Goal: Task Accomplishment & Management: Use online tool/utility

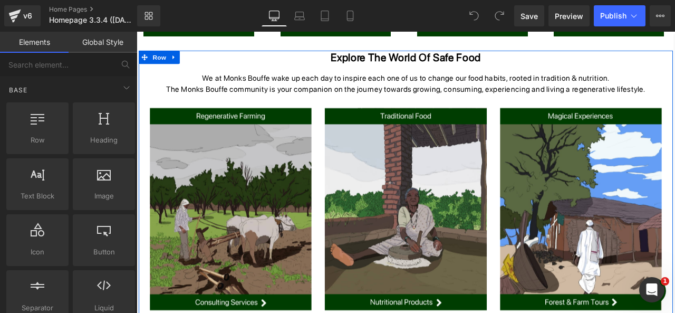
scroll to position [661, 0]
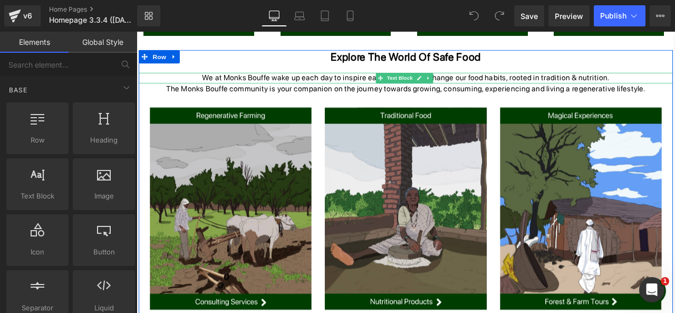
click at [382, 87] on p "We at Monks Bouffe wake up each day to inspire each one of us to change our foo…" at bounding box center [455, 86] width 633 height 13
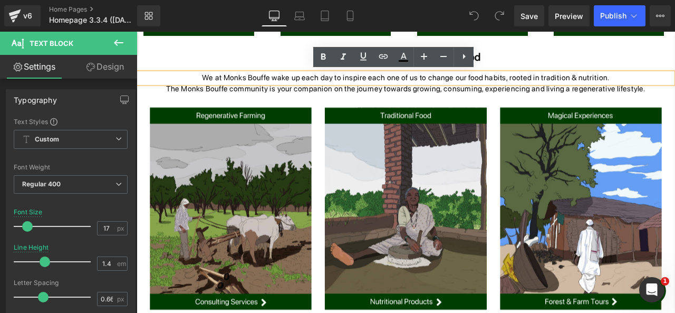
click at [350, 89] on p "We at Monks Bouffe wake up each day to inspire each one of us to change our foo…" at bounding box center [455, 86] width 633 height 13
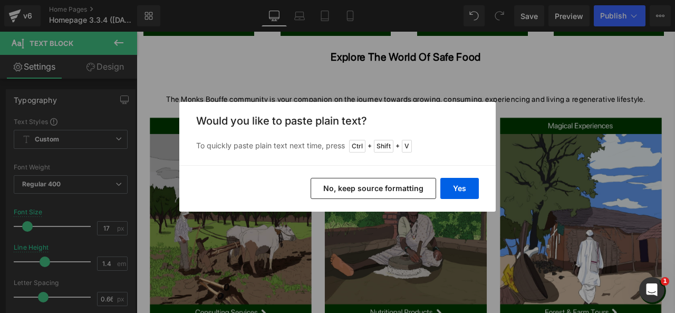
drag, startPoint x: 315, startPoint y: 80, endPoint x: 368, endPoint y: 135, distance: 76.1
click at [351, 124] on div "Back to Library Insert Would you like to paste plain text? To quickly paste pla…" at bounding box center [337, 156] width 675 height 313
click at [450, 191] on button "Yes" at bounding box center [459, 188] width 39 height 21
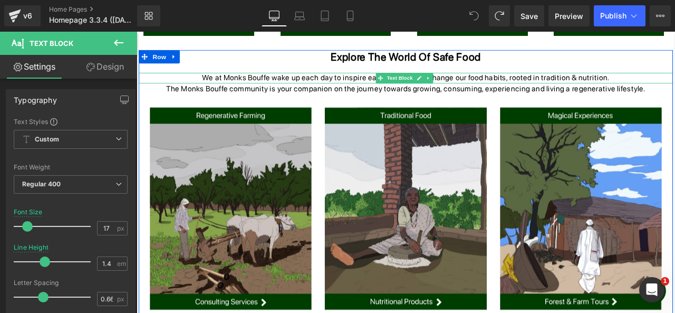
click at [228, 83] on p "We at Monks Bouffe wake up each day to inspire each one of us to change our foo…" at bounding box center [455, 86] width 633 height 13
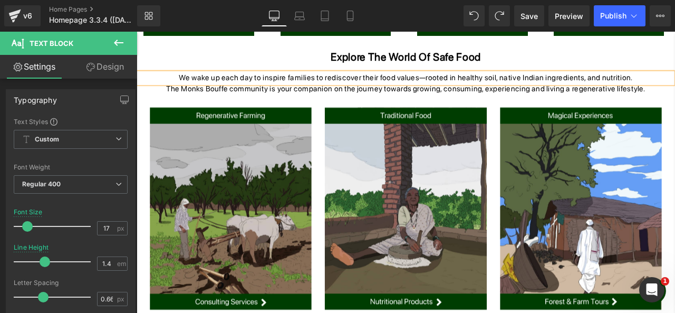
click at [472, 86] on p "We wake up each day to inspire families to rediscover their food values—rooted …" at bounding box center [455, 86] width 633 height 13
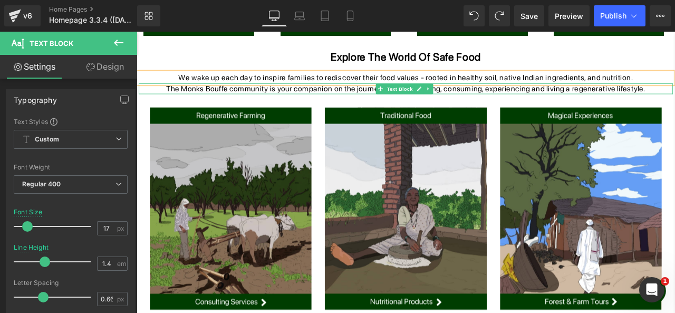
click at [598, 100] on p "The Monks Bouffe community is your companion on the journey towards growing, co…" at bounding box center [455, 99] width 633 height 13
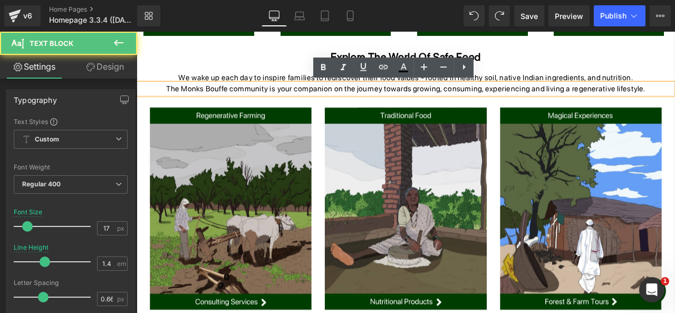
click at [598, 102] on p "The Monks Bouffe community is your companion on the journey towards growing, co…" at bounding box center [455, 99] width 633 height 13
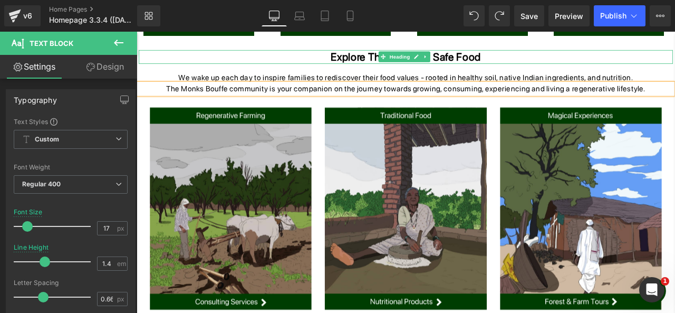
click at [546, 60] on h1 "Explore the World of Safe food" at bounding box center [455, 61] width 633 height 16
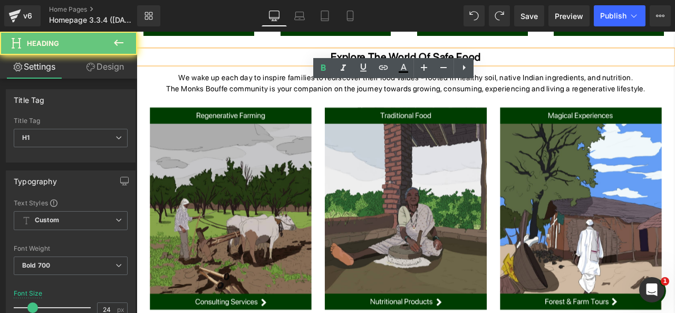
click at [546, 60] on h1 "Explore the World of Safe food" at bounding box center [455, 61] width 633 height 16
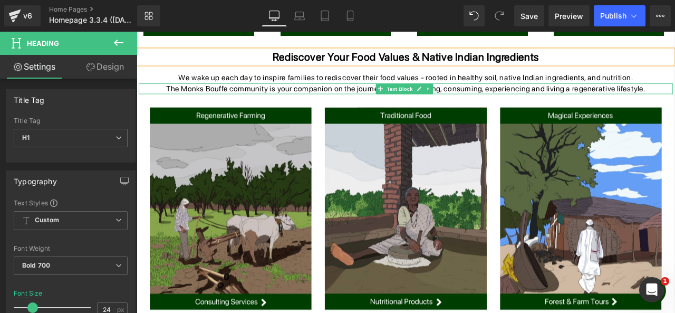
click at [521, 101] on p "The Monks Bouffe community is your companion on the journey towards growing, co…" at bounding box center [455, 99] width 633 height 13
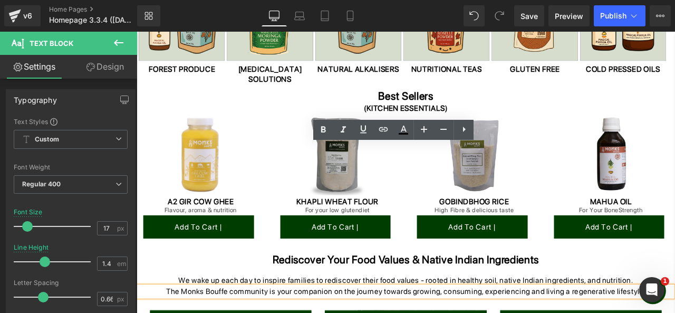
scroll to position [645, 0]
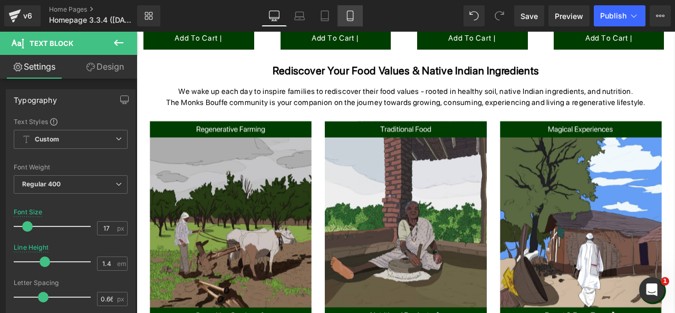
drag, startPoint x: 349, startPoint y: 16, endPoint x: 106, endPoint y: 128, distance: 268.1
click at [349, 16] on icon at bounding box center [350, 16] width 11 height 11
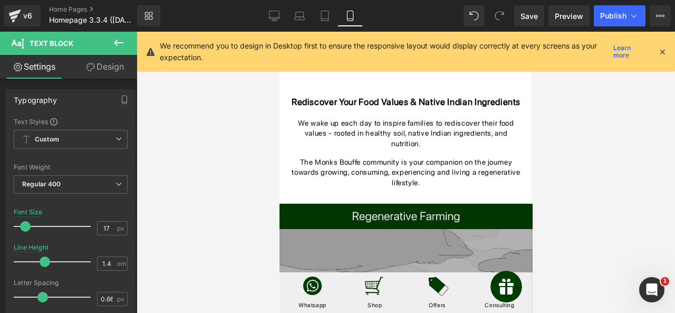
scroll to position [763, 0]
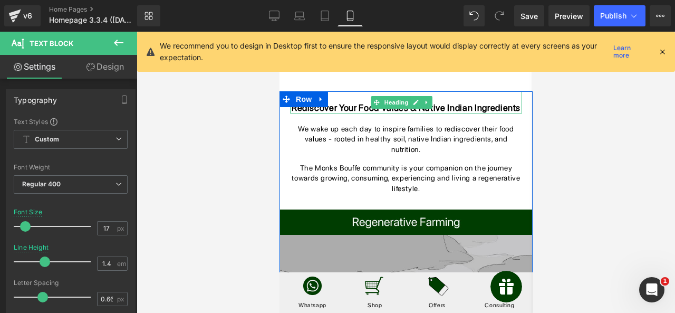
click at [440, 102] on h1 "Rediscover your food values & native indian ingredients" at bounding box center [406, 108] width 232 height 12
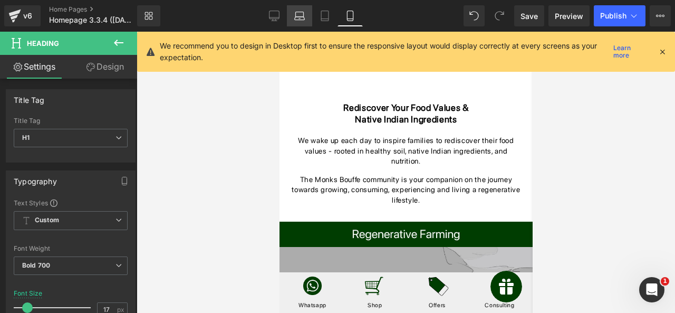
click at [299, 15] on icon at bounding box center [299, 16] width 11 height 11
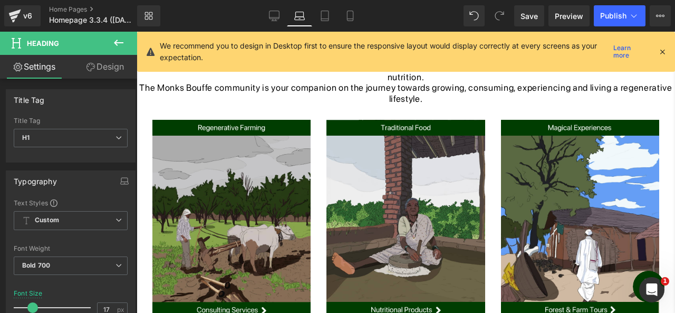
scroll to position [560, 0]
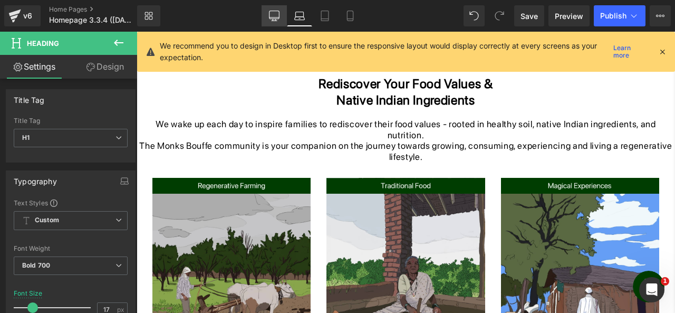
click at [277, 11] on icon at bounding box center [274, 16] width 11 height 11
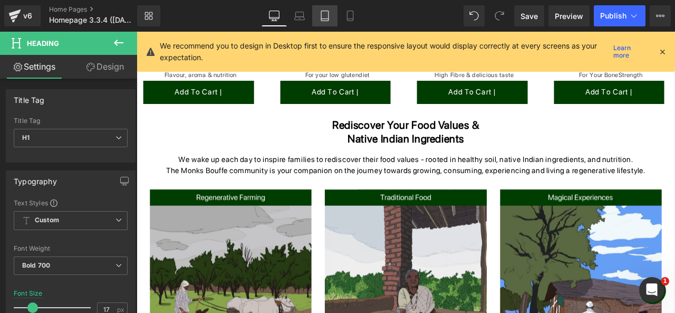
scroll to position [627, 0]
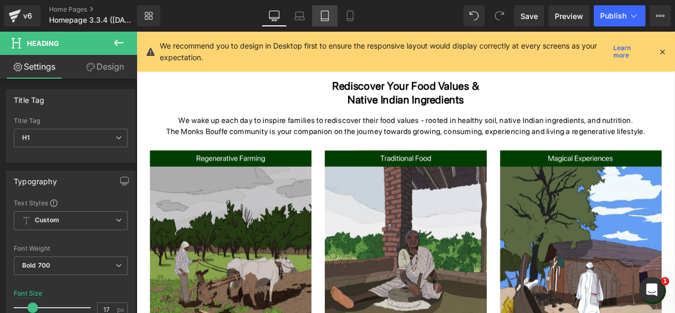
click at [330, 21] on icon at bounding box center [325, 16] width 11 height 11
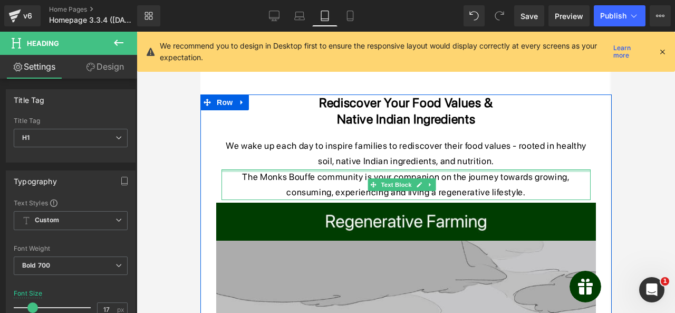
scroll to position [492, 0]
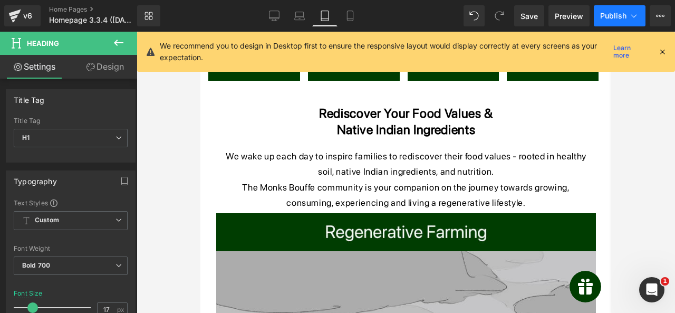
click at [608, 15] on span "Publish" at bounding box center [613, 16] width 26 height 8
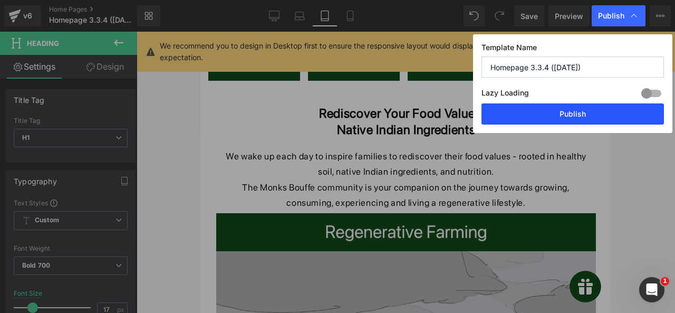
click at [593, 111] on button "Publish" at bounding box center [573, 113] width 183 height 21
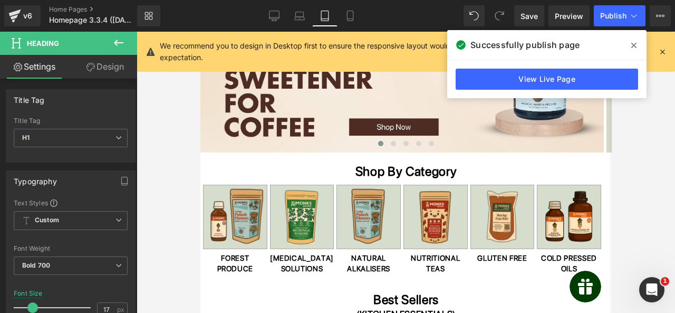
scroll to position [0, 0]
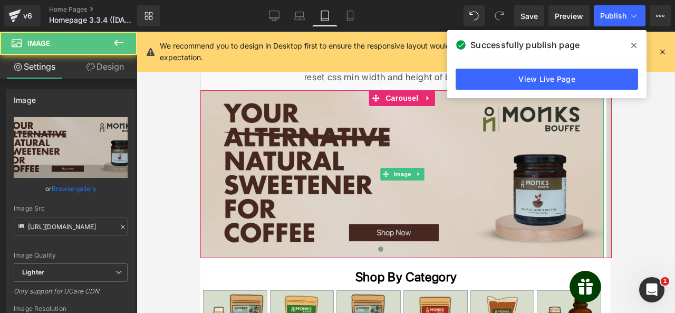
click at [340, 177] on img at bounding box center [402, 174] width 404 height 168
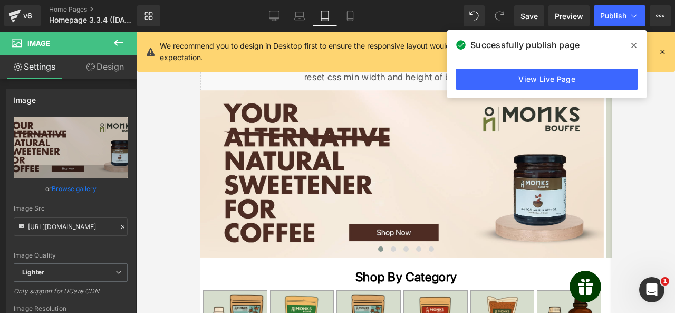
click at [632, 43] on icon at bounding box center [633, 45] width 5 height 8
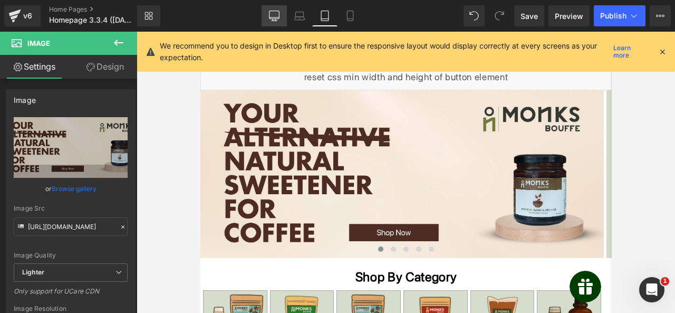
click at [272, 20] on icon at bounding box center [274, 16] width 11 height 11
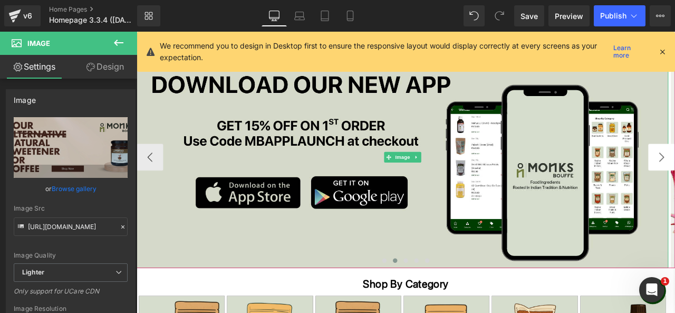
scroll to position [44, 0]
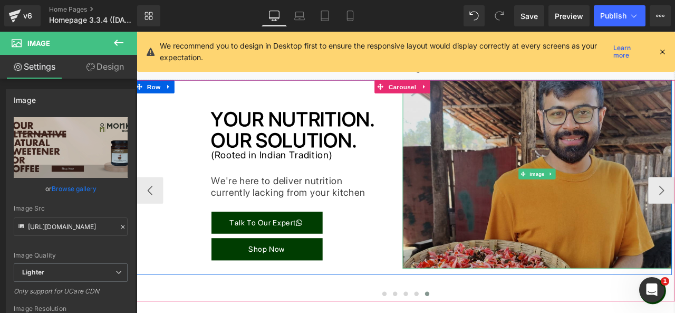
scroll to position [0, 0]
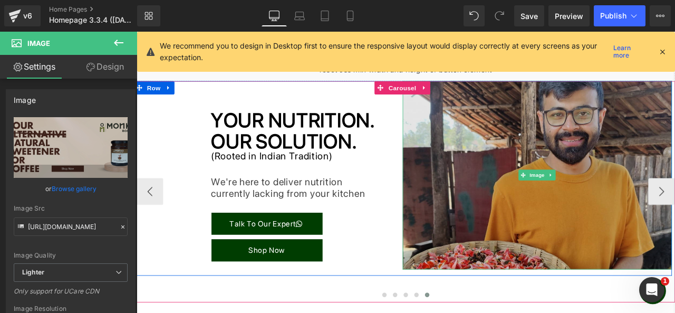
click at [469, 193] on img at bounding box center [611, 202] width 319 height 224
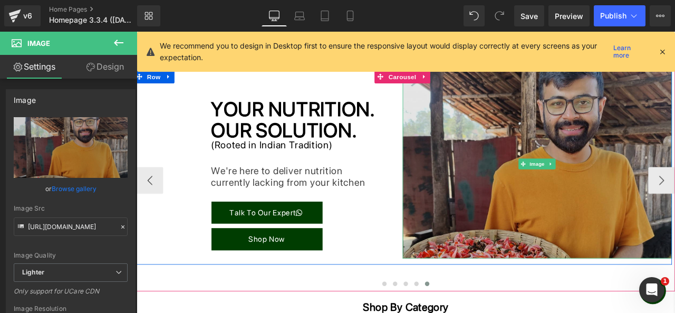
scroll to position [8, 0]
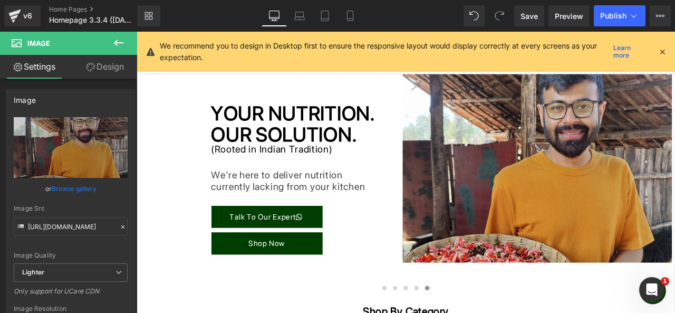
click at [661, 50] on icon at bounding box center [662, 51] width 9 height 9
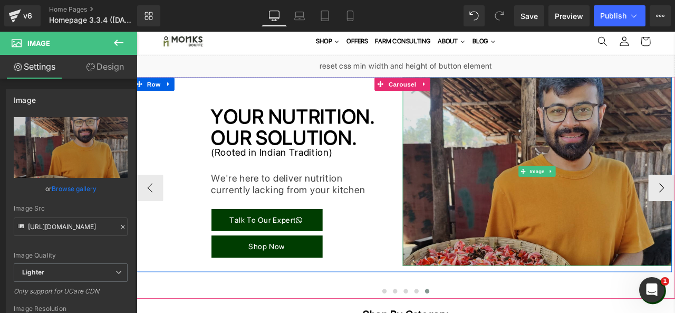
scroll to position [0, 0]
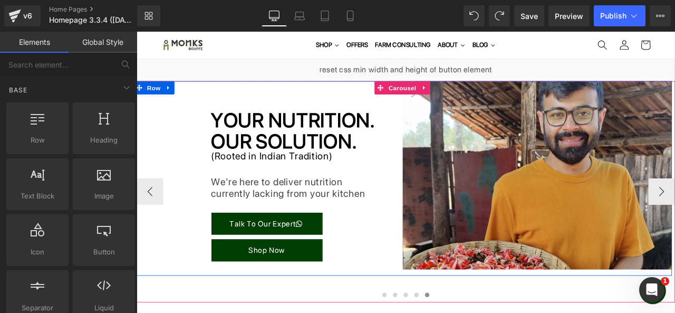
click at [363, 98] on div "YOUR NUTRITION. Heading OUR SOLUTION. Heading (Rooted in Indian Tradition) Head…" at bounding box center [292, 205] width 319 height 230
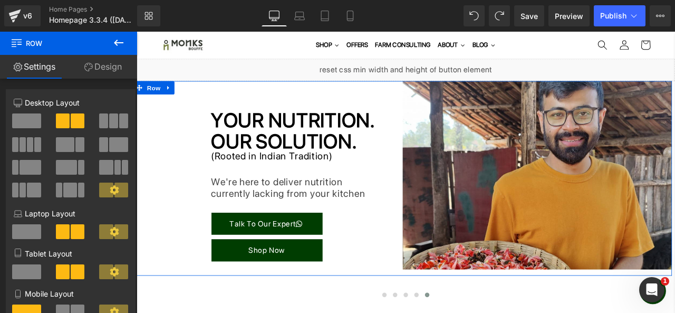
click at [104, 69] on link "Design" at bounding box center [103, 67] width 69 height 24
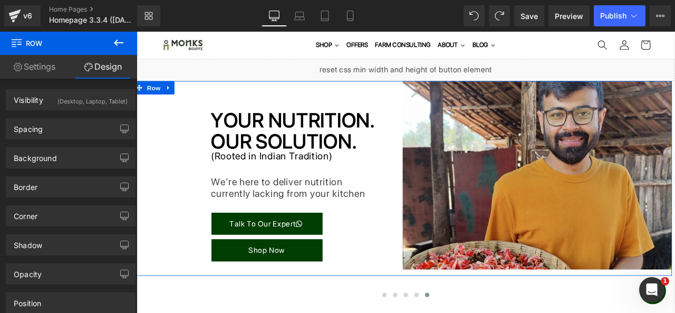
click at [42, 71] on link "Settings" at bounding box center [34, 67] width 69 height 24
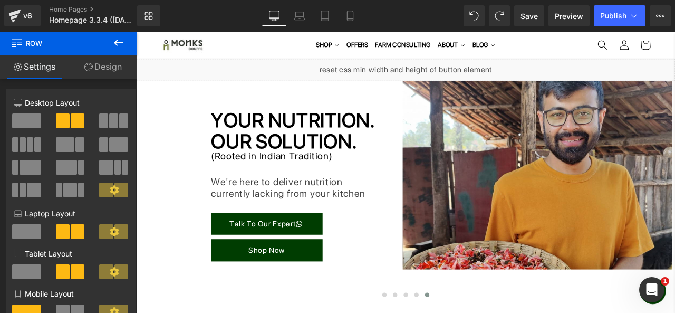
click at [118, 41] on icon at bounding box center [118, 42] width 13 height 13
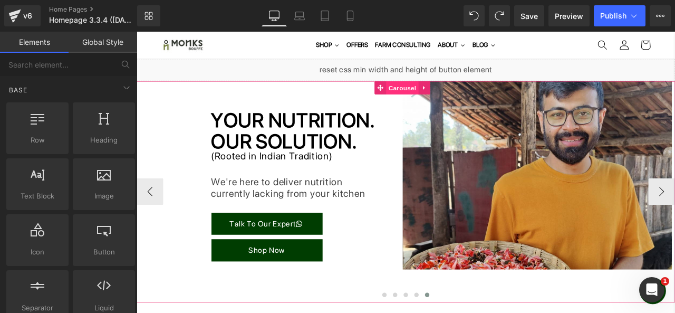
click at [458, 94] on span "Carousel" at bounding box center [452, 98] width 38 height 16
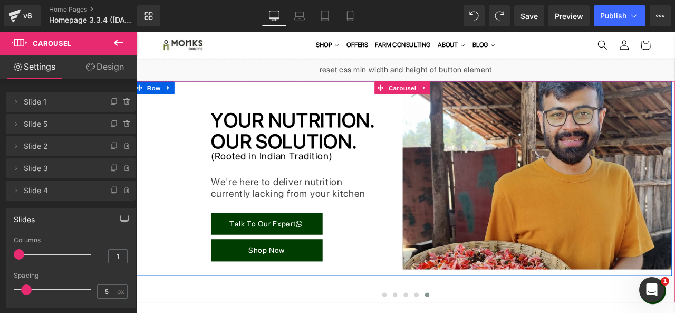
click at [74, 190] on span "Slide 4" at bounding box center [60, 190] width 73 height 20
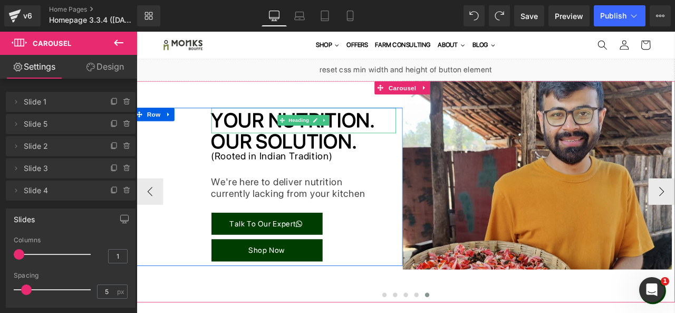
click at [435, 137] on h1 "YOUR NUTRITION." at bounding box center [334, 137] width 219 height 30
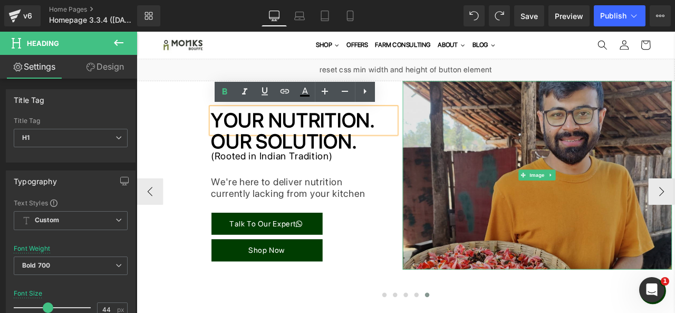
click at [508, 167] on img at bounding box center [611, 202] width 319 height 224
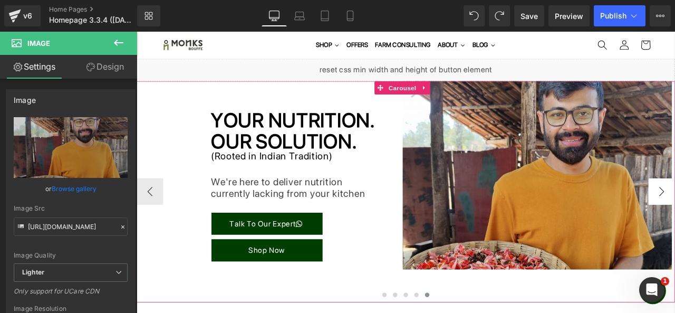
click at [160, 218] on button "‹" at bounding box center [153, 221] width 32 height 32
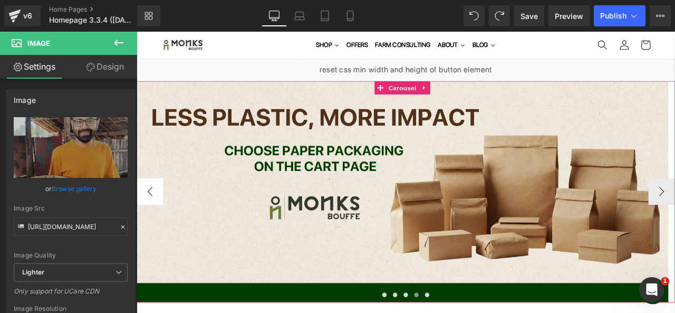
click at [160, 218] on button "‹" at bounding box center [153, 221] width 32 height 32
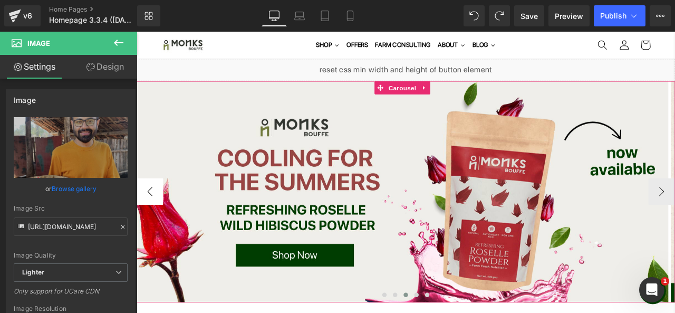
click at [160, 218] on button "‹" at bounding box center [153, 221] width 32 height 32
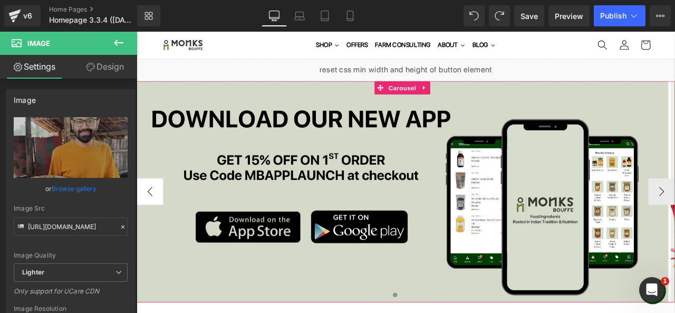
click at [160, 218] on button "‹" at bounding box center [153, 221] width 32 height 32
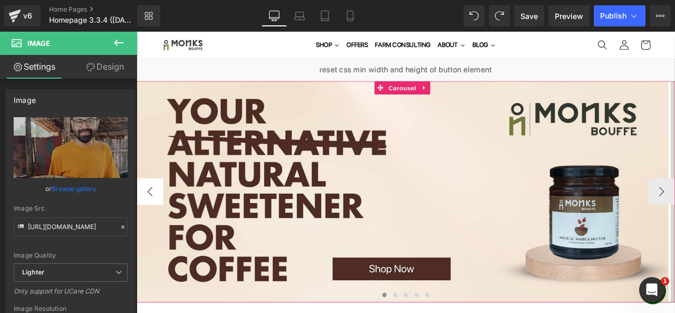
click at [160, 218] on button "‹" at bounding box center [153, 221] width 32 height 32
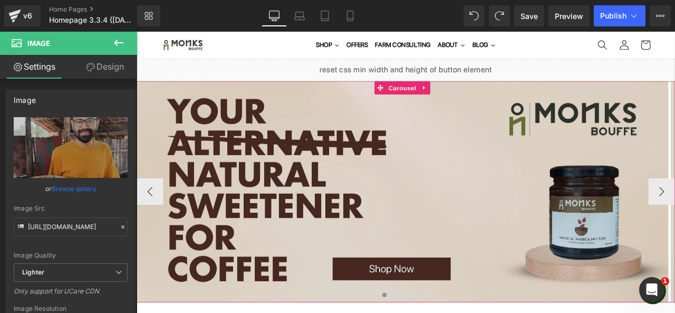
drag, startPoint x: 160, startPoint y: 218, endPoint x: 296, endPoint y: 266, distance: 144.5
click at [275, 258] on div "Image Image Image Image YOUR NUTRITION. Heading OUR SOLUTION. Heading (Rooted i…" at bounding box center [456, 221] width 638 height 263
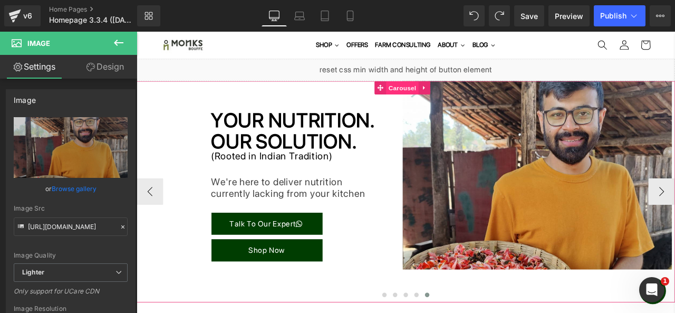
click at [455, 95] on span "Carousel" at bounding box center [452, 98] width 38 height 16
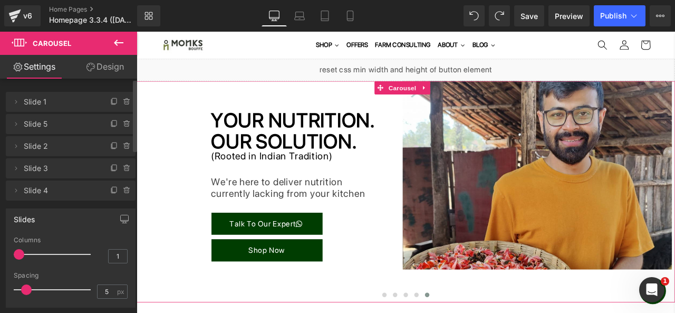
drag, startPoint x: 102, startPoint y: 128, endPoint x: 102, endPoint y: 147, distance: 19.0
click at [101, 90] on ul "Delete Cancel Slide 1 Slide 1 Name Slide 1 Delete Cancel Slide 5 Slide 5 Name S…" at bounding box center [71, 90] width 130 height 0
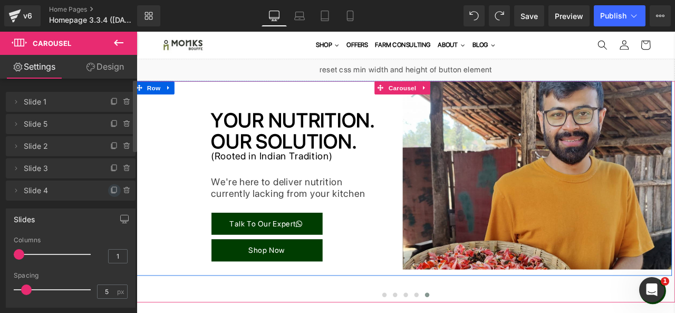
click at [110, 188] on icon at bounding box center [114, 190] width 8 height 8
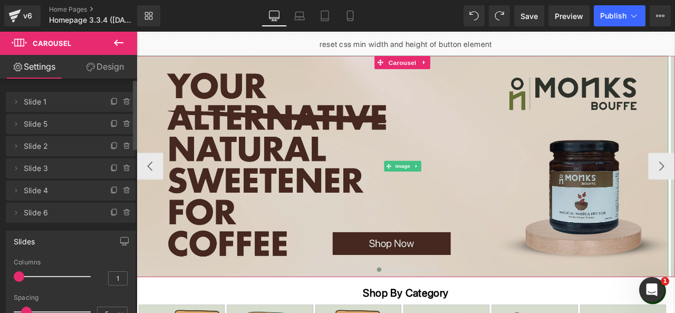
scroll to position [42, 0]
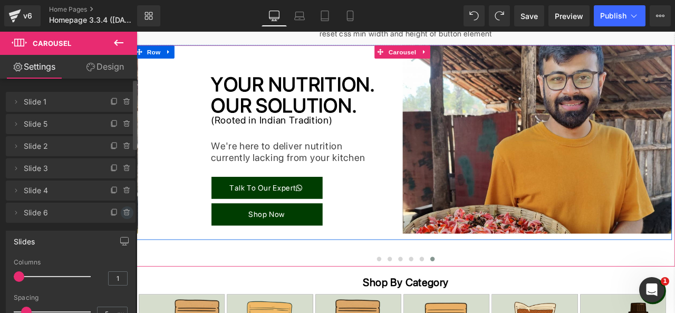
click at [124, 212] on icon at bounding box center [127, 212] width 8 height 8
click at [114, 213] on button "Delete" at bounding box center [115, 213] width 33 height 14
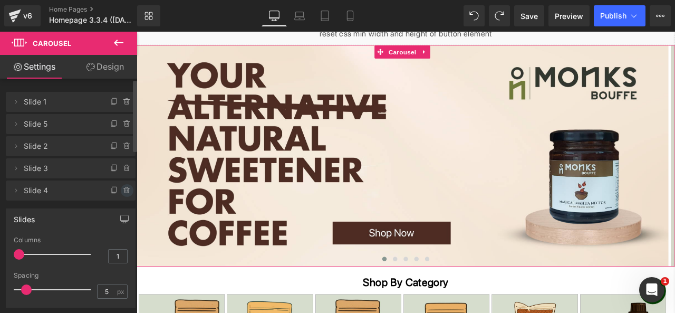
click at [122, 196] on span at bounding box center [127, 190] width 13 height 13
click at [119, 194] on button "Delete" at bounding box center [115, 191] width 33 height 14
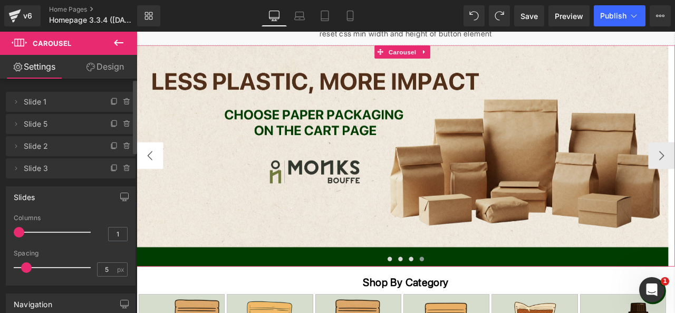
click at [156, 180] on button "‹" at bounding box center [153, 179] width 32 height 32
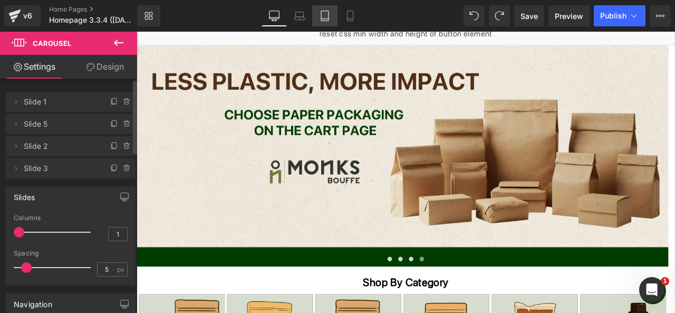
click at [322, 13] on icon at bounding box center [325, 16] width 11 height 11
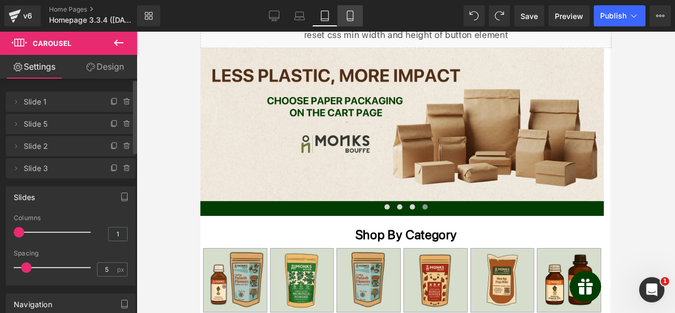
click at [347, 15] on icon at bounding box center [350, 16] width 6 height 10
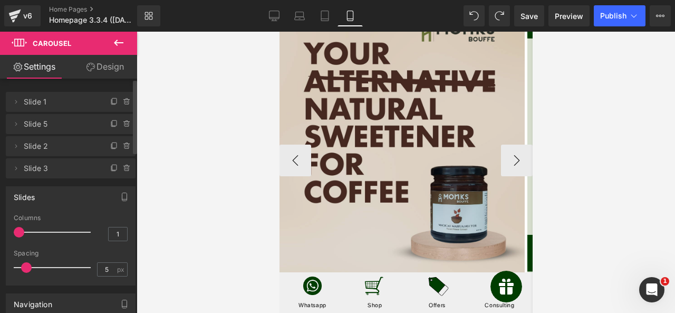
scroll to position [102, 0]
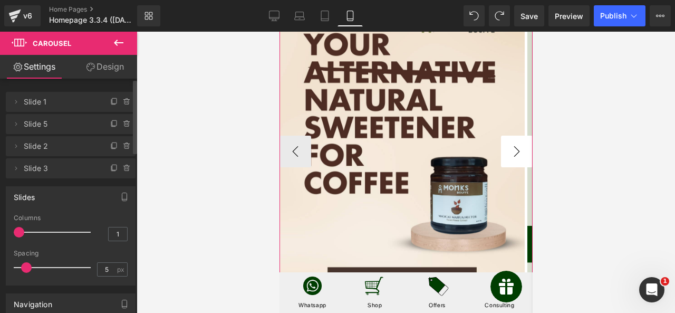
click at [501, 157] on button "›" at bounding box center [517, 152] width 32 height 32
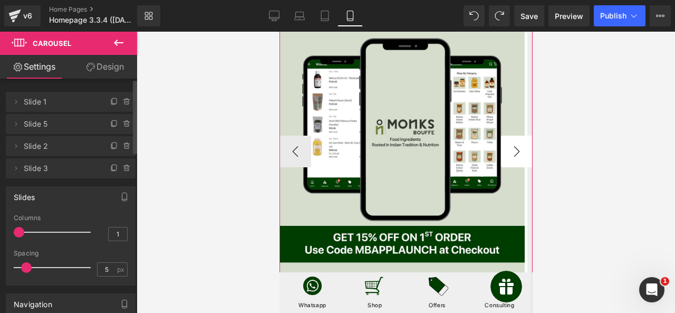
click at [501, 157] on button "›" at bounding box center [517, 152] width 32 height 32
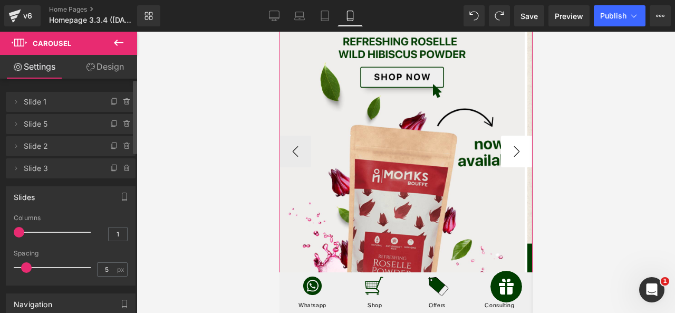
click at [501, 157] on button "›" at bounding box center [517, 152] width 32 height 32
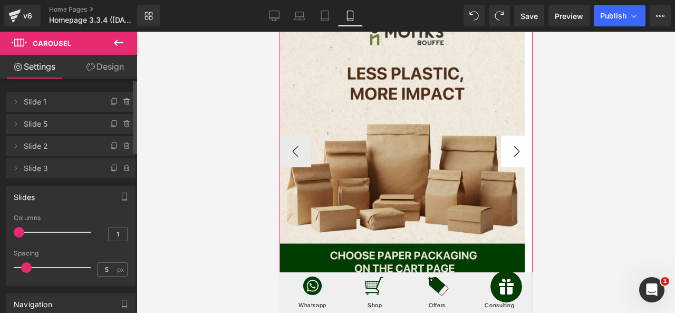
click at [501, 157] on button "›" at bounding box center [517, 152] width 32 height 32
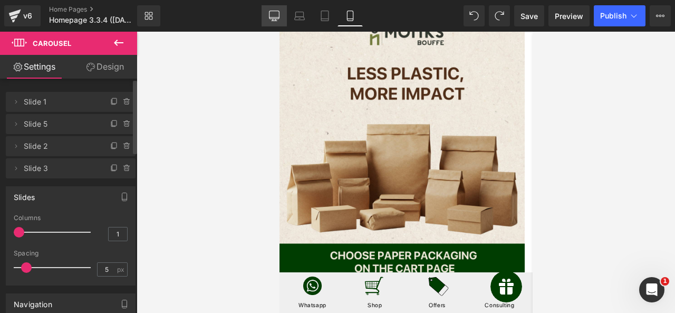
click at [274, 15] on icon at bounding box center [274, 16] width 11 height 11
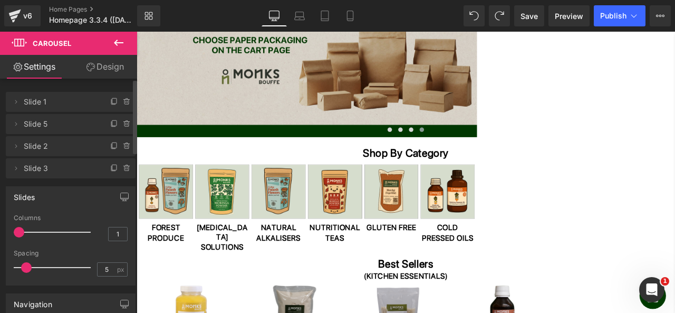
scroll to position [0, 0]
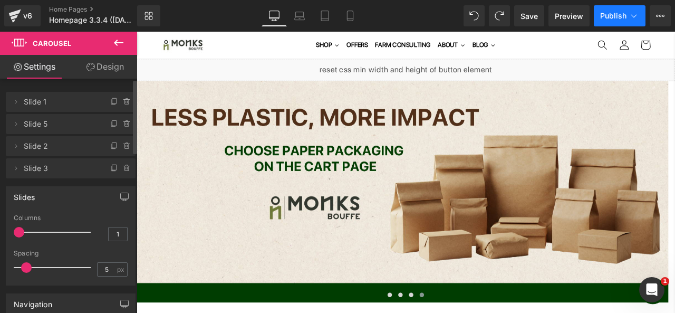
click at [608, 21] on button "Publish" at bounding box center [620, 15] width 52 height 21
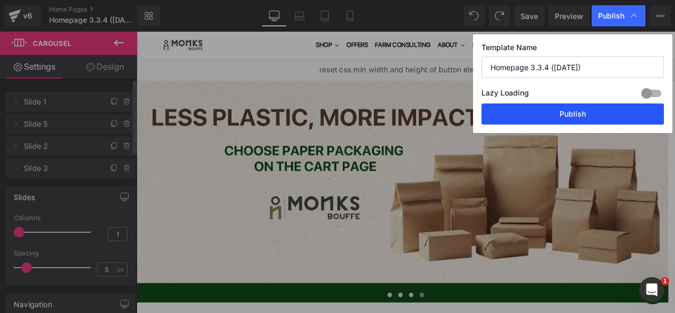
click at [541, 110] on button "Publish" at bounding box center [573, 113] width 183 height 21
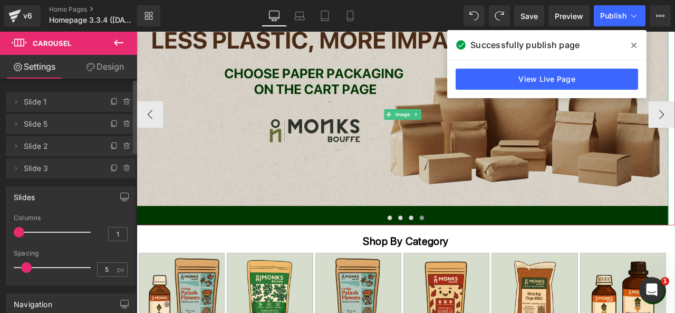
scroll to position [95, 0]
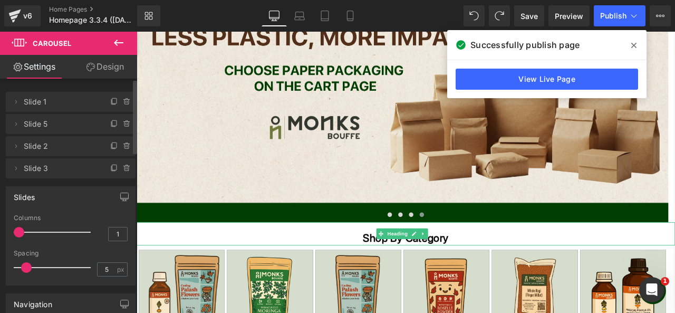
click at [417, 275] on h1 "Shop By Category" at bounding box center [456, 276] width 638 height 16
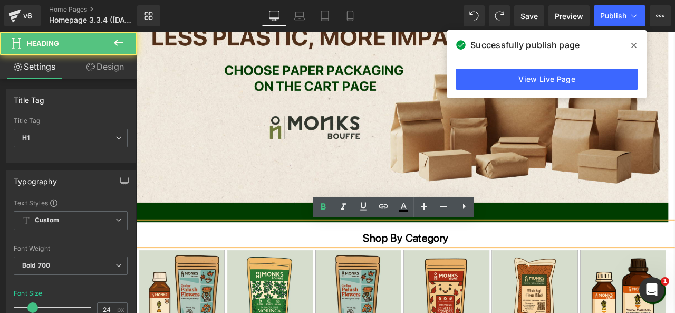
click at [417, 275] on h1 "Shop By Category" at bounding box center [456, 276] width 638 height 16
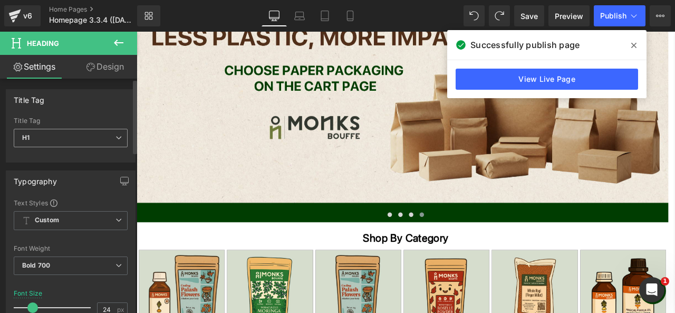
click at [99, 141] on span "H1" at bounding box center [71, 138] width 114 height 18
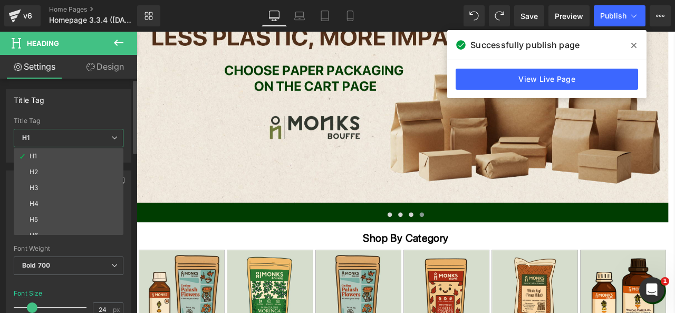
click at [99, 141] on span "H1" at bounding box center [69, 138] width 110 height 18
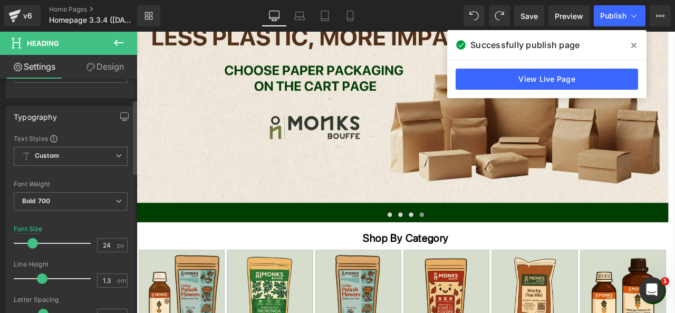
scroll to position [65, 0]
click at [112, 159] on span "Custom Setup Global Style" at bounding box center [71, 155] width 114 height 19
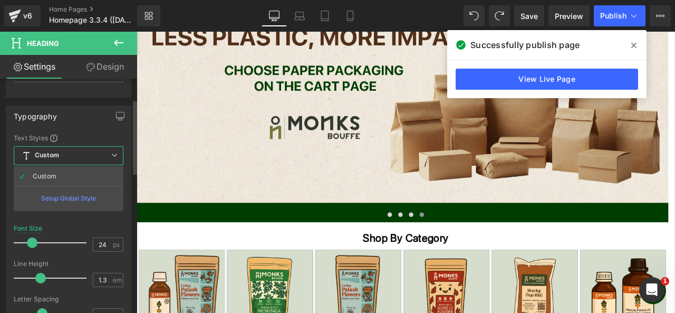
click at [112, 159] on span "Custom Setup Global Style" at bounding box center [69, 155] width 110 height 19
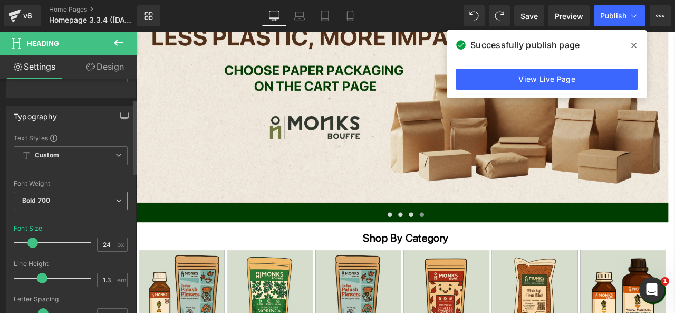
click at [97, 198] on span "Bold 700" at bounding box center [71, 200] width 114 height 18
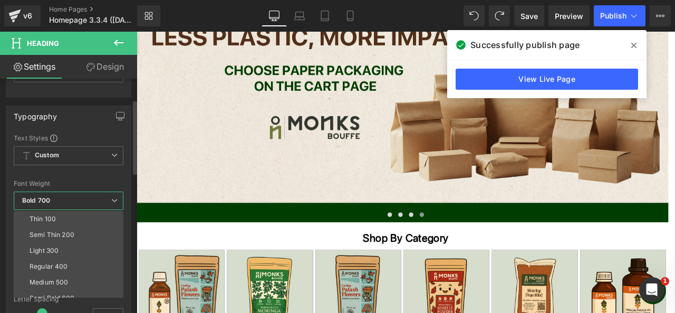
click at [97, 198] on span "Bold 700" at bounding box center [69, 200] width 110 height 18
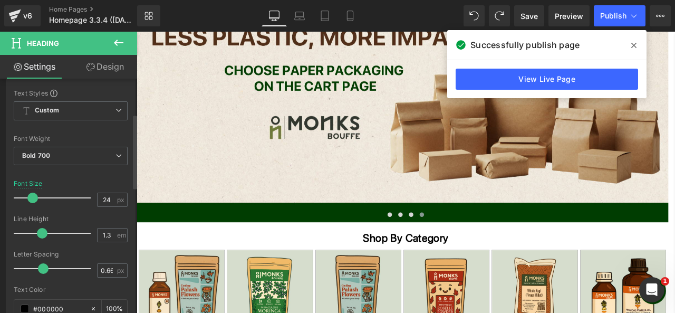
scroll to position [111, 0]
click at [42, 230] on span at bounding box center [42, 232] width 11 height 11
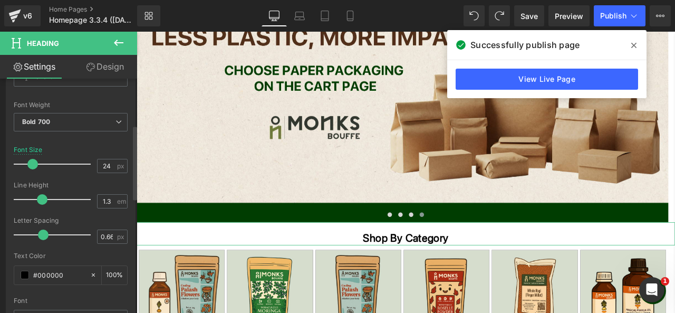
scroll to position [146, 0]
drag, startPoint x: 42, startPoint y: 231, endPoint x: 53, endPoint y: 231, distance: 11.1
click at [53, 231] on span at bounding box center [55, 232] width 11 height 11
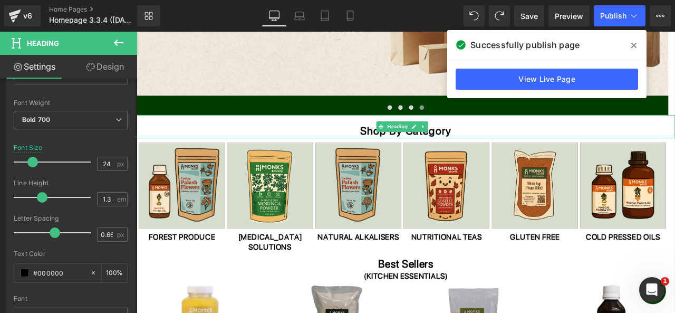
scroll to position [239, 0]
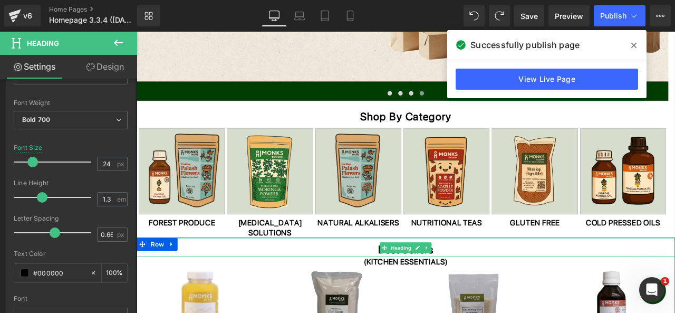
click at [407, 284] on h1 "Best Sellers" at bounding box center [456, 290] width 638 height 16
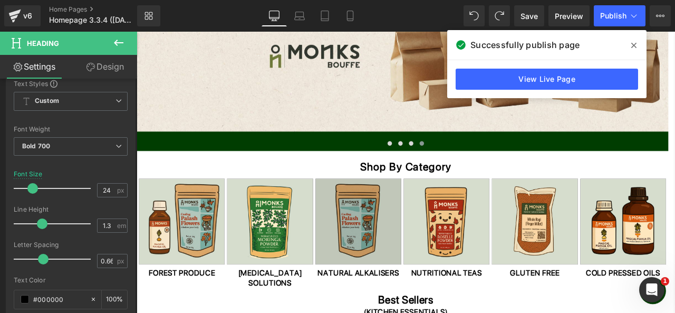
scroll to position [179, 0]
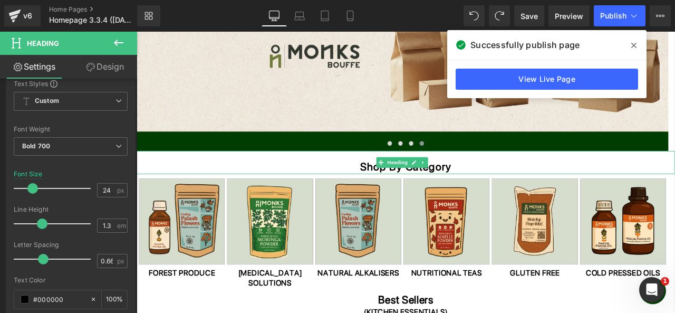
click at [409, 192] on h1 "Shop By Category" at bounding box center [456, 192] width 638 height 16
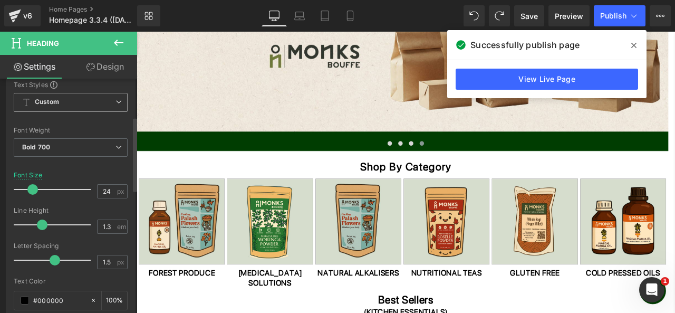
scroll to position [119, 0]
drag, startPoint x: 53, startPoint y: 257, endPoint x: 46, endPoint y: 258, distance: 7.0
click at [46, 258] on span at bounding box center [47, 259] width 11 height 11
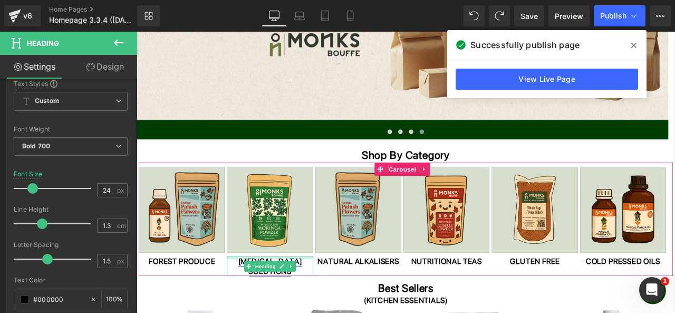
scroll to position [228, 0]
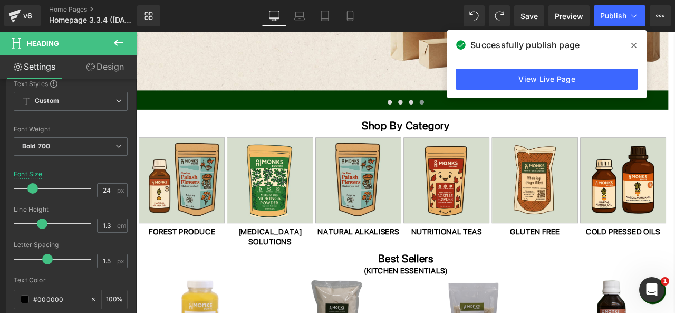
click at [434, 296] on div "Best Sellers Heading" at bounding box center [456, 298] width 638 height 22
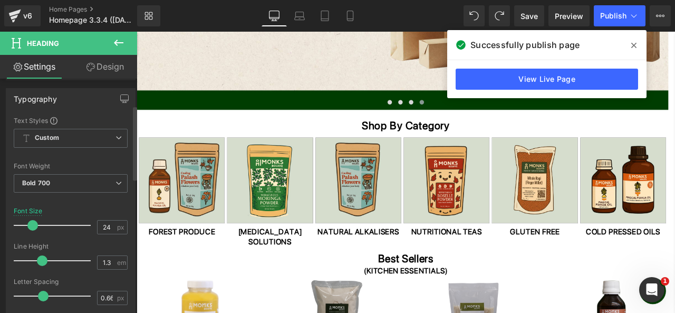
scroll to position [90, 0]
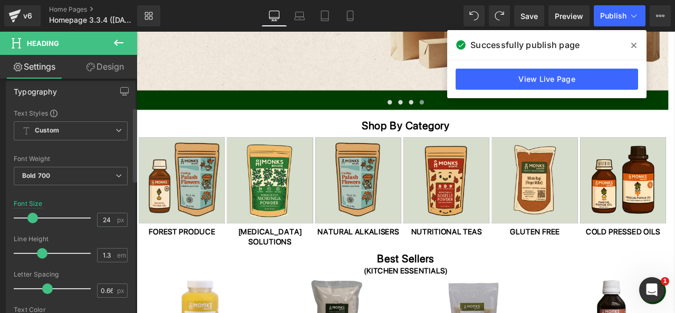
click at [49, 286] on span at bounding box center [47, 288] width 11 height 11
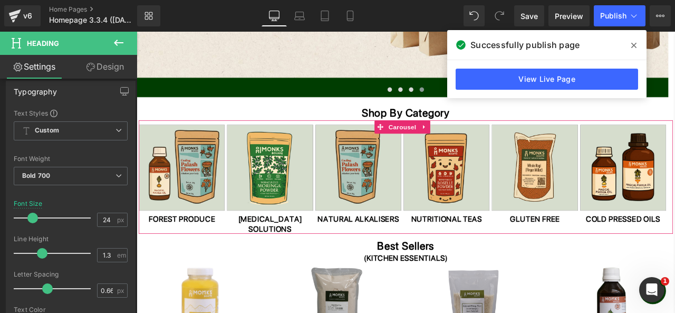
scroll to position [258, 0]
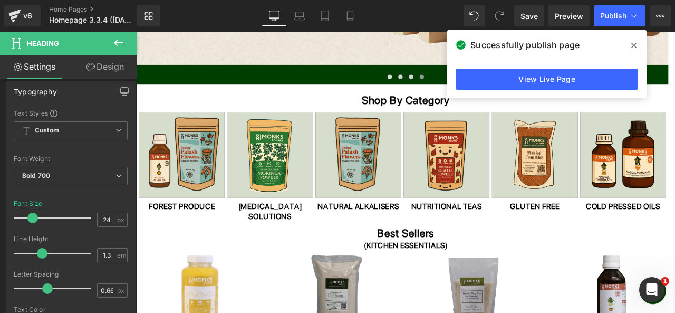
click at [442, 283] on div "(KITCHEN ESSENTIALS) Heading" at bounding box center [456, 285] width 638 height 12
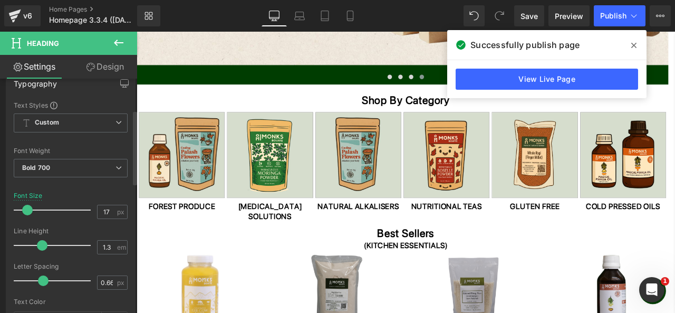
scroll to position [98, 0]
click at [47, 276] on span at bounding box center [46, 280] width 11 height 11
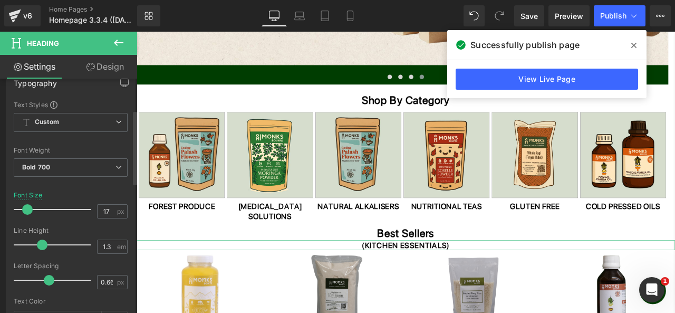
click at [50, 278] on span at bounding box center [49, 280] width 11 height 11
click at [47, 278] on span at bounding box center [46, 280] width 11 height 11
click at [50, 276] on span at bounding box center [47, 280] width 11 height 11
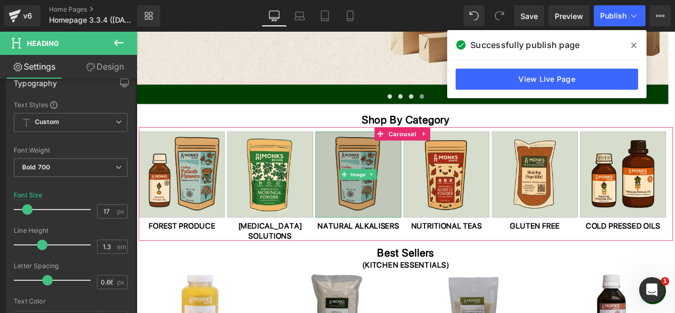
scroll to position [227, 0]
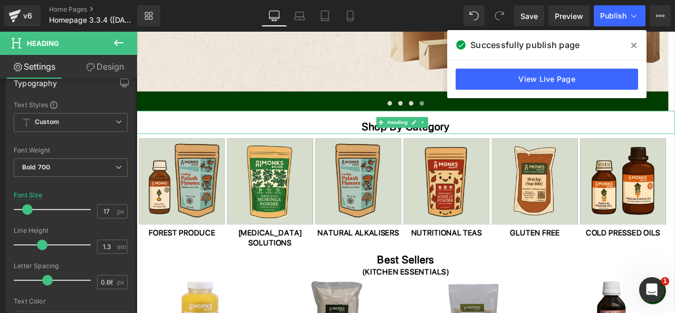
click at [564, 148] on h1 "Shop By Category" at bounding box center [456, 144] width 638 height 16
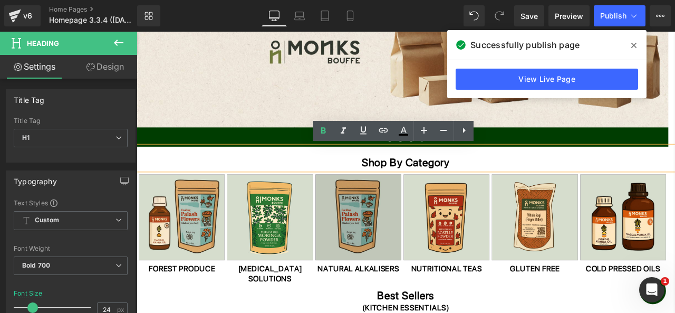
scroll to position [185, 0]
click at [425, 215] on img at bounding box center [400, 251] width 102 height 102
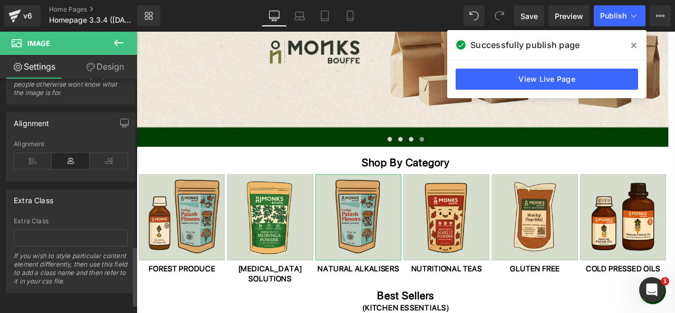
scroll to position [694, 0]
click at [102, 65] on link "Design" at bounding box center [105, 67] width 69 height 24
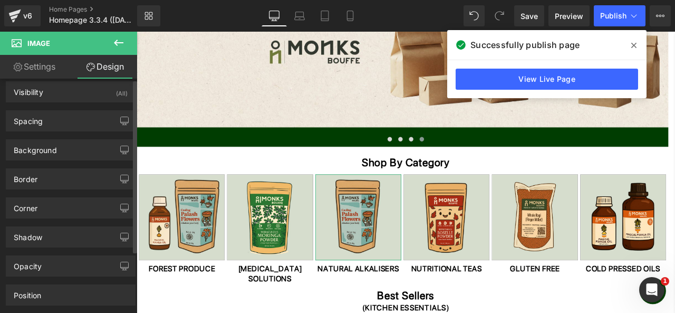
scroll to position [0, 0]
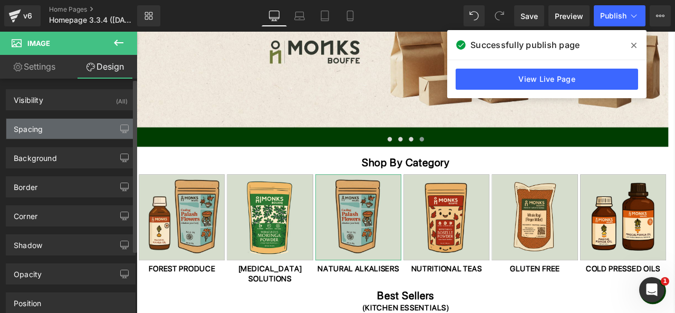
click at [66, 119] on div "Spacing" at bounding box center [70, 129] width 129 height 20
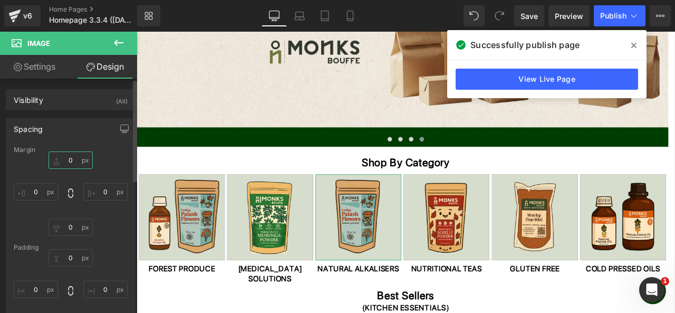
click at [68, 163] on input "text" at bounding box center [71, 159] width 44 height 17
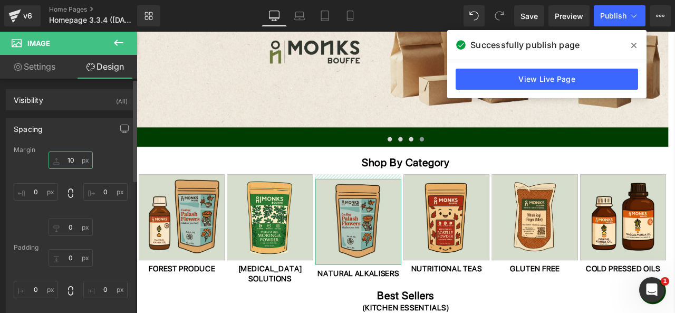
type input "1"
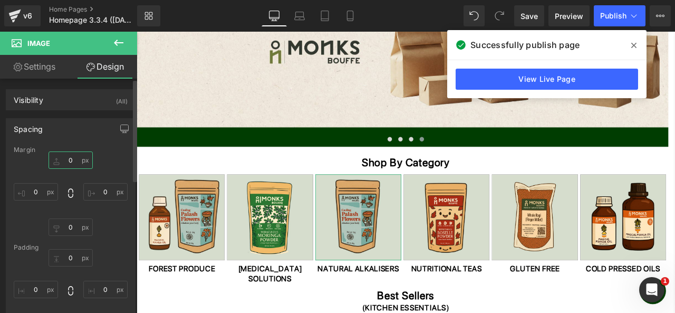
type input "0"
click at [109, 159] on div "0" at bounding box center [71, 193] width 114 height 84
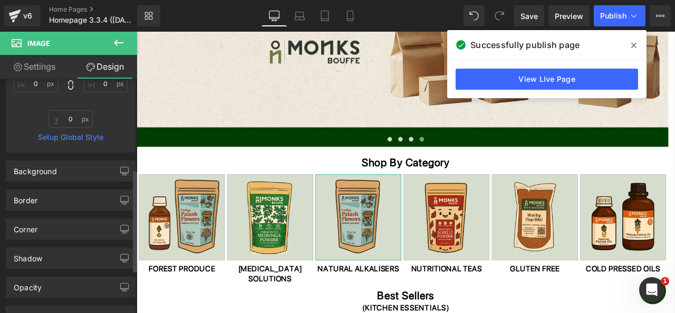
scroll to position [207, 0]
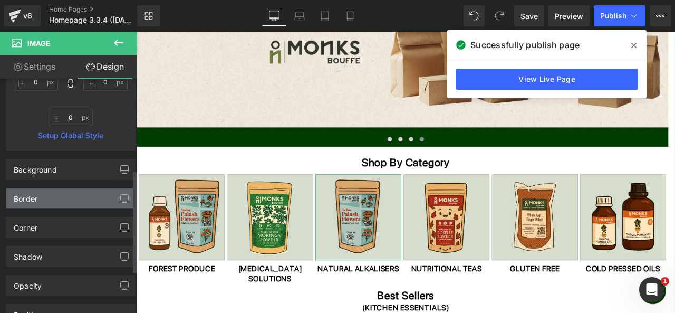
click at [80, 196] on div "Border" at bounding box center [70, 198] width 129 height 20
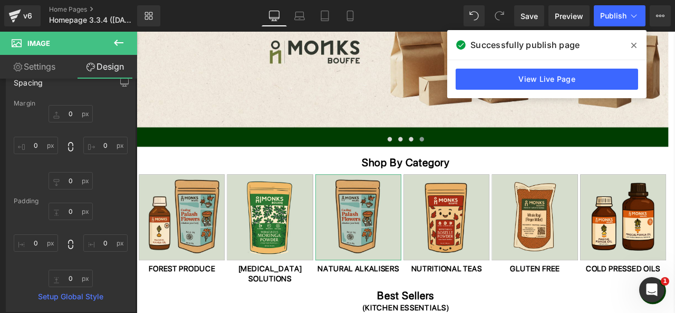
scroll to position [39, 0]
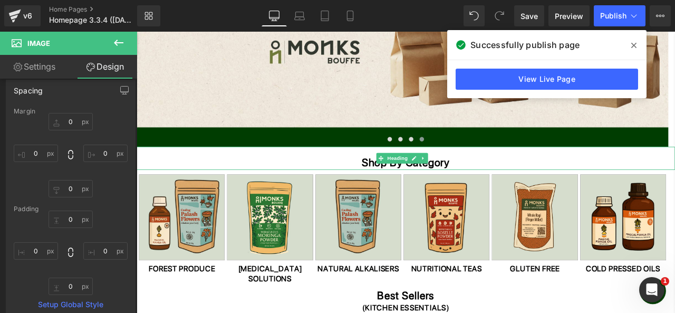
click at [404, 185] on h1 "Shop By Category" at bounding box center [456, 186] width 638 height 16
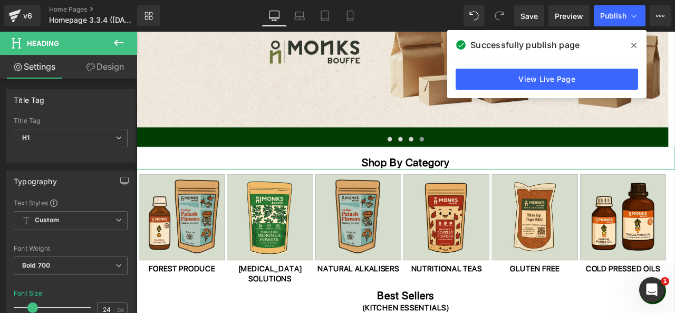
click at [113, 62] on link "Design" at bounding box center [105, 67] width 69 height 24
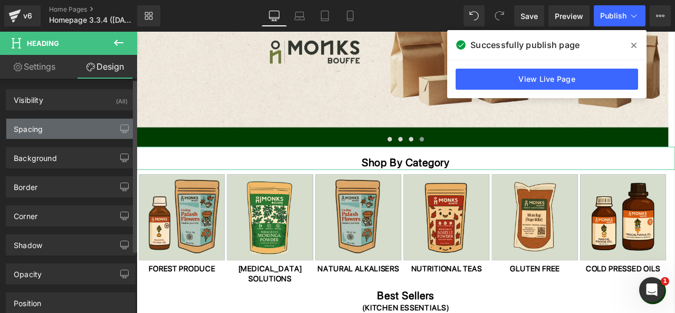
click at [63, 124] on div "Spacing" at bounding box center [70, 129] width 129 height 20
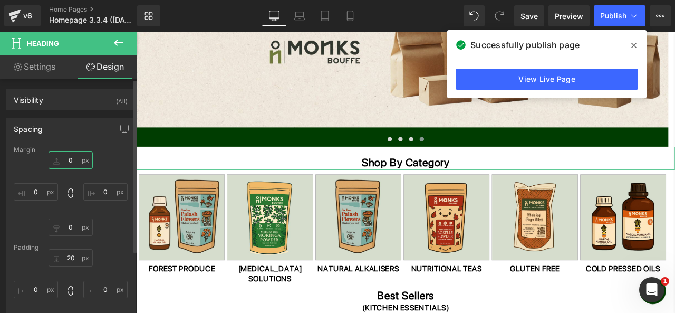
click at [71, 161] on input "text" at bounding box center [71, 159] width 44 height 17
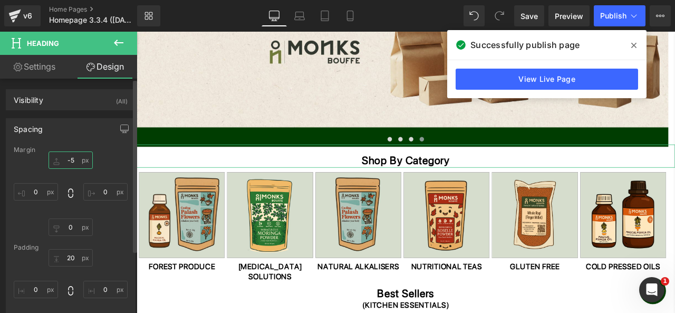
type input "-"
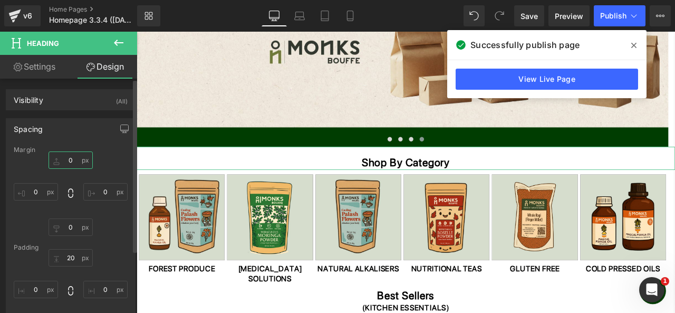
type input "0"
type input "-"
click at [66, 230] on input "text" at bounding box center [71, 225] width 44 height 17
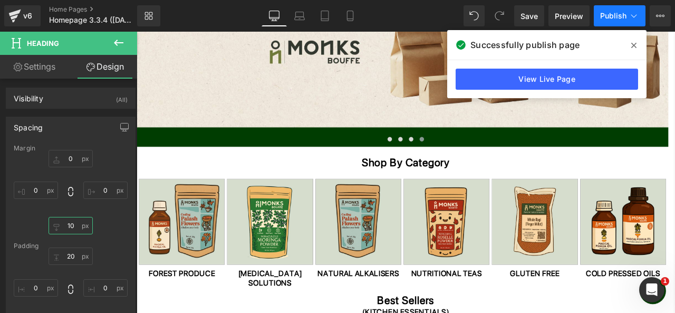
type input "10"
click at [612, 17] on span "Publish" at bounding box center [613, 16] width 26 height 8
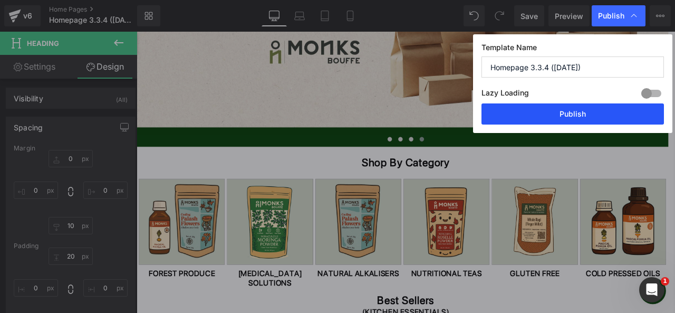
click at [546, 112] on button "Publish" at bounding box center [573, 113] width 183 height 21
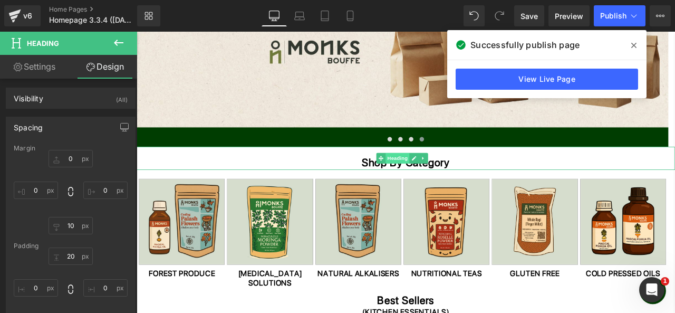
click at [434, 187] on span "Heading" at bounding box center [446, 181] width 28 height 13
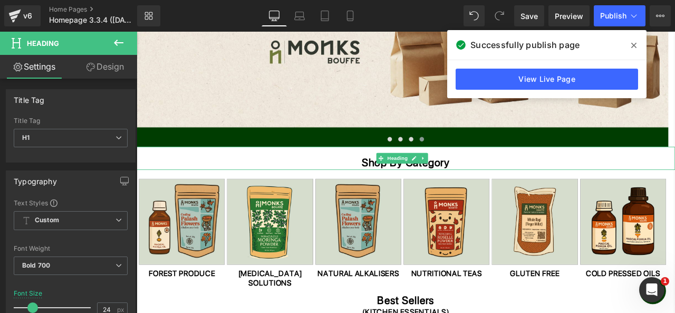
click at [405, 189] on h1 "Shop By Category" at bounding box center [456, 186] width 638 height 16
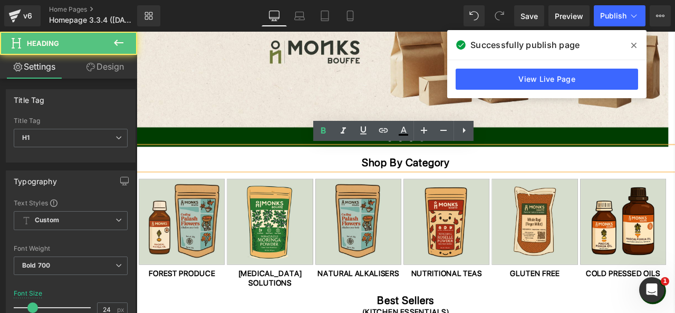
click at [506, 187] on h1 "Shop By Category" at bounding box center [456, 186] width 638 height 16
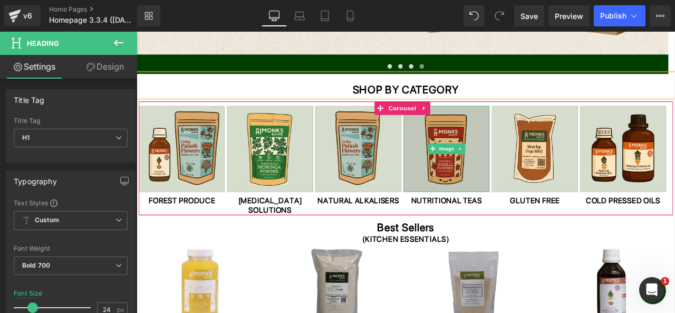
scroll to position [274, 0]
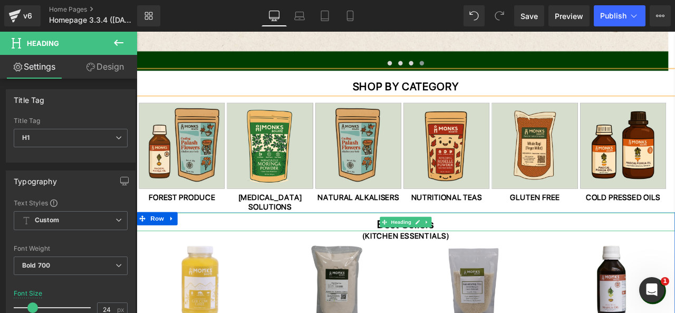
click at [516, 262] on h1 "Best Sellers" at bounding box center [456, 260] width 638 height 16
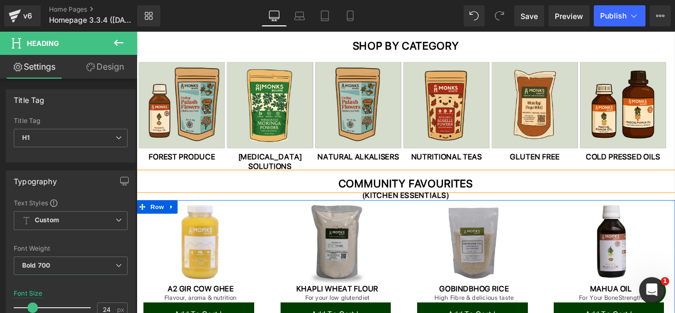
scroll to position [323, 0]
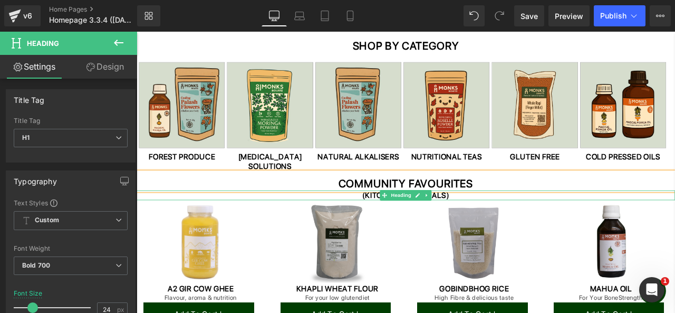
click at [495, 226] on h1 "(KITCHEN ESSENTIALS)" at bounding box center [456, 225] width 638 height 12
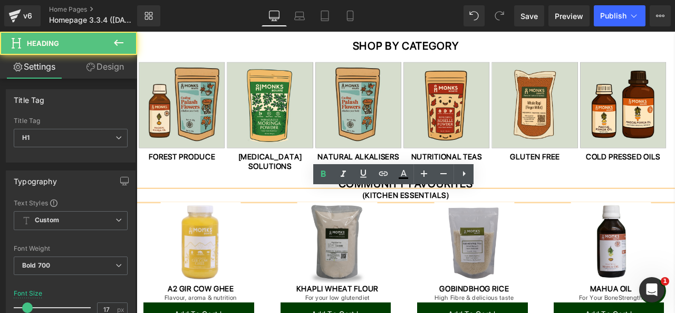
click at [497, 226] on h1 "(KITCHEN ESSENTIALS)" at bounding box center [456, 225] width 638 height 12
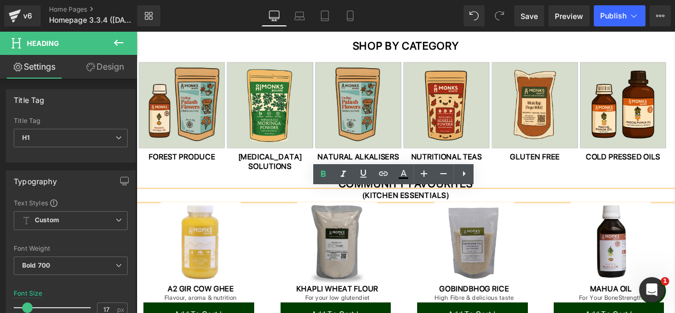
click at [452, 229] on h1 "(KITCHEN ESSENTIALS)" at bounding box center [456, 225] width 638 height 12
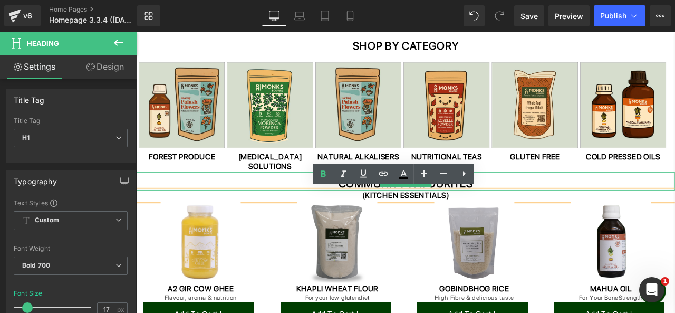
click at [547, 209] on h1 "COMMUNITY FAVOURITES" at bounding box center [456, 211] width 638 height 16
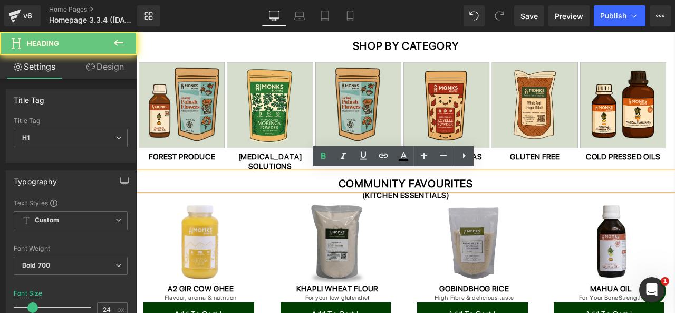
click at [511, 215] on h1 "COMMUNITY FAVOURITES" at bounding box center [456, 211] width 638 height 16
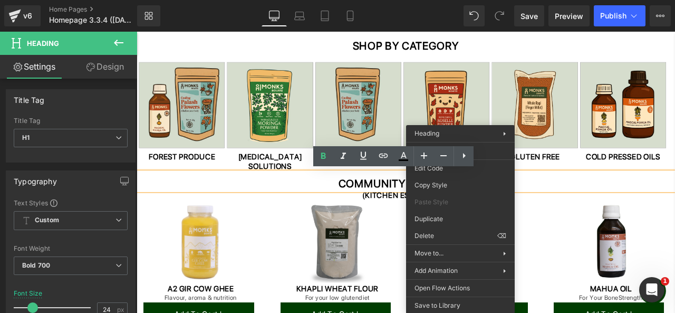
click at [595, 204] on h1 "COMMUNITY FAVOURITES" at bounding box center [456, 211] width 638 height 16
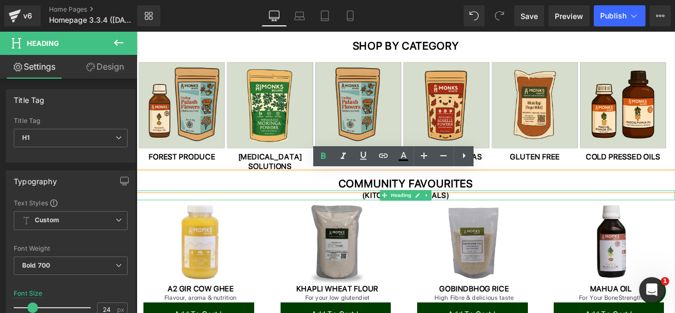
click at [498, 223] on h1 "(KITCHEN ESSENTIALS)" at bounding box center [456, 225] width 638 height 12
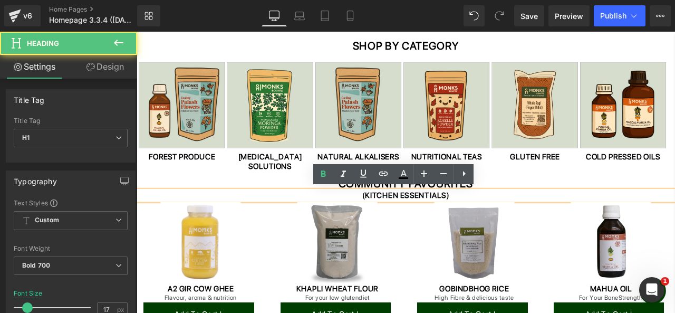
click at [495, 221] on h1 "(KITCHEN ESSENTIALS)" at bounding box center [456, 225] width 638 height 12
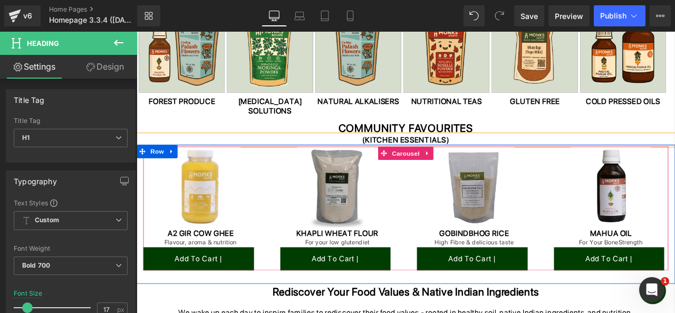
scroll to position [481, 0]
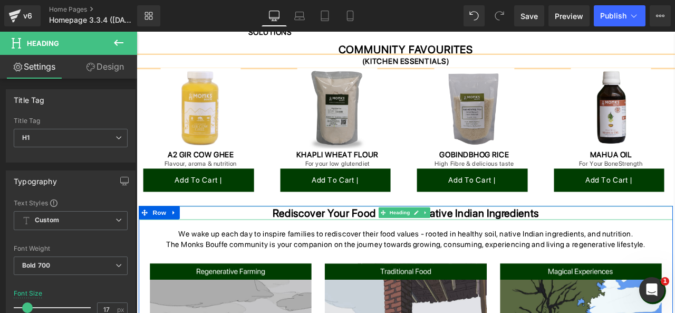
click at [554, 245] on h1 "Rediscover your food values & native indian ingredients" at bounding box center [455, 246] width 633 height 16
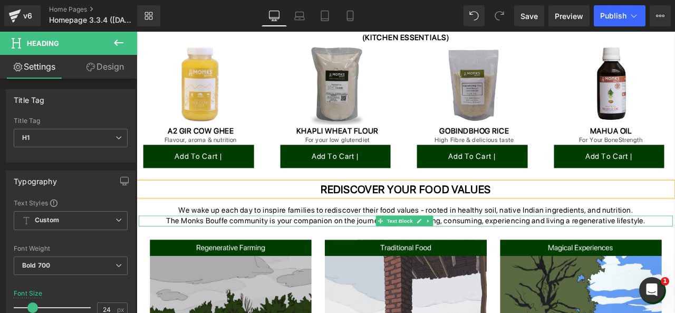
scroll to position [516, 0]
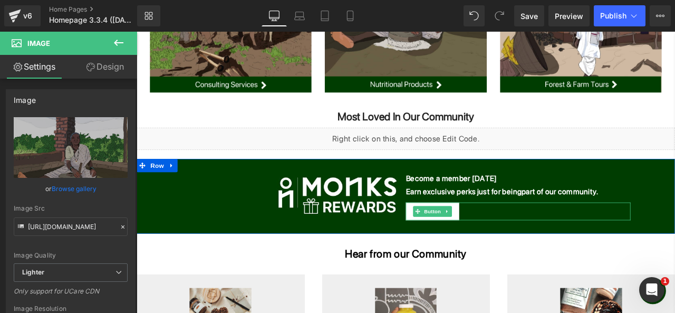
scroll to position [907, 0]
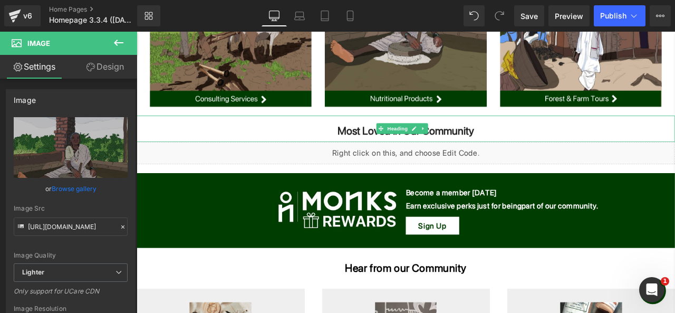
click at [492, 148] on h2 "Most Loved In Our Community" at bounding box center [456, 148] width 638 height 15
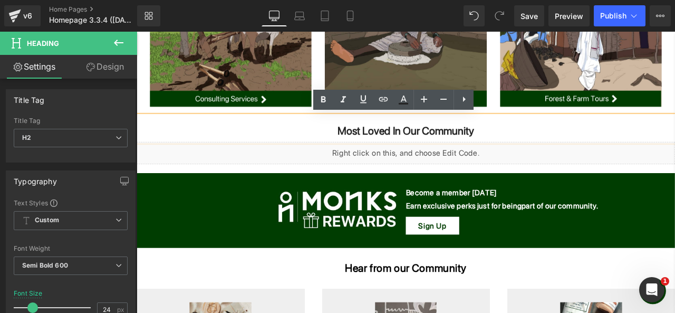
click at [469, 148] on h2 "Most Loved In Our Community" at bounding box center [456, 148] width 638 height 15
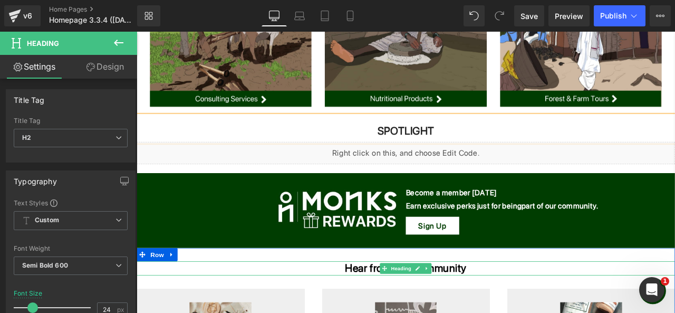
click at [516, 312] on h1 "Hear from our Community" at bounding box center [456, 311] width 638 height 16
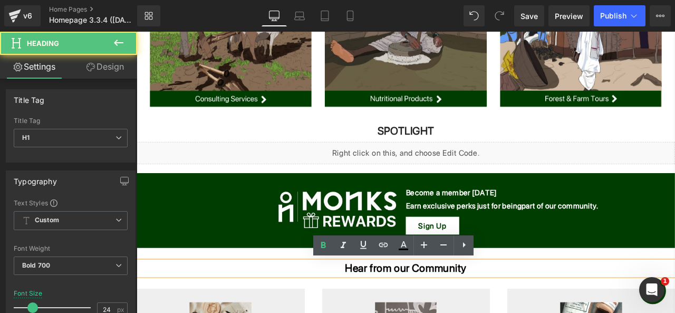
click at [539, 312] on h1 "Hear from our Community" at bounding box center [456, 311] width 638 height 16
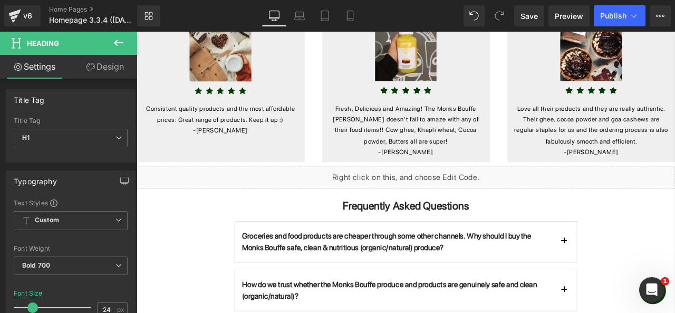
scroll to position [1248, 0]
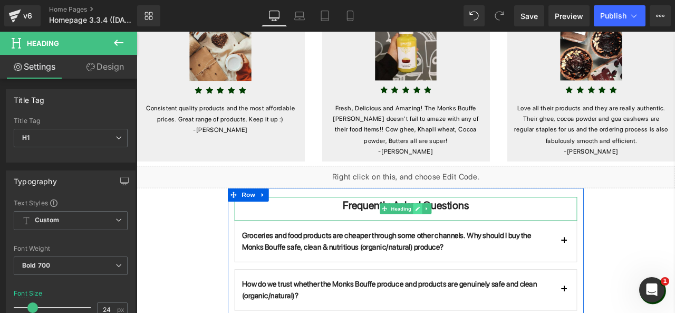
click at [465, 239] on link at bounding box center [470, 241] width 11 height 13
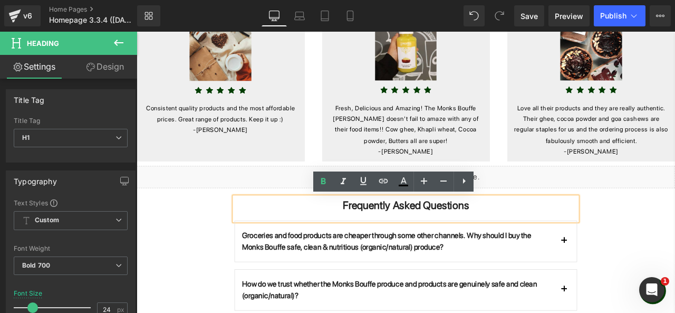
click at [522, 241] on h2 "Frequently Asked Questions" at bounding box center [456, 237] width 406 height 15
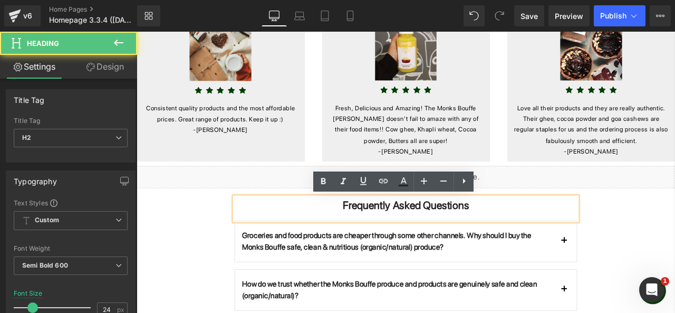
click at [538, 239] on h2 "Frequently Asked Questions" at bounding box center [456, 237] width 406 height 15
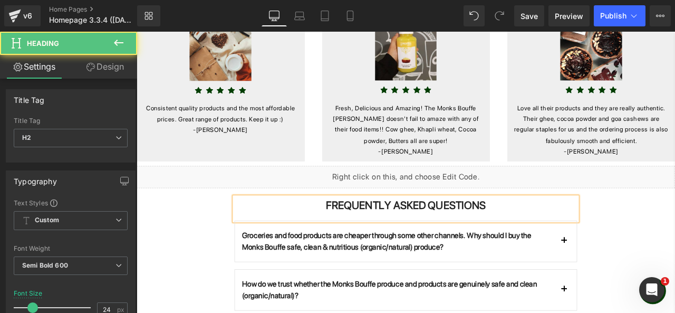
click at [523, 251] on div "FREQUENTLY ASKED QUESTIONS" at bounding box center [456, 241] width 406 height 28
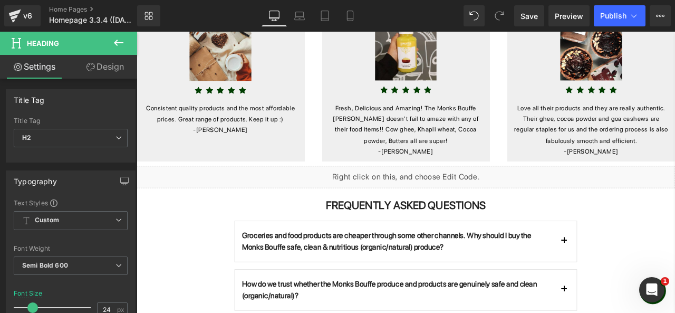
click at [118, 72] on link "Design" at bounding box center [105, 67] width 69 height 24
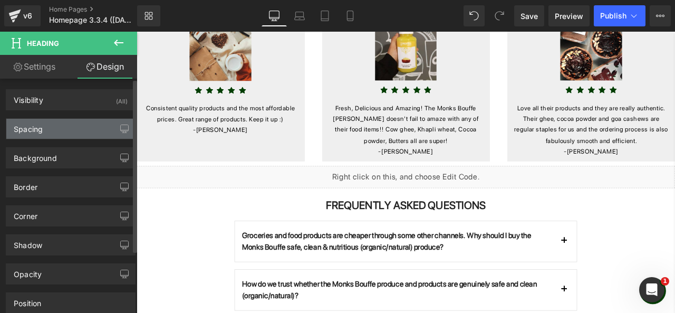
click at [77, 125] on div "Spacing" at bounding box center [70, 129] width 129 height 20
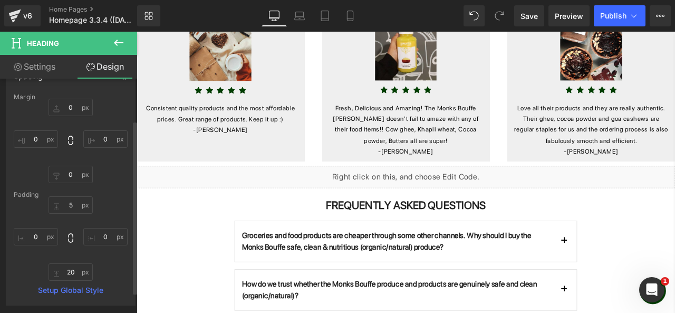
scroll to position [56, 0]
click at [73, 269] on input "text" at bounding box center [71, 268] width 44 height 17
click at [73, 171] on input "text" at bounding box center [71, 170] width 44 height 17
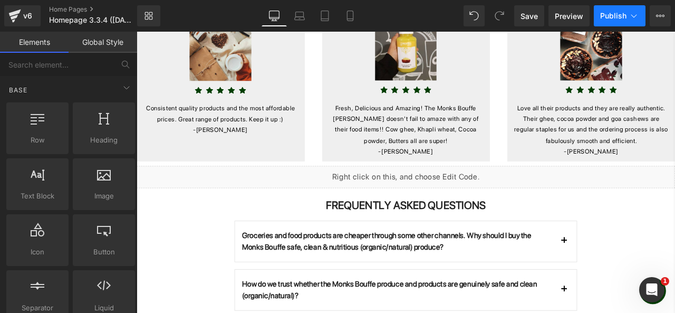
click at [609, 18] on span "Publish" at bounding box center [613, 16] width 26 height 8
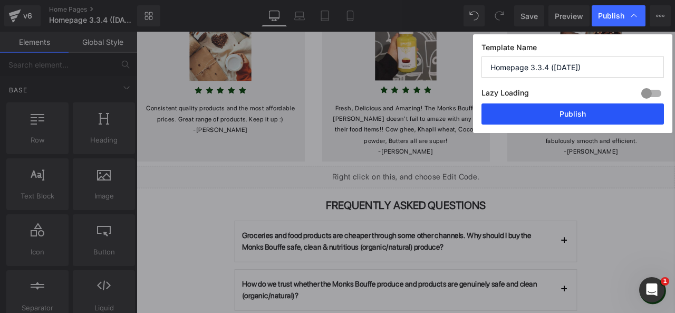
click at [496, 108] on button "Publish" at bounding box center [573, 113] width 183 height 21
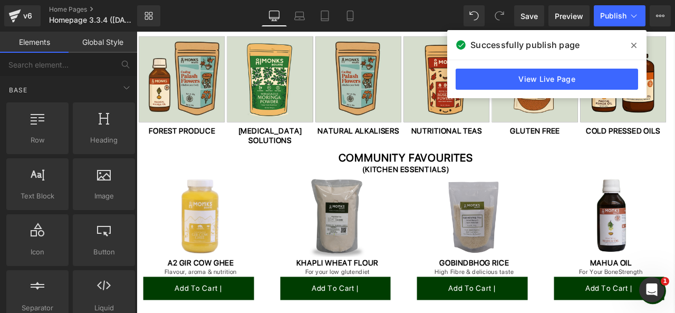
scroll to position [353, 0]
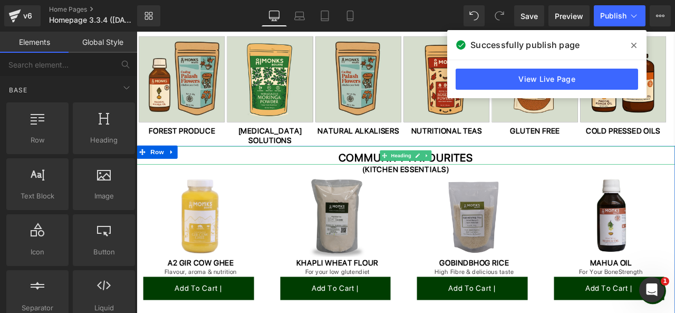
click at [389, 183] on h1 "COMMUNITY FAVOURITES" at bounding box center [456, 180] width 638 height 16
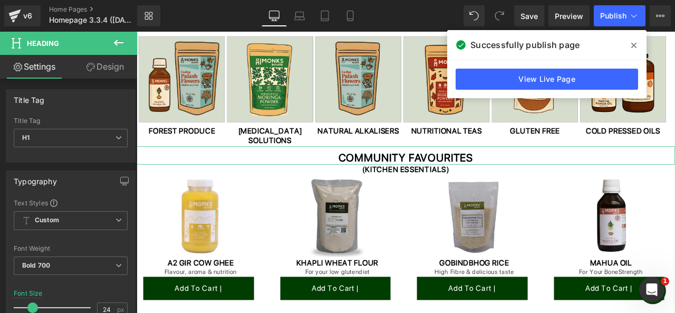
click at [103, 61] on link "Design" at bounding box center [105, 67] width 69 height 24
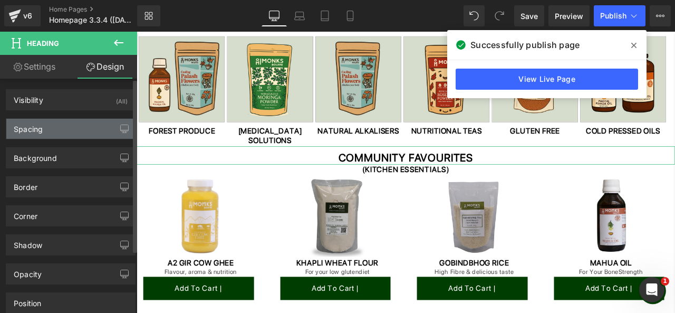
click at [78, 133] on div "Spacing" at bounding box center [70, 129] width 129 height 20
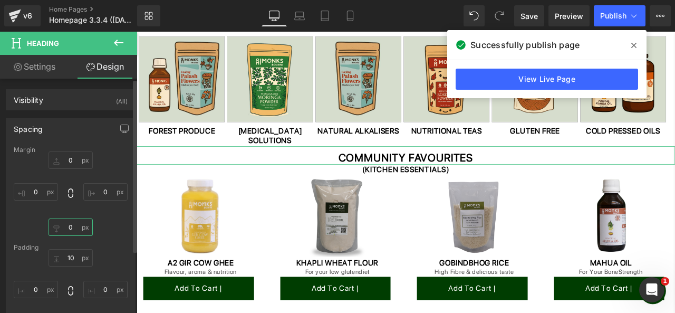
click at [71, 228] on input "text" at bounding box center [71, 226] width 44 height 17
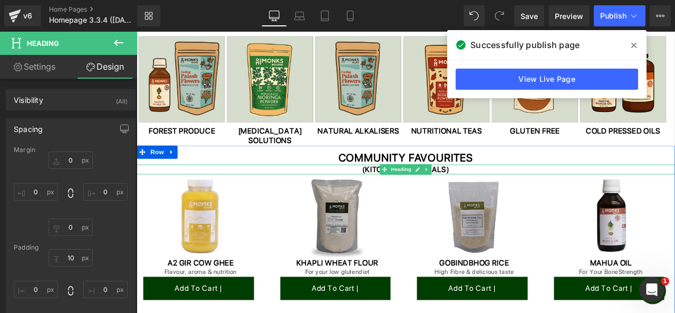
click at [406, 195] on h1 "(KITCHEN ESSENTIALS)" at bounding box center [456, 195] width 638 height 12
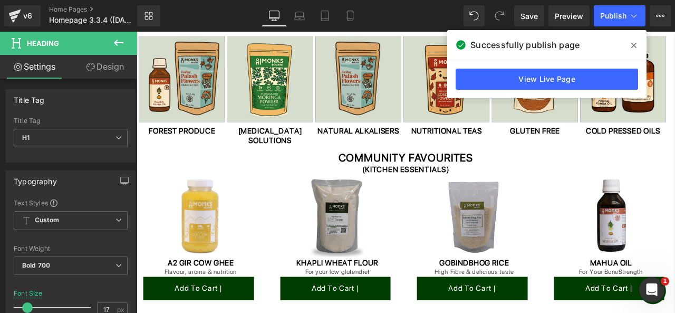
click at [113, 63] on link "Design" at bounding box center [105, 67] width 69 height 24
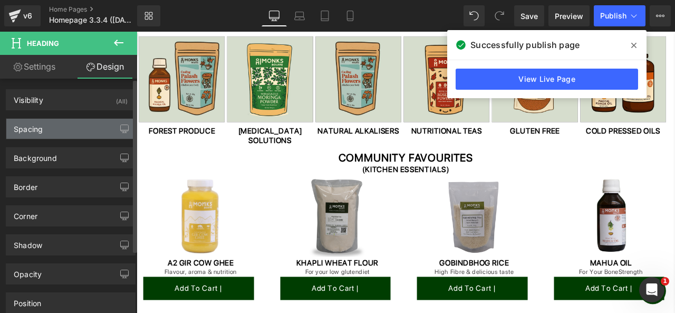
click at [57, 132] on div "Spacing" at bounding box center [70, 129] width 129 height 20
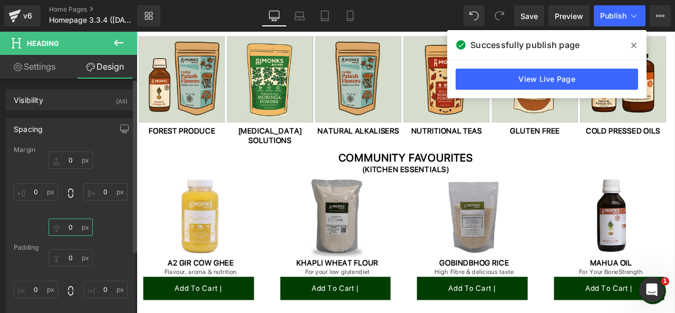
click at [72, 227] on input "text" at bounding box center [71, 226] width 44 height 17
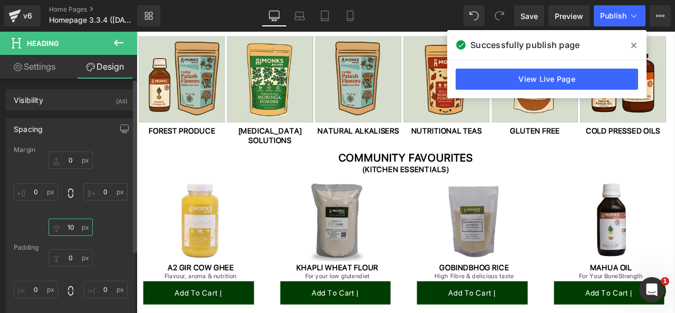
type input "1"
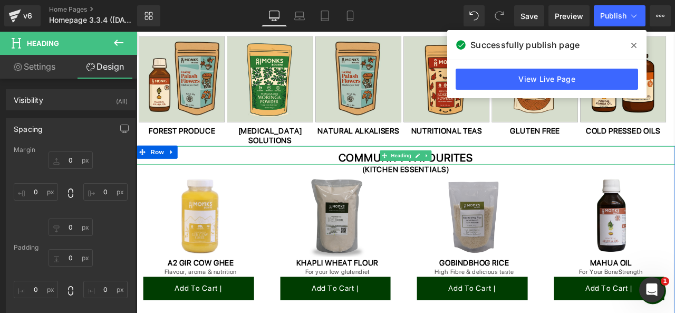
click at [368, 177] on h1 "COMMUNITY FAVOURITES" at bounding box center [456, 180] width 638 height 16
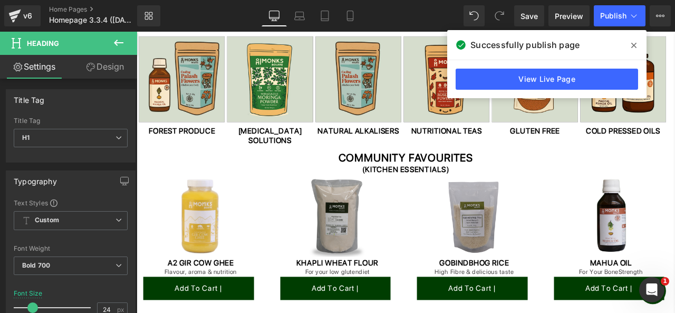
click at [104, 73] on link "Design" at bounding box center [105, 67] width 69 height 24
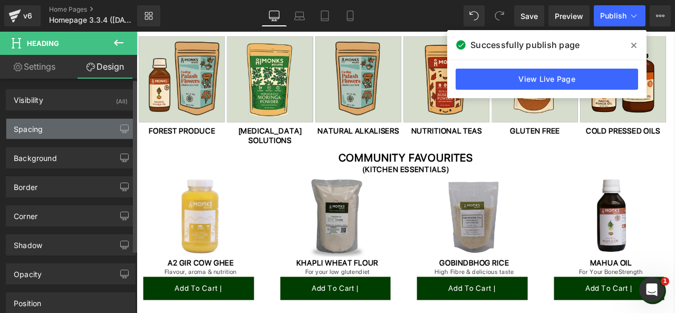
click at [69, 131] on div "Spacing" at bounding box center [70, 129] width 129 height 20
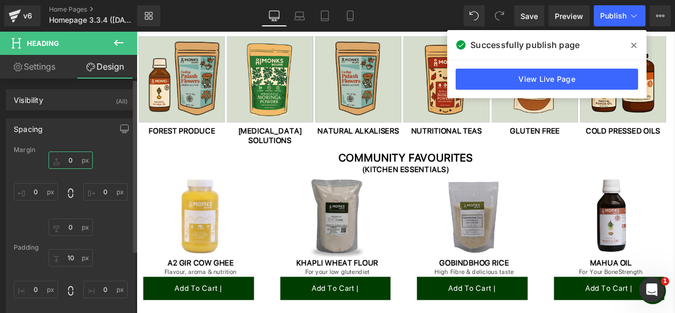
click at [72, 164] on input "0" at bounding box center [71, 159] width 44 height 17
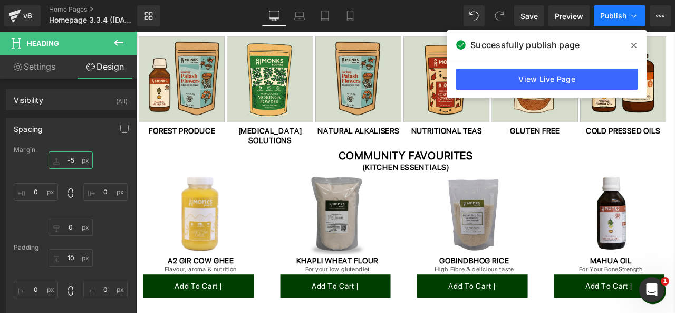
type input "-5"
click at [606, 13] on span "Publish" at bounding box center [613, 16] width 26 height 8
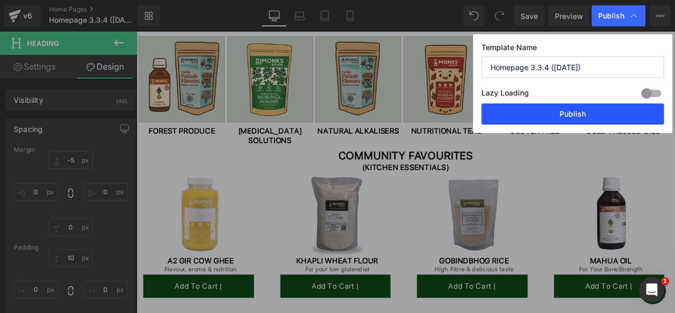
click at [511, 104] on button "Publish" at bounding box center [573, 113] width 183 height 21
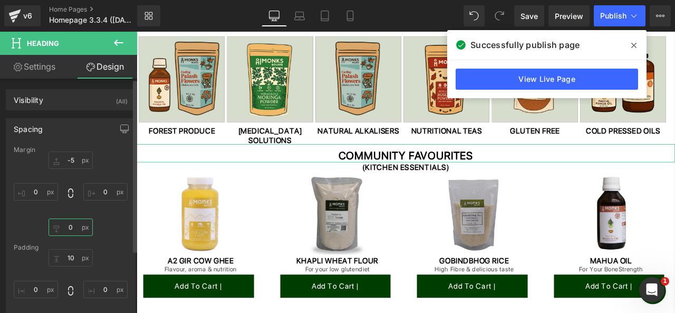
click at [73, 224] on input "0" at bounding box center [71, 226] width 44 height 17
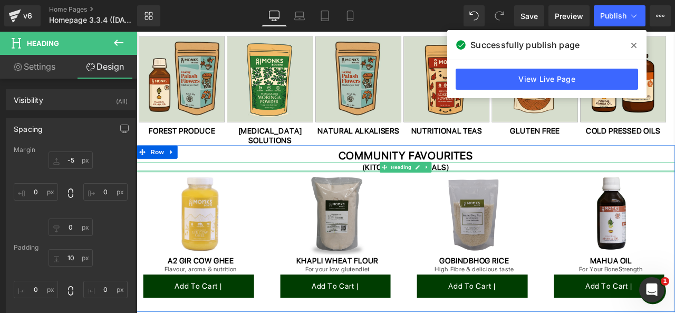
click at [496, 196] on div at bounding box center [456, 196] width 638 height 3
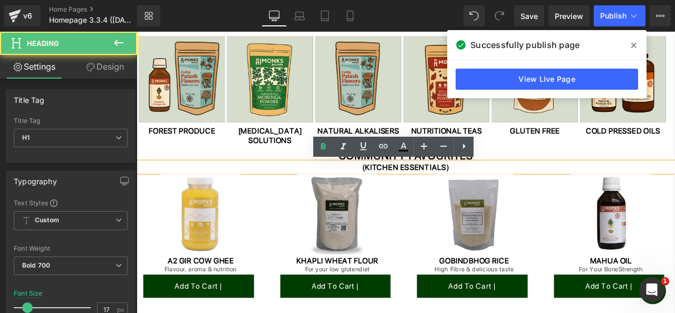
click at [475, 194] on h1 "(KITCHEN ESSENTIALS)" at bounding box center [456, 192] width 638 height 12
click at [506, 193] on h1 "(KITCHEN ESSENTIALS)" at bounding box center [456, 192] width 638 height 12
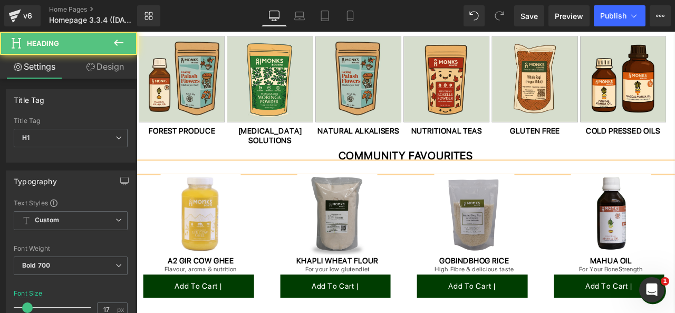
click at [477, 193] on h1 at bounding box center [456, 192] width 638 height 12
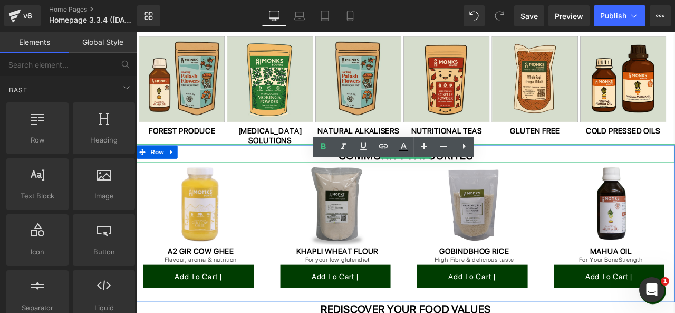
click at [596, 179] on h1 "COMMUNITY FAVOURITES" at bounding box center [456, 178] width 638 height 16
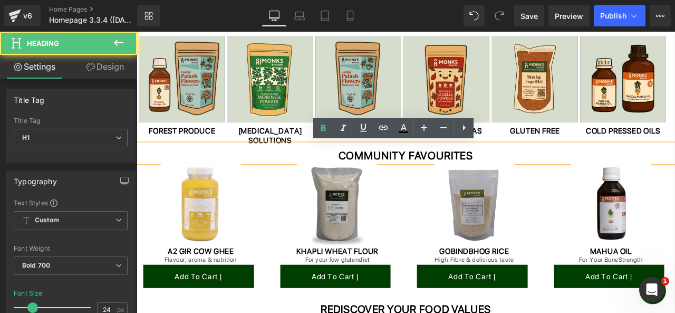
click at [323, 177] on h1 "COMMUNITY FAVOURITES" at bounding box center [456, 178] width 638 height 16
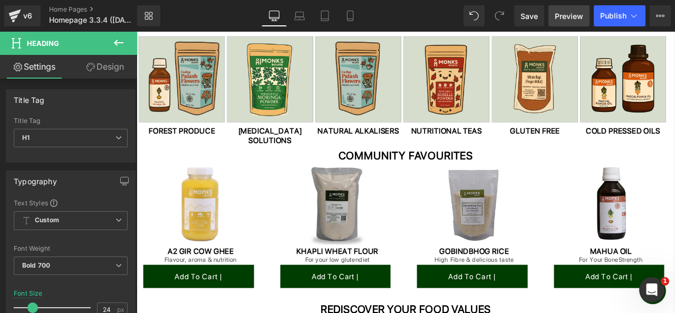
click at [575, 16] on span "Preview" at bounding box center [569, 16] width 28 height 11
click at [606, 14] on span "Publish" at bounding box center [613, 16] width 26 height 8
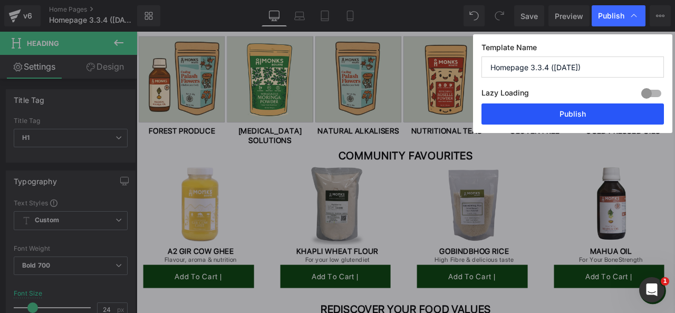
drag, startPoint x: 516, startPoint y: 117, endPoint x: 232, endPoint y: 202, distance: 296.6
click at [516, 117] on button "Publish" at bounding box center [573, 113] width 183 height 21
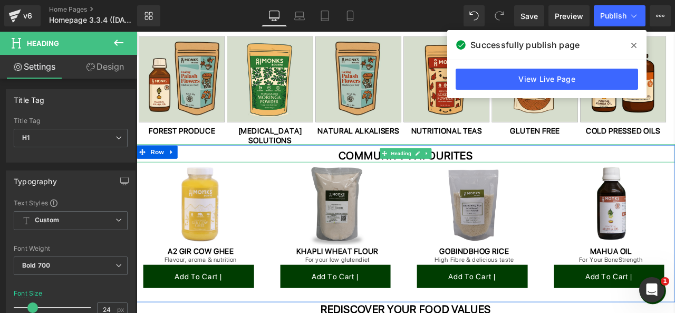
click at [386, 180] on h1 "COMMUNITY FAVOURITES" at bounding box center [456, 178] width 638 height 16
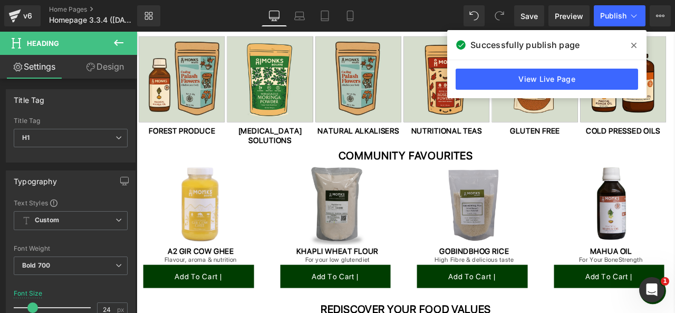
click at [98, 68] on link "Design" at bounding box center [105, 67] width 69 height 24
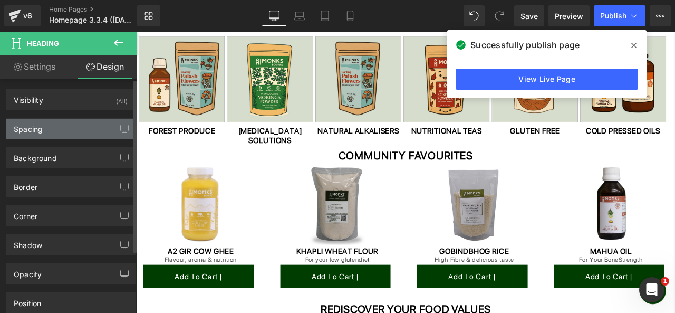
click at [73, 131] on div "Spacing" at bounding box center [70, 129] width 129 height 20
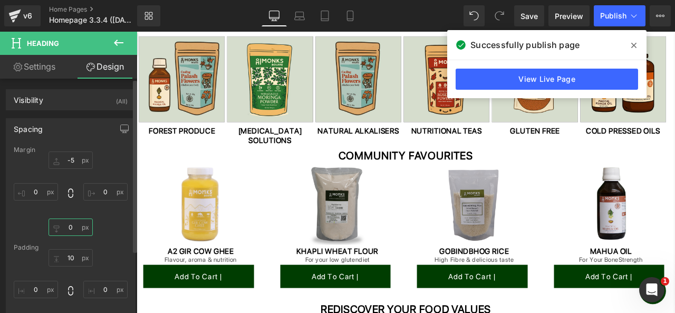
click at [74, 229] on input "0" at bounding box center [71, 226] width 44 height 17
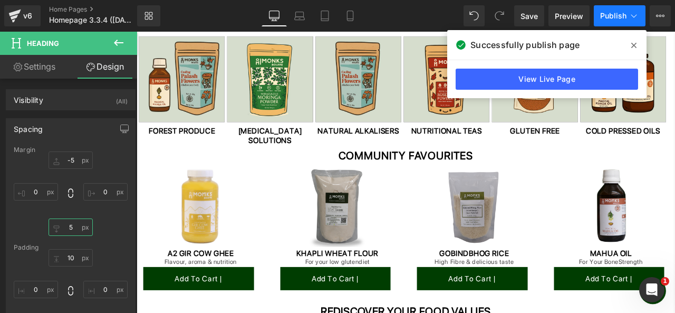
type input "5"
click at [611, 9] on button "Publish" at bounding box center [620, 15] width 52 height 21
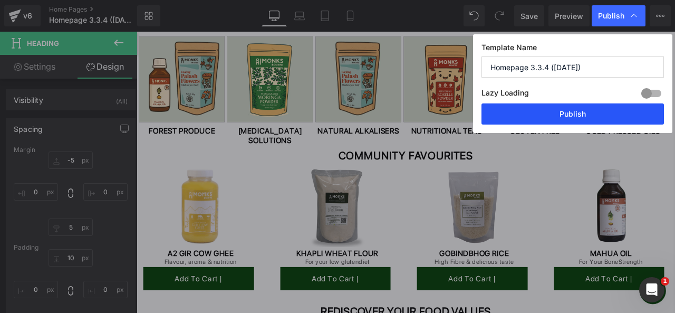
click at [554, 114] on button "Publish" at bounding box center [573, 113] width 183 height 21
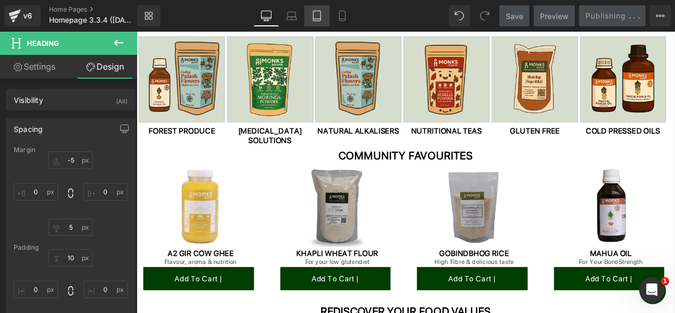
click at [314, 23] on link "Tablet" at bounding box center [316, 15] width 25 height 21
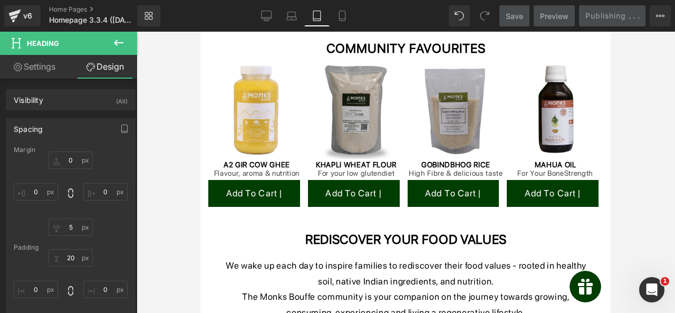
scroll to position [268, 0]
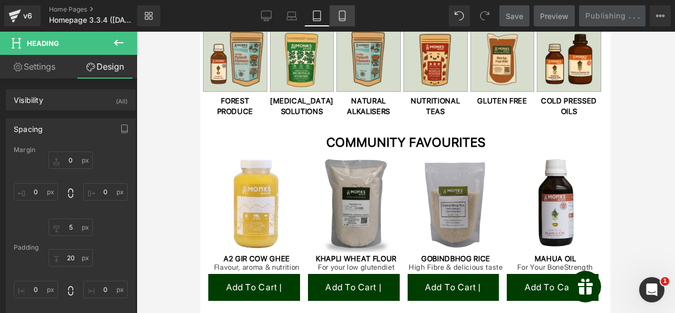
click at [340, 13] on icon at bounding box center [342, 16] width 11 height 11
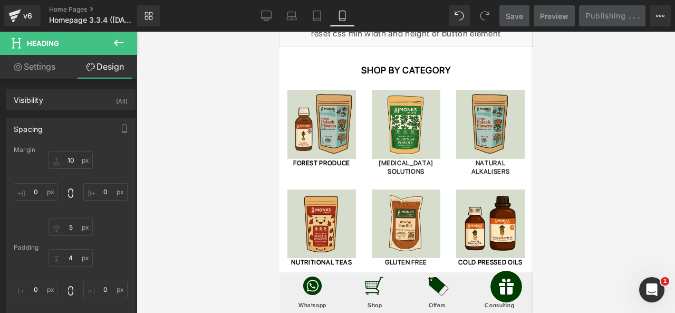
scroll to position [387, 0]
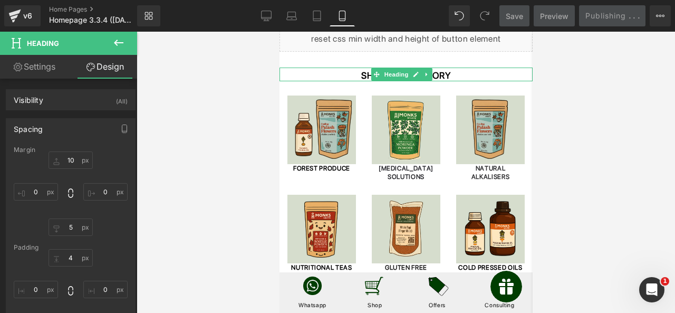
click at [358, 74] on h1 "SHOP BY CATEGORY" at bounding box center [405, 76] width 253 height 12
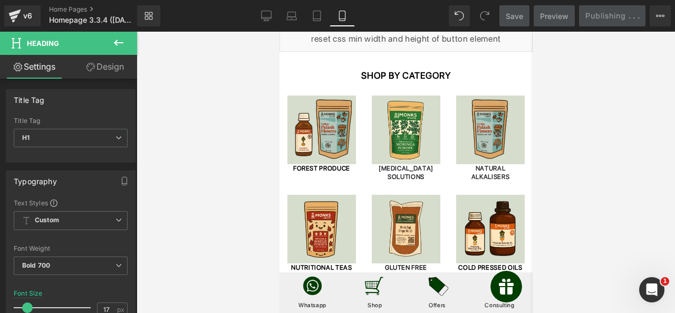
click at [111, 73] on link "Design" at bounding box center [105, 67] width 69 height 24
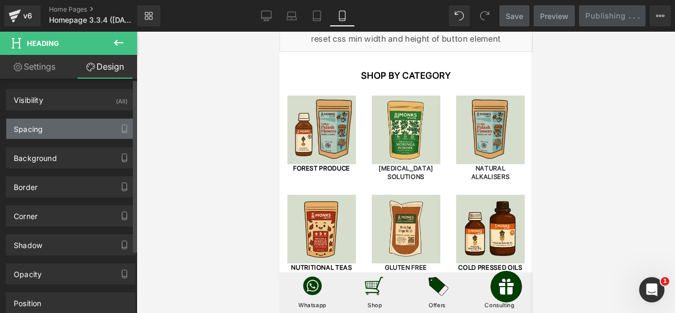
click at [79, 129] on div "Spacing" at bounding box center [70, 129] width 129 height 20
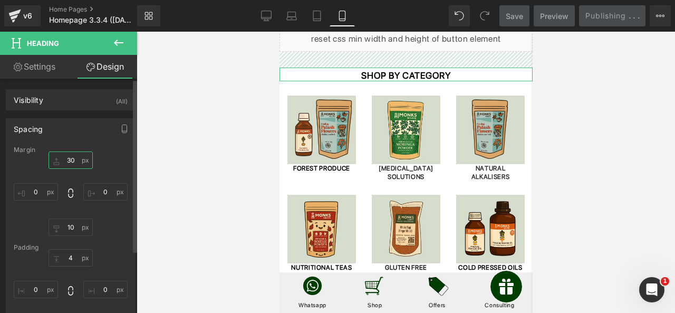
click at [69, 163] on input "text" at bounding box center [71, 159] width 44 height 17
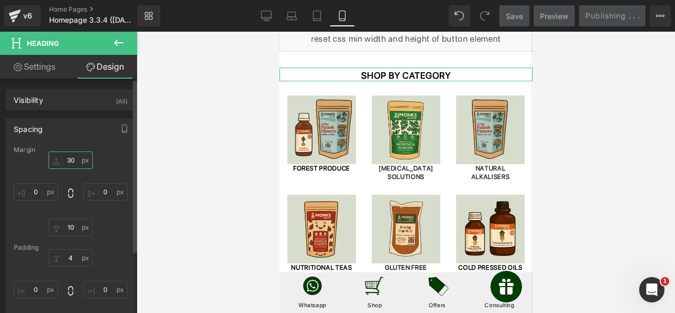
click at [69, 160] on input "text" at bounding box center [71, 159] width 44 height 17
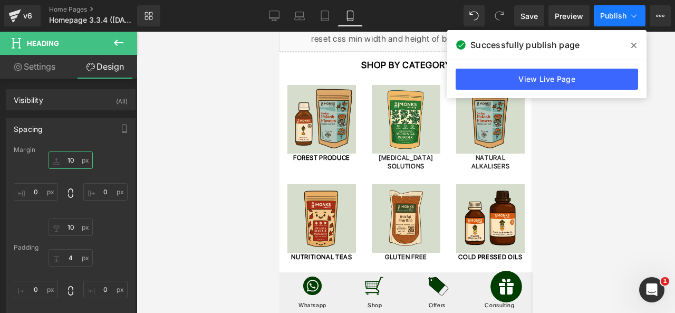
type input "10"
click at [602, 14] on span "Publish" at bounding box center [613, 16] width 26 height 8
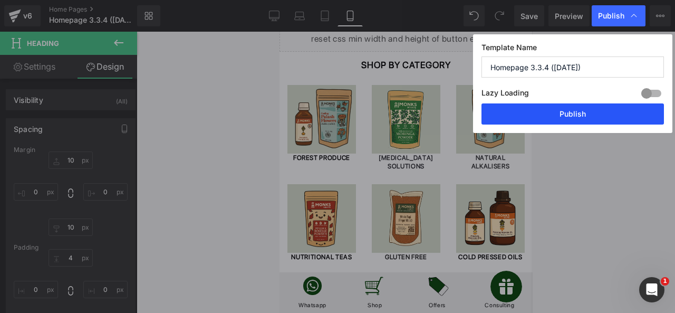
drag, startPoint x: 514, startPoint y: 118, endPoint x: 118, endPoint y: 140, distance: 396.8
click at [514, 118] on button "Publish" at bounding box center [573, 113] width 183 height 21
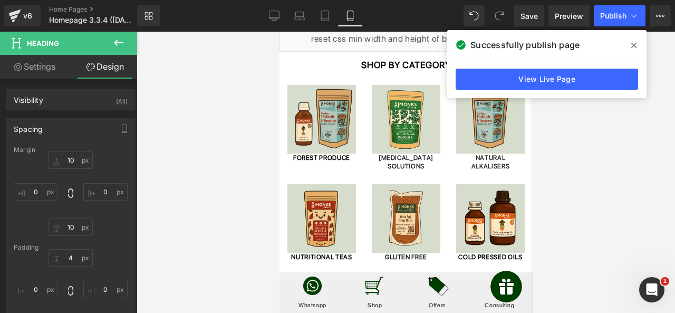
click at [636, 44] on icon at bounding box center [633, 45] width 5 height 8
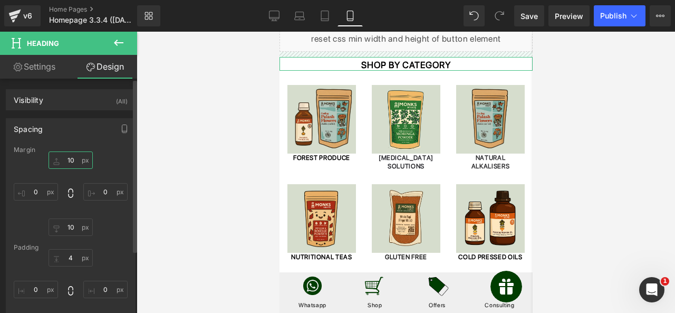
click at [71, 159] on input "10" at bounding box center [71, 159] width 44 height 17
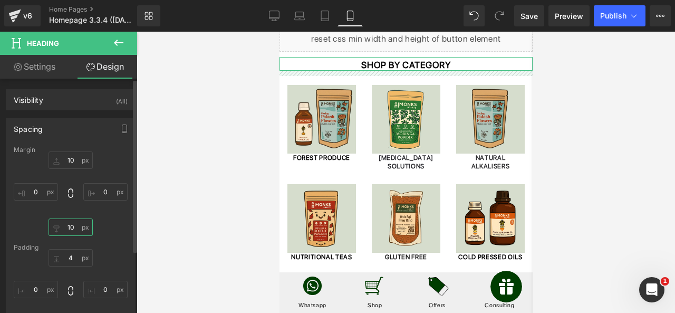
click at [72, 225] on input "text" at bounding box center [71, 226] width 44 height 17
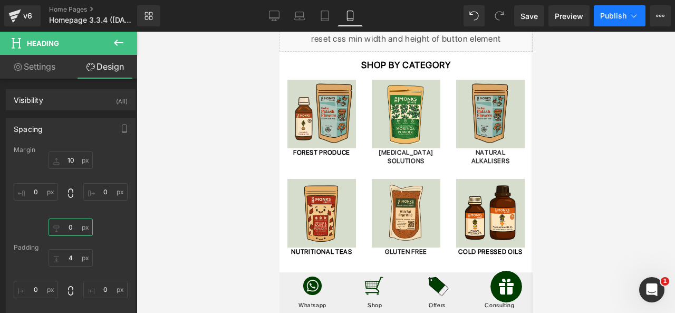
type input "0"
click at [614, 14] on span "Publish" at bounding box center [613, 16] width 26 height 8
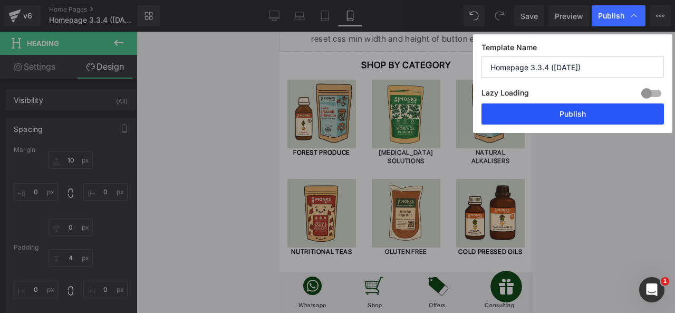
click at [564, 110] on button "Publish" at bounding box center [573, 113] width 183 height 21
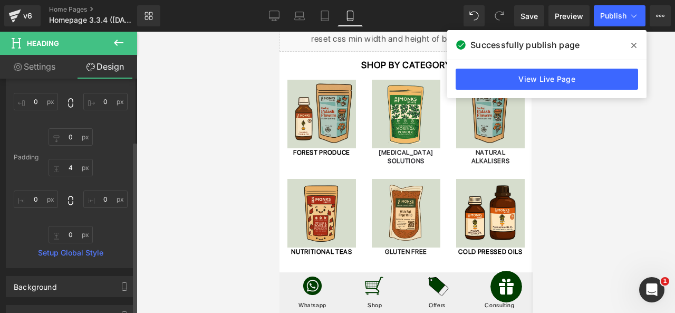
scroll to position [89, 0]
click at [38, 65] on link "Settings" at bounding box center [34, 67] width 69 height 24
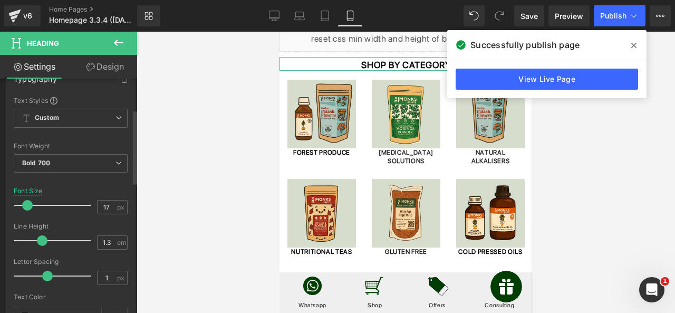
scroll to position [93, 0]
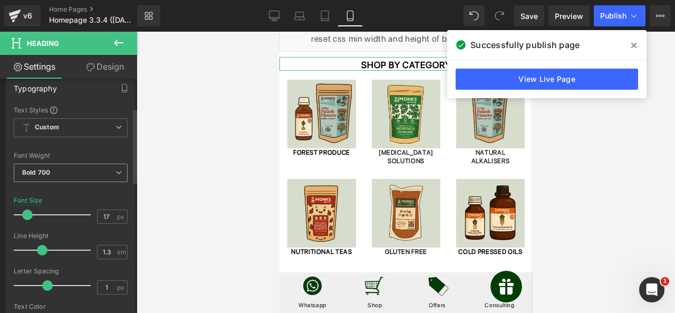
click at [99, 174] on span "Bold 700" at bounding box center [71, 173] width 114 height 18
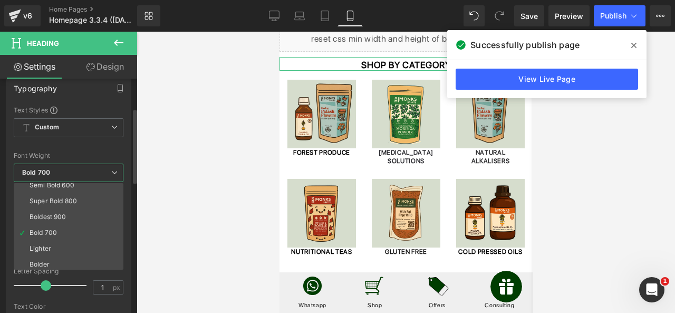
scroll to position [88, 0]
click at [87, 213] on li "Boldest 900" at bounding box center [71, 214] width 114 height 16
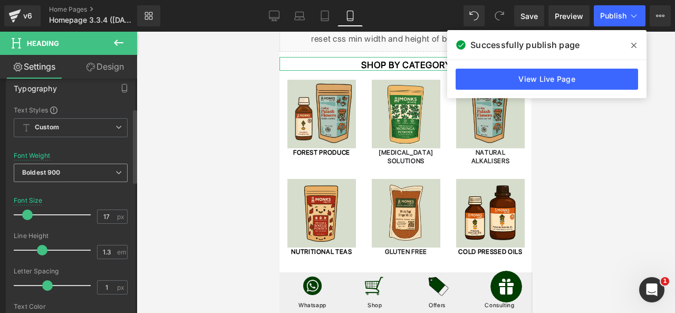
click at [79, 174] on span "Boldest 900" at bounding box center [71, 173] width 114 height 18
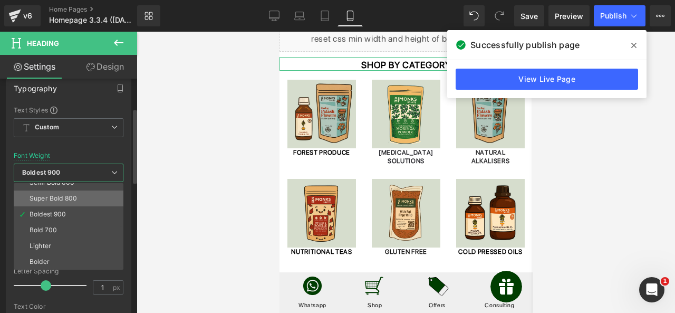
click at [80, 199] on li "Super Bold 800" at bounding box center [71, 198] width 114 height 16
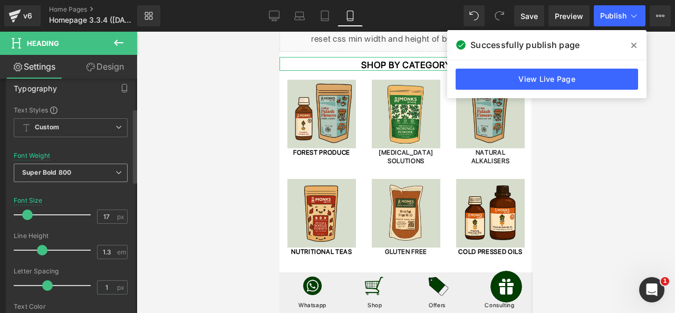
click at [95, 174] on span "Super Bold 800" at bounding box center [71, 173] width 114 height 18
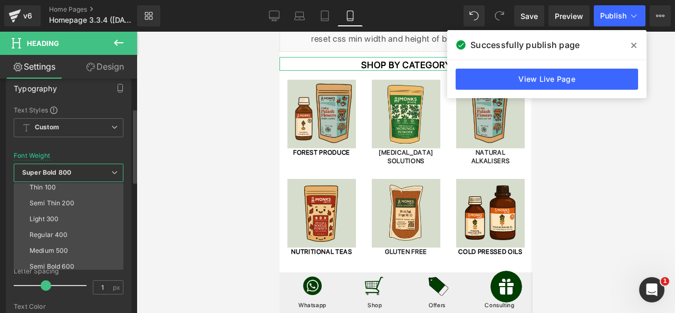
scroll to position [0, 0]
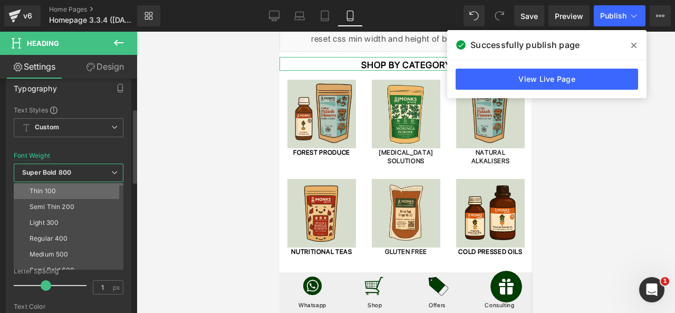
click at [65, 188] on li "Thin 100" at bounding box center [71, 191] width 114 height 16
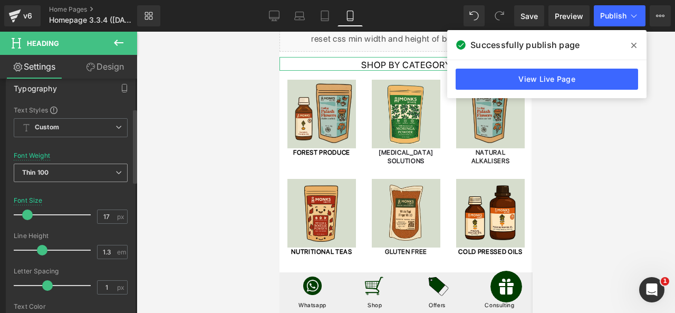
click at [89, 169] on span "Thin 100" at bounding box center [71, 173] width 114 height 18
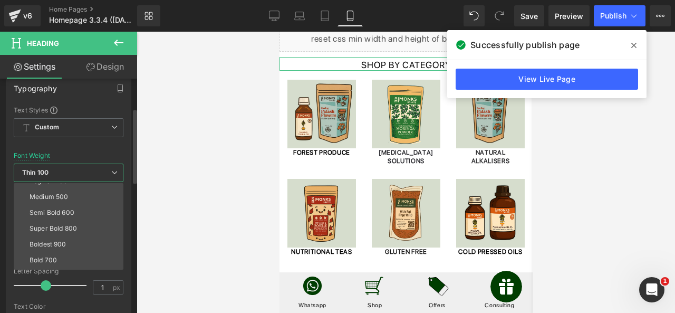
scroll to position [88, 0]
click at [77, 207] on li "Boldest 900" at bounding box center [71, 214] width 114 height 16
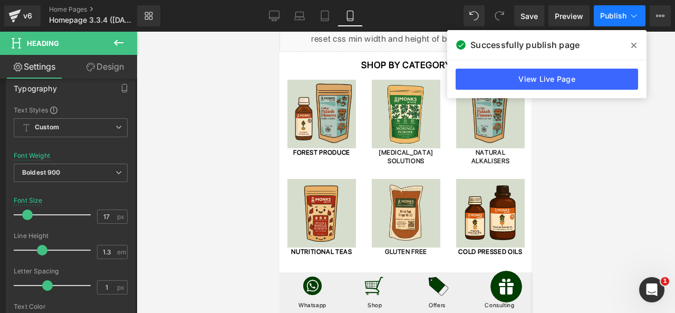
click at [615, 17] on span "Publish" at bounding box center [613, 16] width 26 height 8
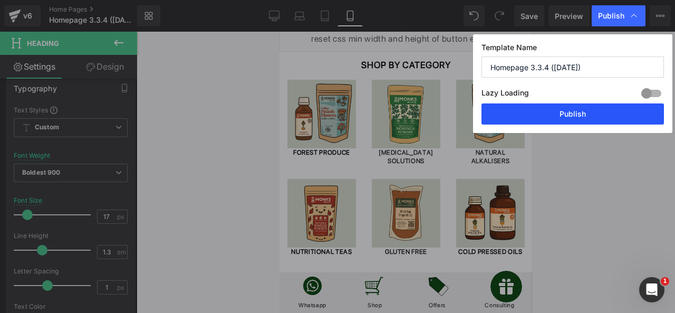
click at [575, 113] on button "Publish" at bounding box center [573, 113] width 183 height 21
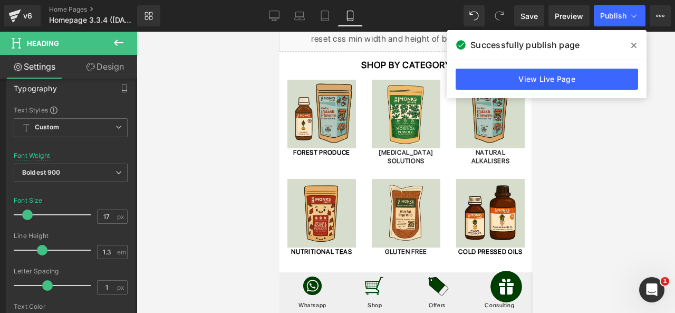
click at [573, 113] on div at bounding box center [406, 172] width 539 height 281
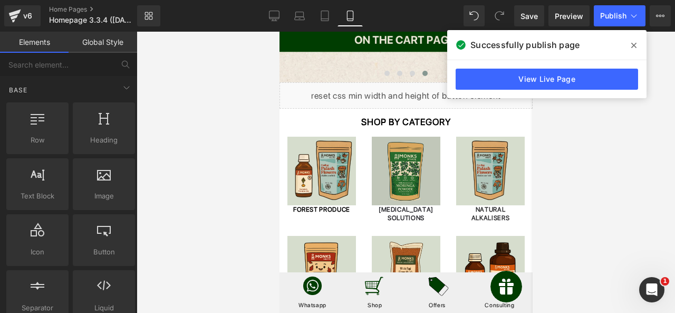
scroll to position [328, 0]
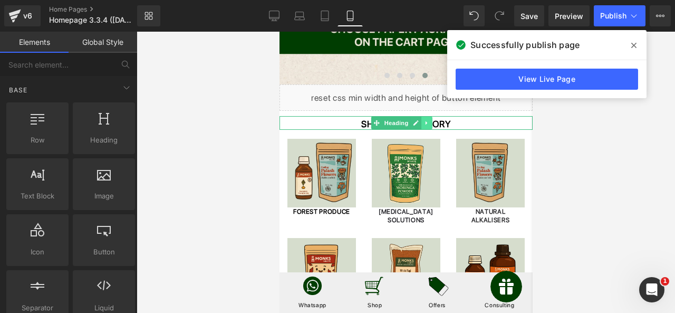
click at [432, 121] on link at bounding box center [426, 123] width 11 height 13
click at [457, 121] on h1 "SHOP BY CATEGORY" at bounding box center [405, 124] width 253 height 12
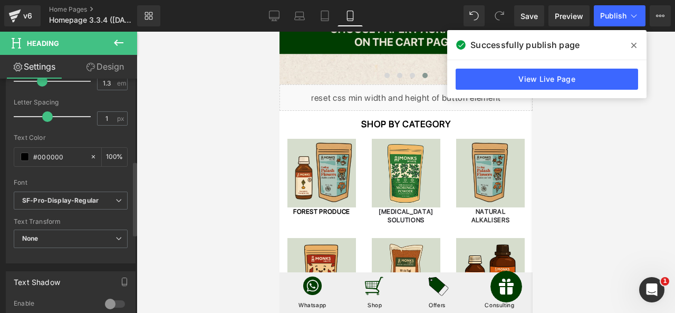
scroll to position [262, 0]
click at [116, 198] on icon at bounding box center [119, 200] width 6 height 6
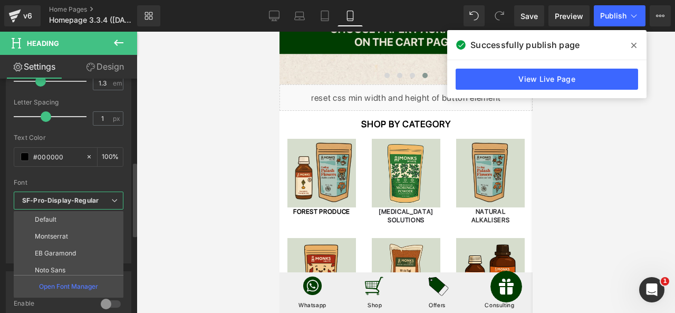
click at [116, 198] on icon at bounding box center [114, 200] width 6 height 6
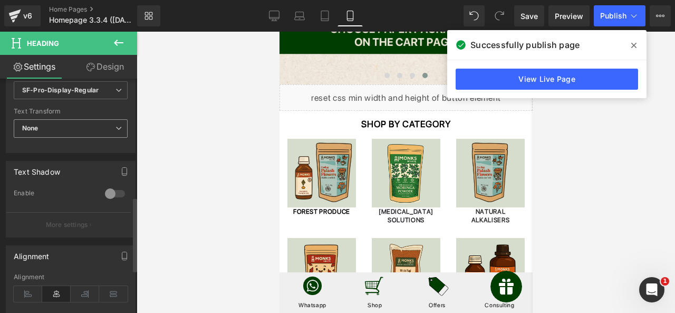
scroll to position [372, 0]
click at [108, 189] on div at bounding box center [114, 193] width 25 height 17
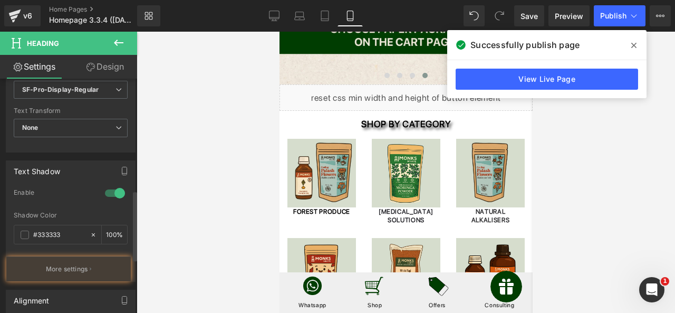
click at [108, 189] on div at bounding box center [114, 193] width 25 height 17
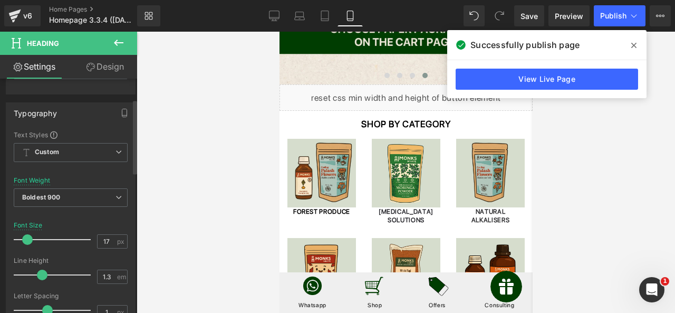
scroll to position [54, 0]
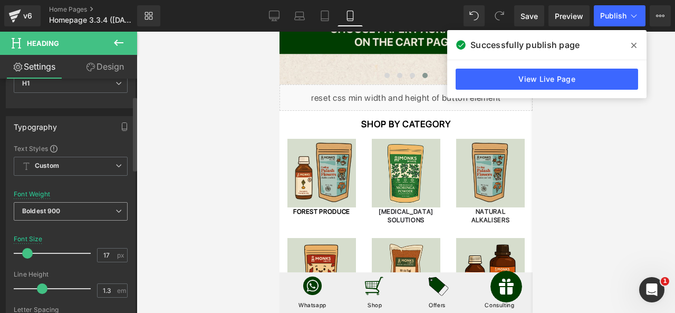
click at [110, 207] on span "Boldest 900" at bounding box center [71, 211] width 114 height 18
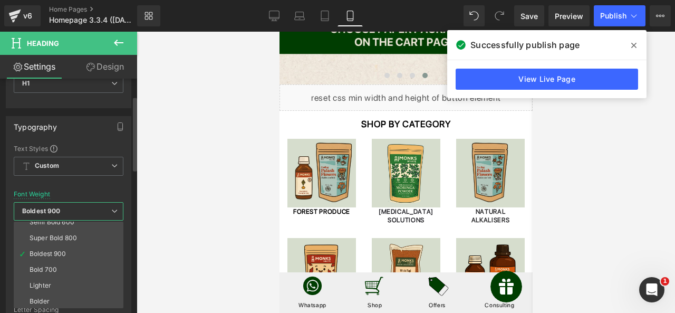
scroll to position [88, 0]
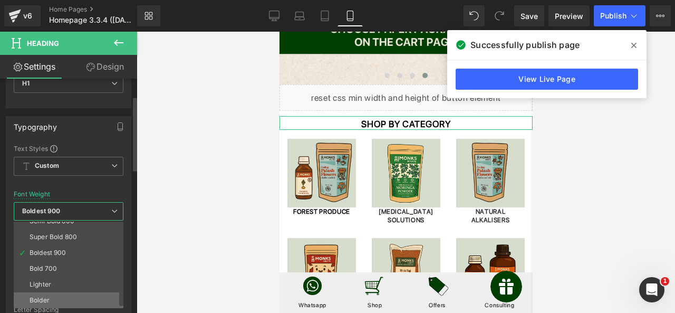
click at [76, 295] on li "Bolder" at bounding box center [71, 300] width 114 height 16
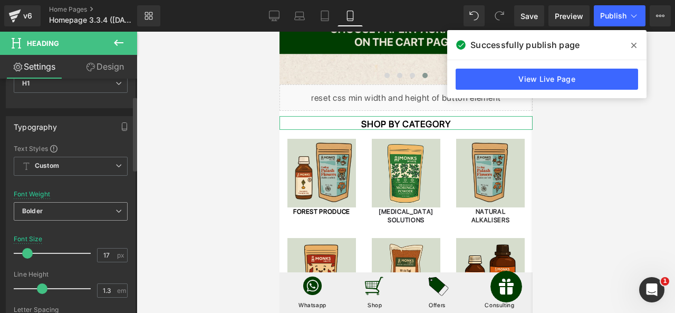
click at [97, 213] on span "Bolder" at bounding box center [71, 211] width 114 height 18
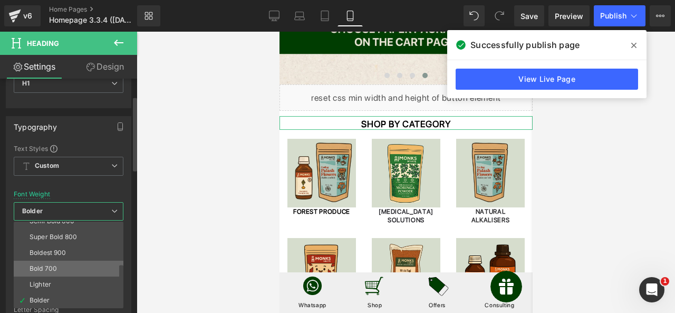
click at [72, 261] on li "Bold 700" at bounding box center [71, 269] width 114 height 16
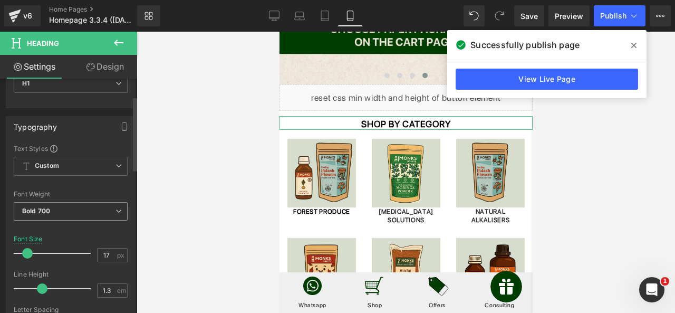
click at [84, 217] on span "Bold 700" at bounding box center [71, 211] width 114 height 18
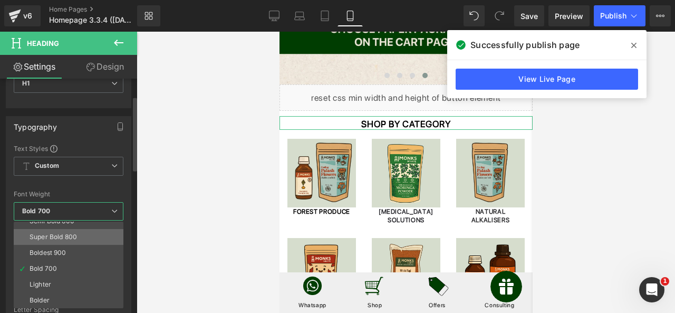
click at [76, 242] on li "Super Bold 800" at bounding box center [71, 237] width 114 height 16
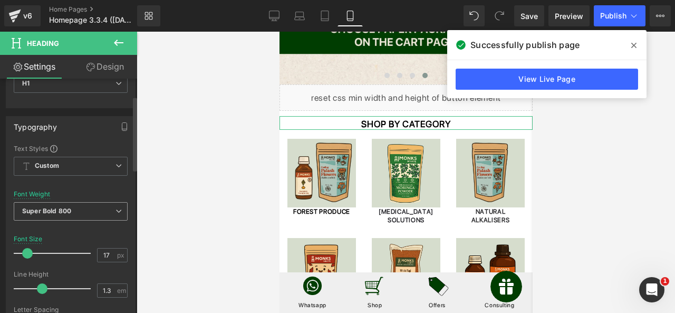
click at [87, 213] on span "Super Bold 800" at bounding box center [71, 211] width 114 height 18
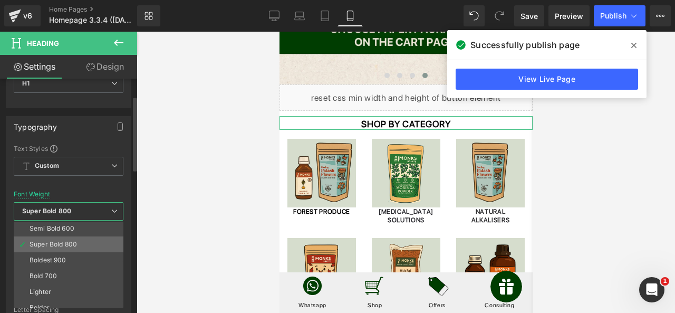
scroll to position [79, 0]
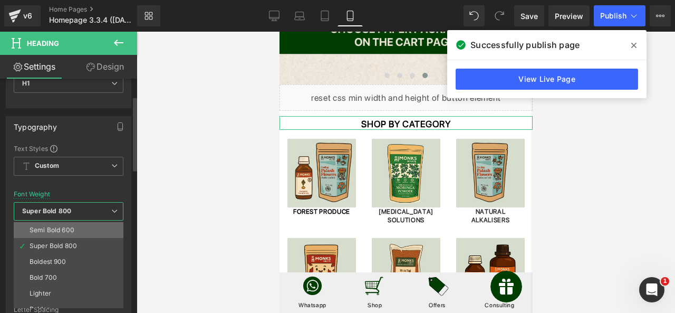
click at [80, 228] on li "Semi Bold 600" at bounding box center [71, 230] width 114 height 16
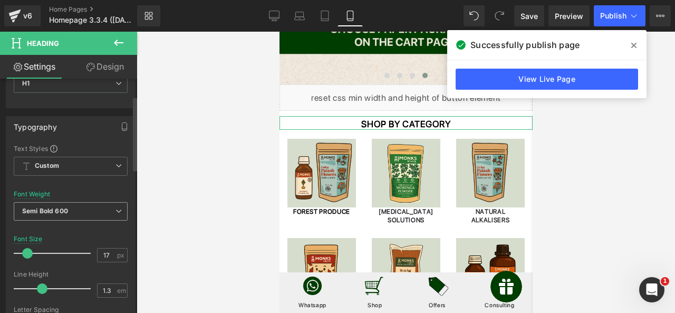
click at [91, 209] on span "Semi Bold 600" at bounding box center [71, 211] width 114 height 18
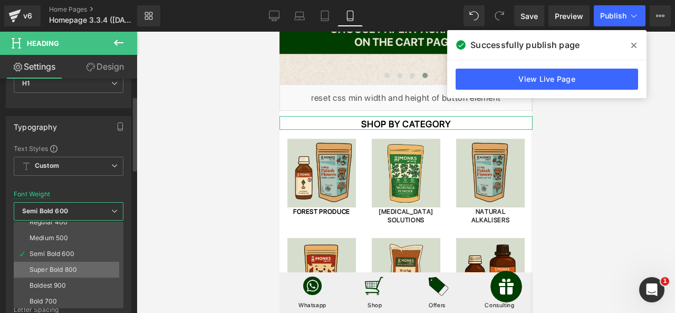
scroll to position [54, 0]
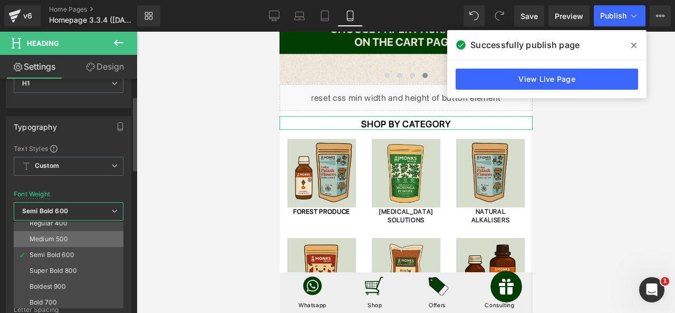
click at [84, 237] on li "Medium 500" at bounding box center [71, 239] width 114 height 16
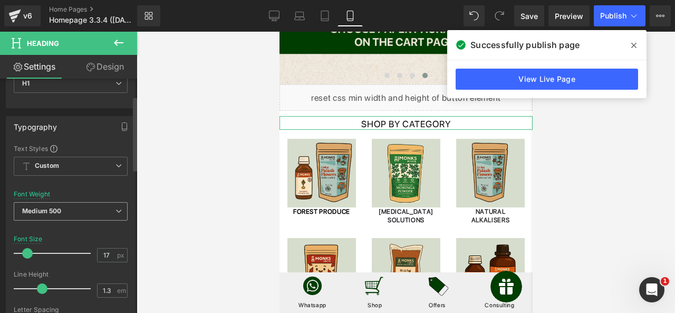
click at [93, 213] on span "Medium 500" at bounding box center [71, 211] width 114 height 18
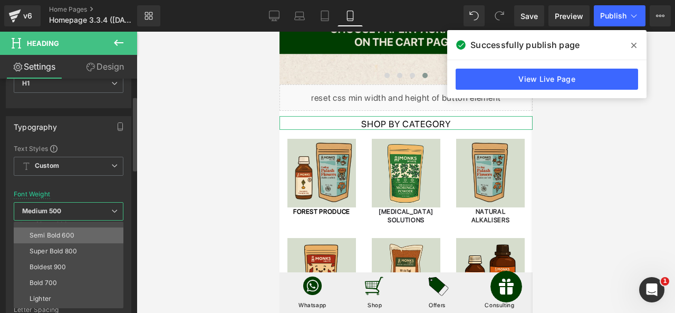
scroll to position [75, 0]
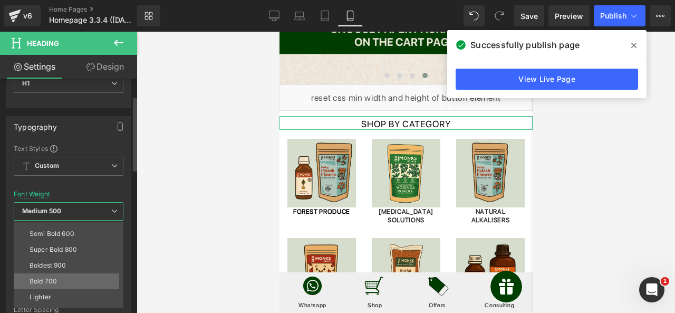
click at [72, 276] on li "Bold 700" at bounding box center [71, 281] width 114 height 16
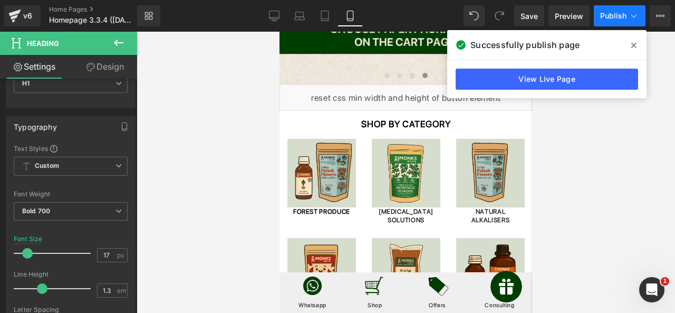
click at [611, 18] on span "Publish" at bounding box center [613, 16] width 26 height 8
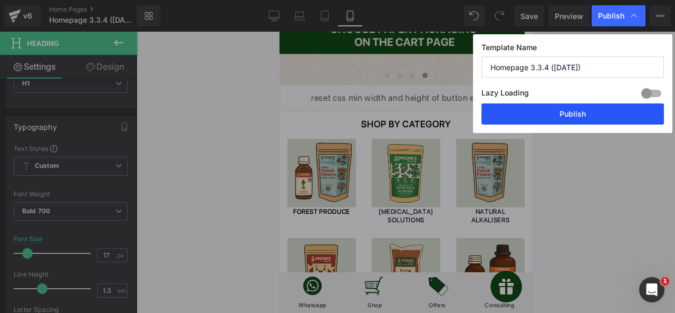
click at [542, 111] on button "Publish" at bounding box center [573, 113] width 183 height 21
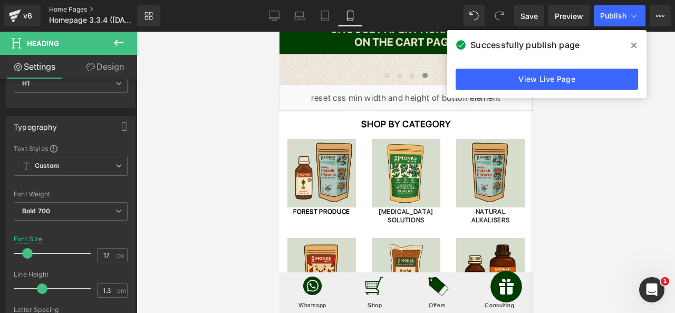
click at [70, 11] on link "Home Pages" at bounding box center [102, 9] width 106 height 8
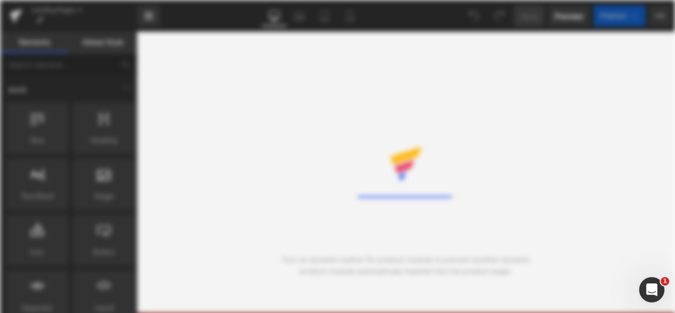
click at [360, 176] on div at bounding box center [337, 156] width 97 height 49
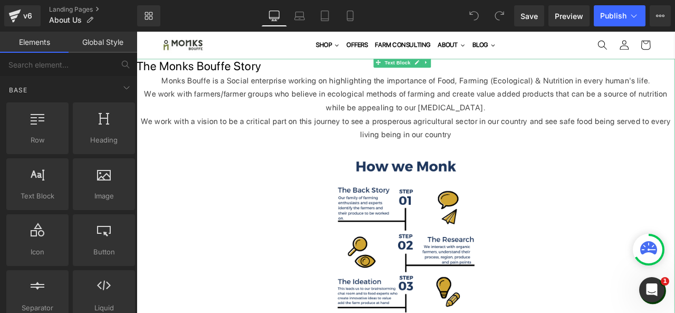
click at [305, 92] on div "Monks Bouffe is a Social enterprise working on highlighting the importance of F…" at bounding box center [456, 90] width 638 height 16
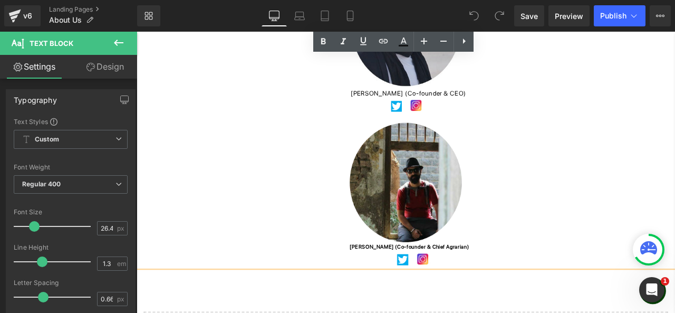
scroll to position [643, 0]
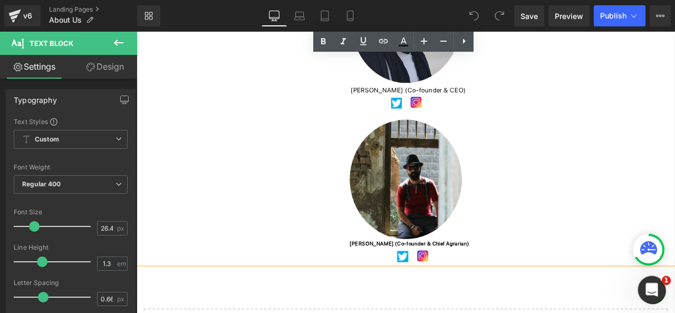
click at [649, 283] on icon "Open Intercom Messenger" at bounding box center [650, 288] width 17 height 17
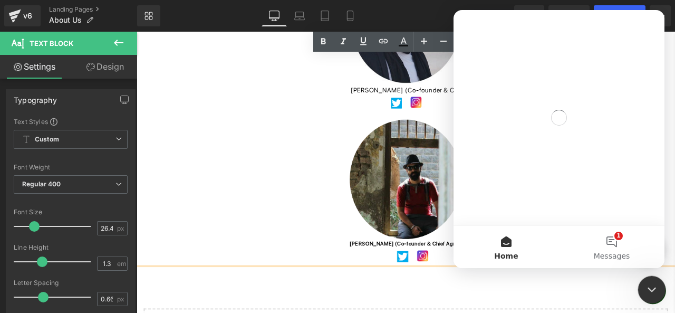
scroll to position [0, 0]
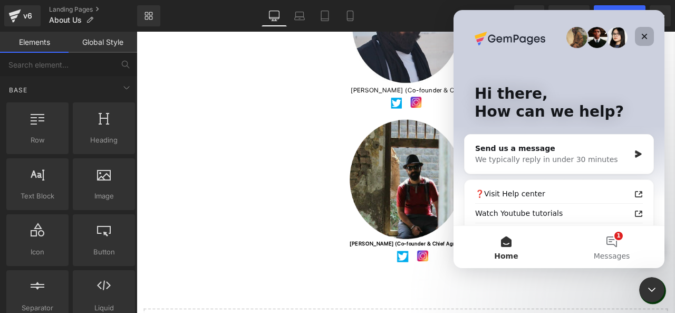
click at [643, 36] on icon "Close" at bounding box center [644, 36] width 8 height 8
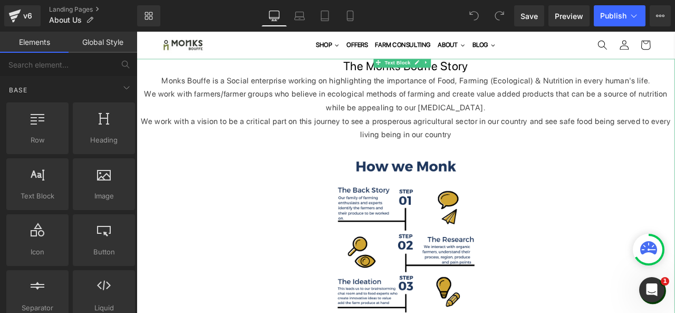
click at [425, 70] on icon at bounding box center [423, 68] width 6 height 6
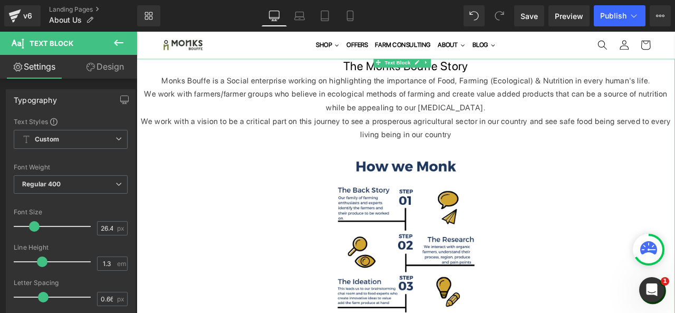
click at [397, 76] on h2 "The Monks Bouffe Story" at bounding box center [456, 73] width 638 height 18
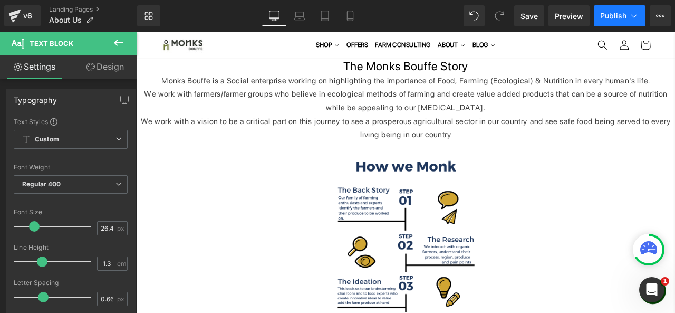
click at [634, 20] on icon at bounding box center [634, 16] width 11 height 11
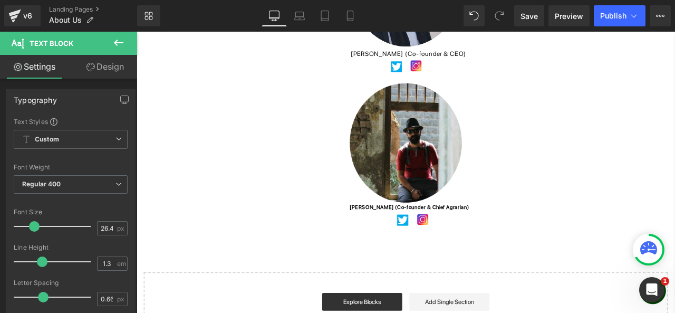
scroll to position [686, 0]
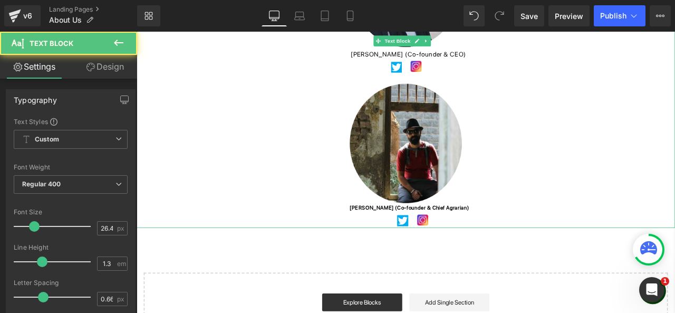
click at [411, 60] on span "Gaurang H. Motta (Co-founder & CEO)" at bounding box center [458, 58] width 137 height 9
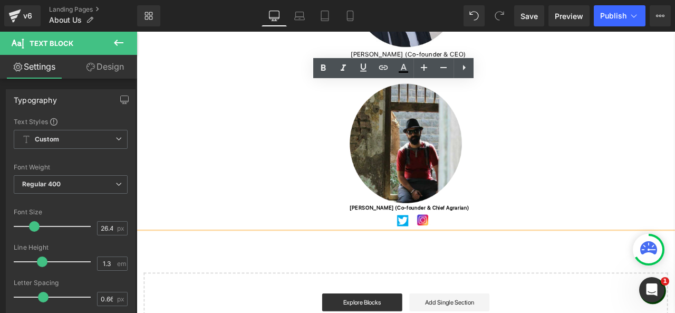
click at [444, 60] on span "Gaurang H. Motta (Co-founder & CEO)" at bounding box center [458, 58] width 137 height 9
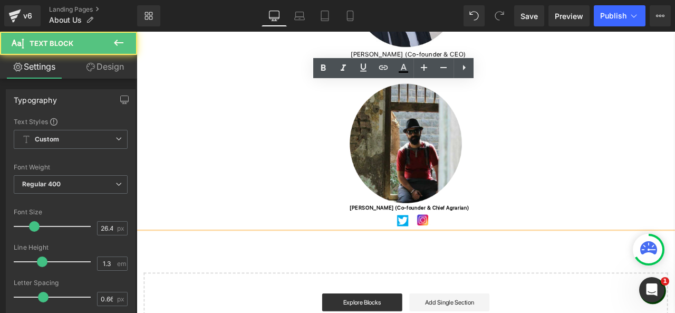
click at [449, 60] on span "Gaurang H. Motta (Co-founder & CEO)" at bounding box center [458, 58] width 137 height 9
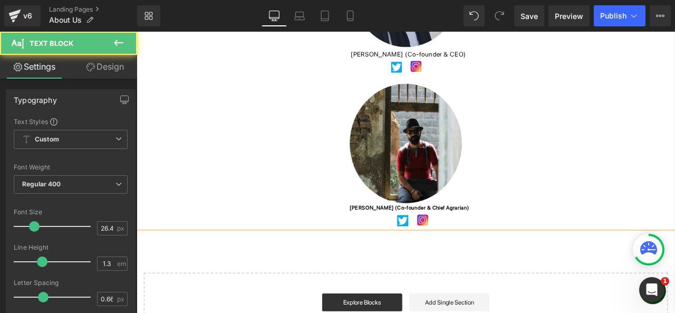
click at [498, 55] on span "GAURANG H. MOTTA (Co-founder & CEO)" at bounding box center [458, 58] width 137 height 9
click at [459, 57] on span "GAURANG H. MOTTA (O-FOUNDER & CEO)" at bounding box center [458, 58] width 141 height 9
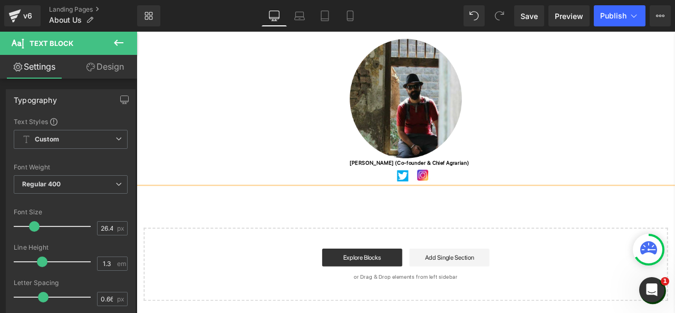
scroll to position [760, 0]
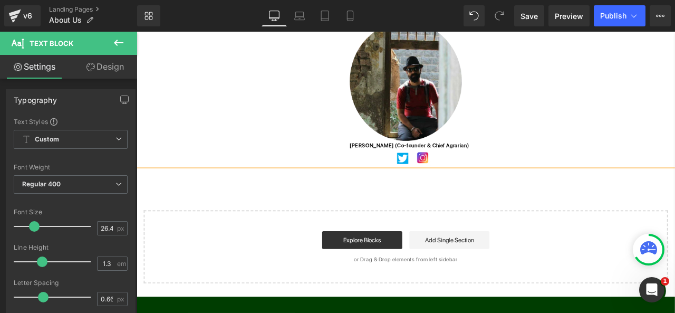
click at [432, 164] on span "Saurabh Motta (Co-founder & Chief Agrarian)" at bounding box center [459, 165] width 141 height 7
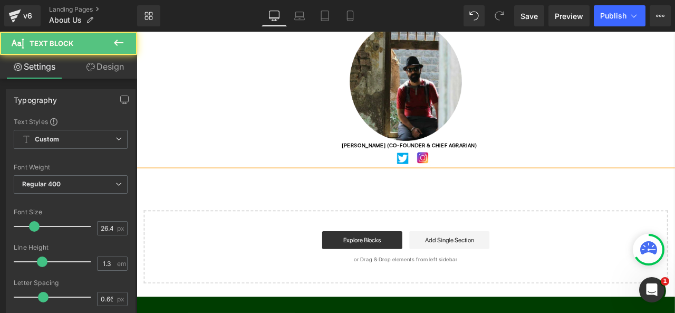
click at [610, 157] on h6 "[PERSON_NAME] (CO-FOUNDER & CHIEF AGRARIAN)" at bounding box center [456, 89] width 638 height 163
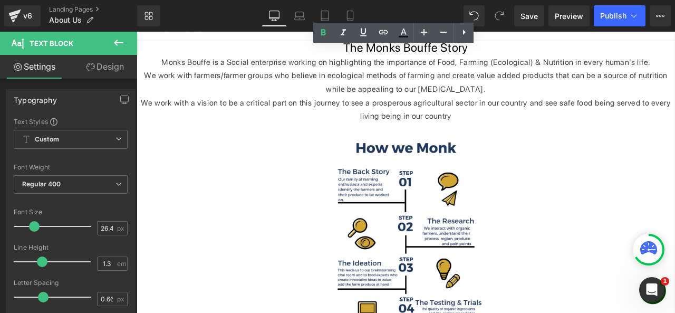
scroll to position [0, 0]
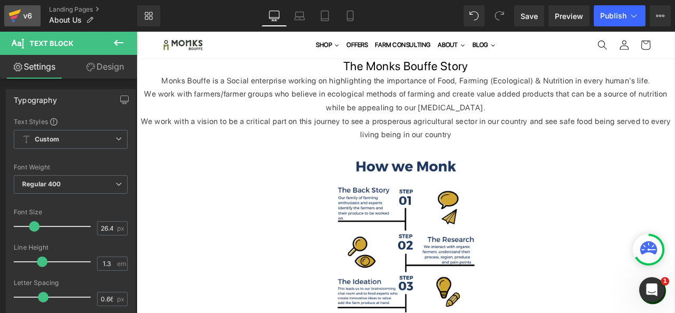
click at [25, 22] on div "v6" at bounding box center [27, 16] width 13 height 14
click at [540, 13] on link "Save" at bounding box center [529, 15] width 30 height 21
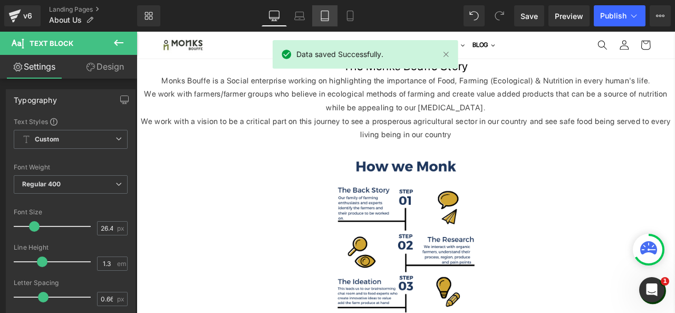
click at [325, 19] on icon at bounding box center [325, 16] width 11 height 11
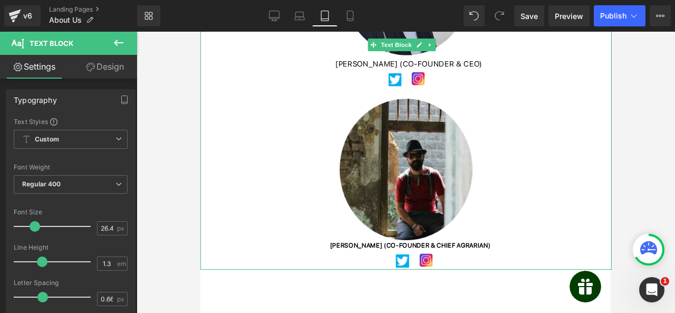
scroll to position [740, 0]
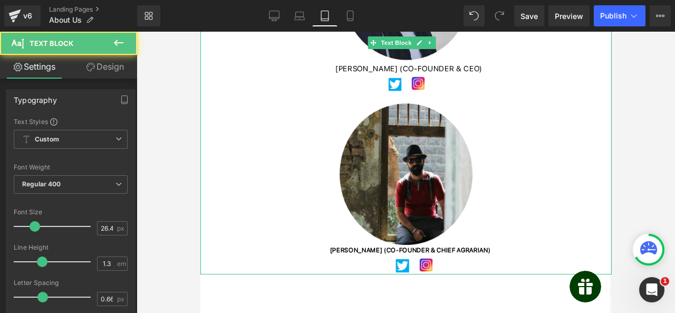
click at [338, 64] on span "[PERSON_NAME] (CO-FOUNDER & CEO)" at bounding box center [408, 68] width 147 height 9
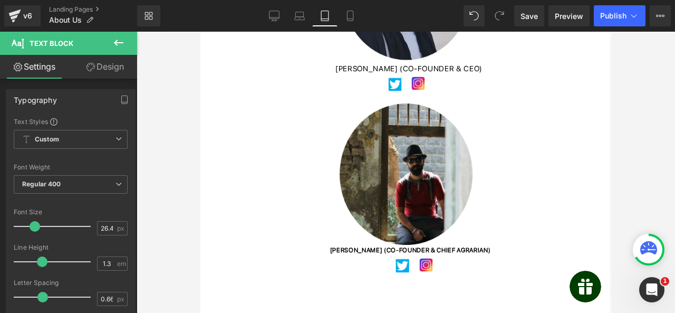
click at [96, 70] on link "Design" at bounding box center [105, 67] width 69 height 24
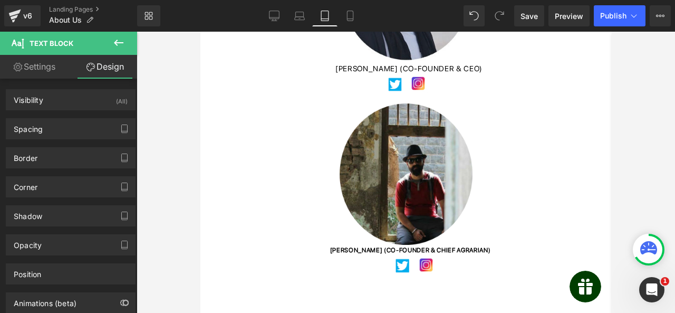
click at [57, 66] on link "Settings" at bounding box center [34, 67] width 69 height 24
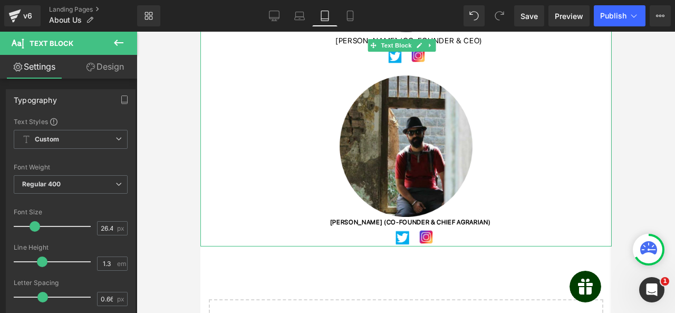
scroll to position [771, 0]
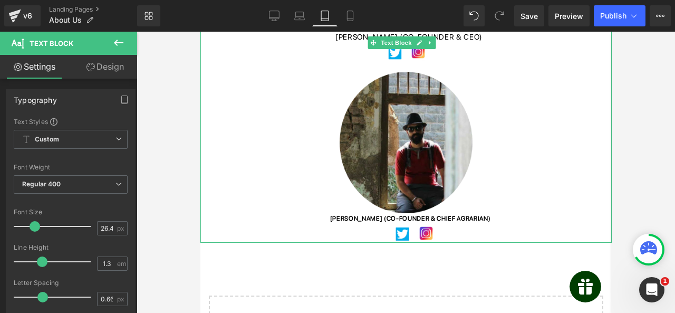
click at [346, 215] on span "[PERSON_NAME] (CO-FOUNDER & CHIEF AGRARIAN)" at bounding box center [410, 218] width 160 height 7
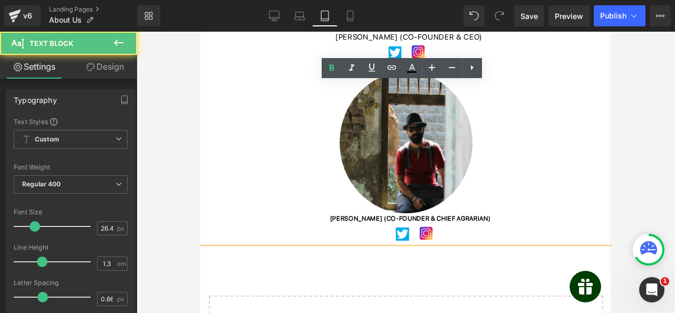
click at [345, 215] on span "[PERSON_NAME] (CO-FOUNDER & CHIEF AGRARIAN)" at bounding box center [410, 218] width 160 height 7
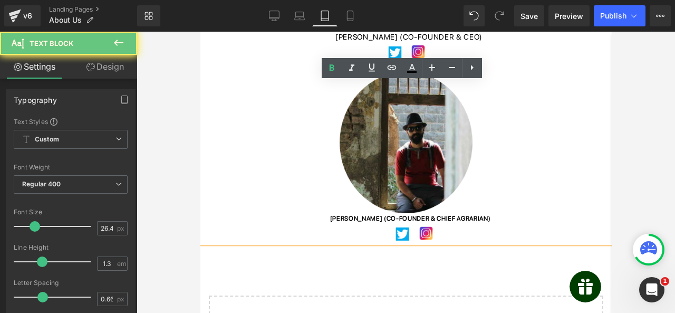
click at [345, 215] on span "[PERSON_NAME] (CO-FOUNDER & CHIEF AGRARIAN)" at bounding box center [410, 218] width 160 height 7
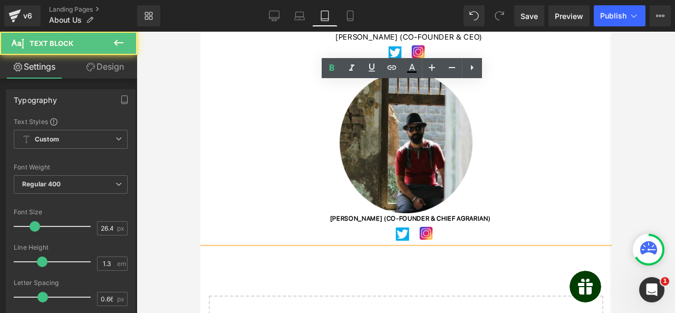
click at [345, 215] on span "[PERSON_NAME] (CO-FOUNDER & CHIEF AGRARIAN)" at bounding box center [410, 218] width 160 height 7
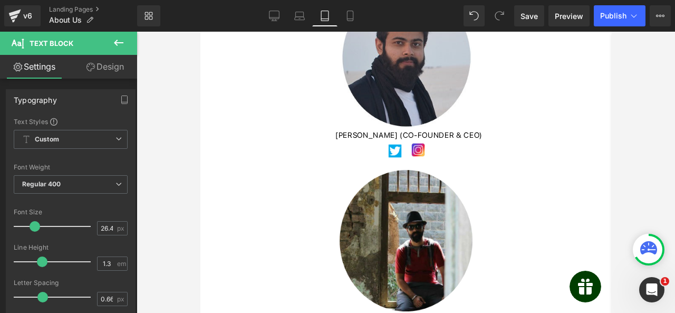
scroll to position [669, 0]
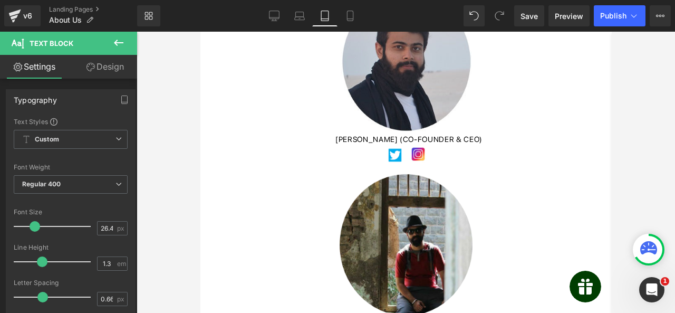
click at [452, 164] on h6 "[PERSON_NAME] (CO-FOUNDER & CHIEF AGRARIAN)" at bounding box center [405, 245] width 411 height 163
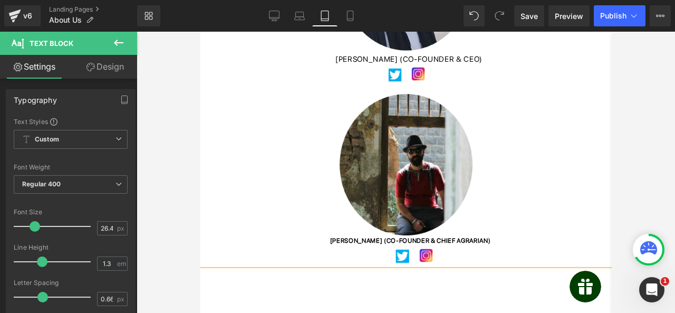
scroll to position [774, 0]
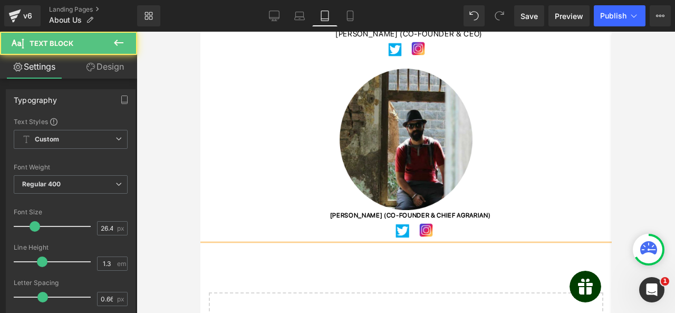
click at [416, 212] on span "[PERSON_NAME] (CO-FOUNDER & CHIEF AGRARIAN)" at bounding box center [410, 215] width 160 height 7
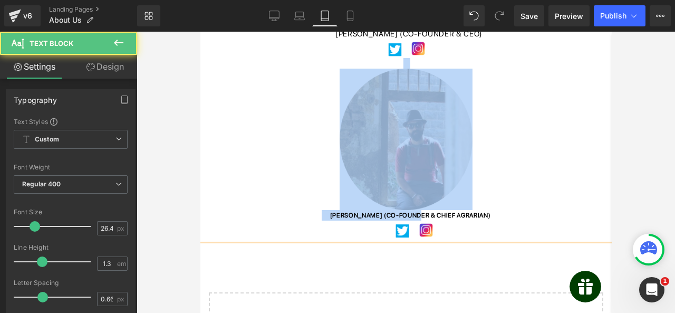
drag, startPoint x: 416, startPoint y: 197, endPoint x: 345, endPoint y: 183, distance: 72.5
click at [357, 187] on h6 "[PERSON_NAME] (CO-FOUNDER & CHIEF AGRARIAN)" at bounding box center [405, 139] width 411 height 163
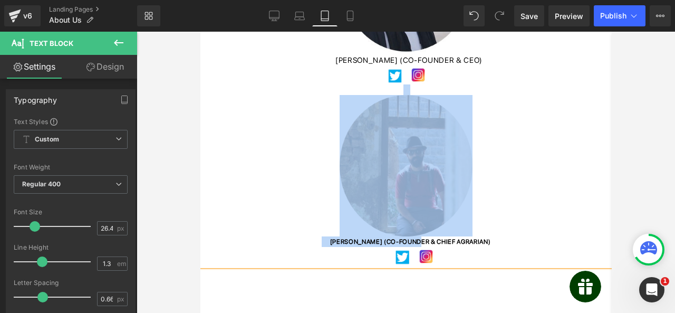
scroll to position [741, 0]
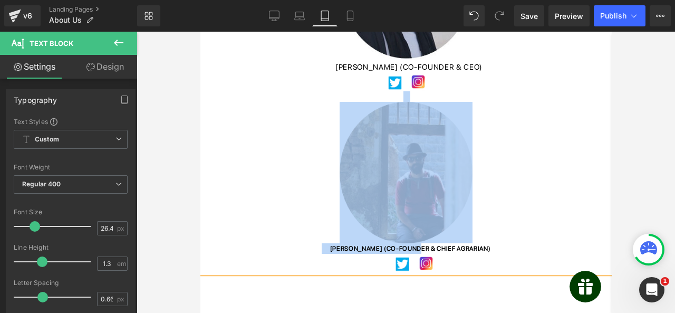
click at [318, 161] on h6 "[PERSON_NAME] (CO-FOUNDER & CHIEF AGRARIAN)" at bounding box center [405, 172] width 411 height 163
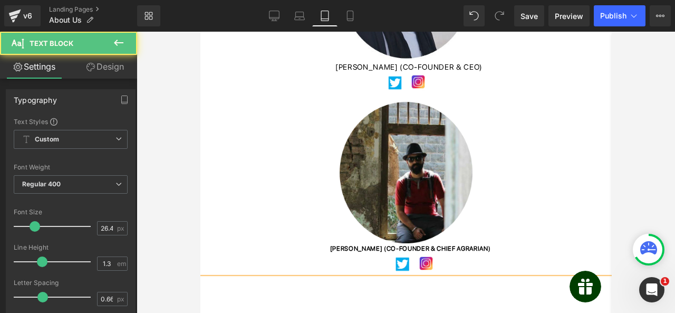
click at [338, 245] on span "[PERSON_NAME] (CO-FOUNDER & CHIEF AGRARIAN)" at bounding box center [410, 248] width 160 height 7
click at [344, 62] on span "[PERSON_NAME] (CO-FOUNDER & CEO)" at bounding box center [408, 66] width 147 height 9
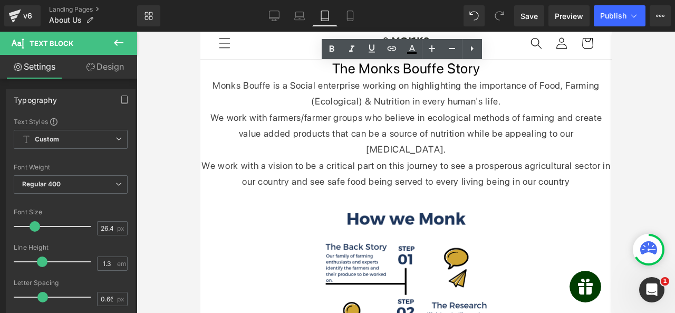
scroll to position [0, 0]
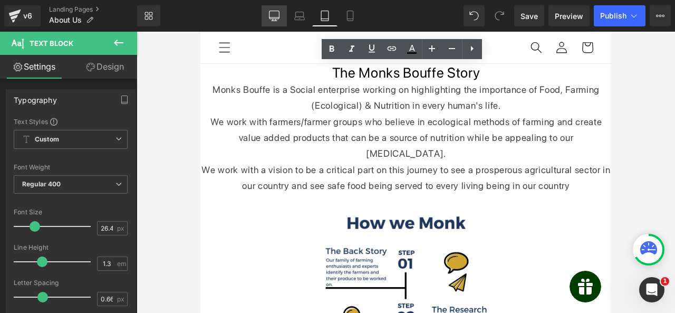
click at [281, 13] on link "Desktop" at bounding box center [274, 15] width 25 height 21
type input "100"
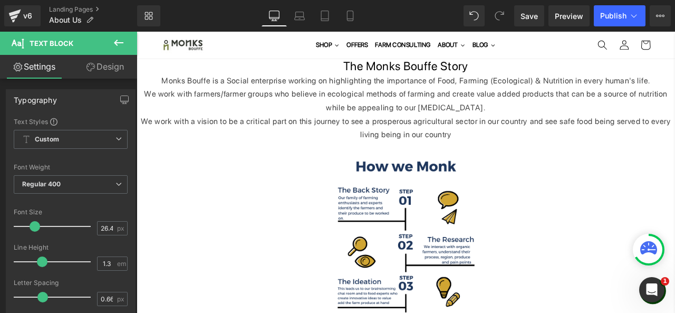
click at [121, 42] on icon at bounding box center [118, 43] width 9 height 6
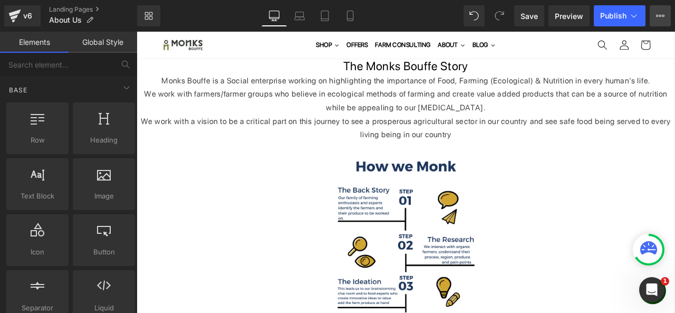
click at [657, 19] on icon at bounding box center [660, 16] width 8 height 8
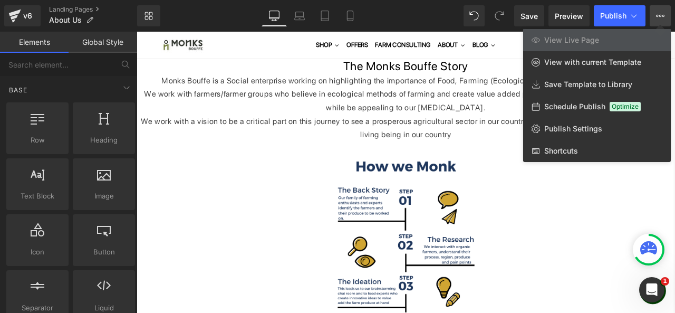
click at [584, 205] on div at bounding box center [406, 172] width 539 height 281
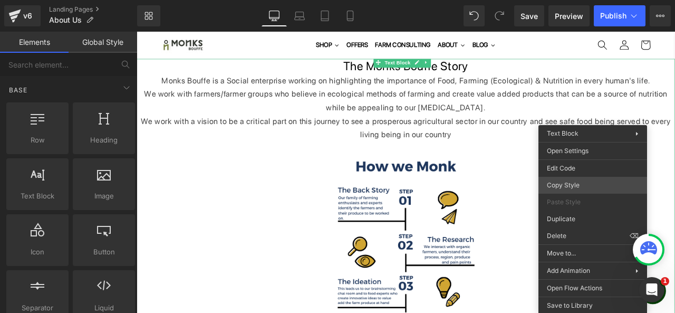
drag, startPoint x: 584, startPoint y: 205, endPoint x: 586, endPoint y: 187, distance: 18.0
click at [586, 194] on div "Paste Style" at bounding box center [593, 202] width 109 height 17
click at [586, 167] on div at bounding box center [456, 312] width 638 height 301
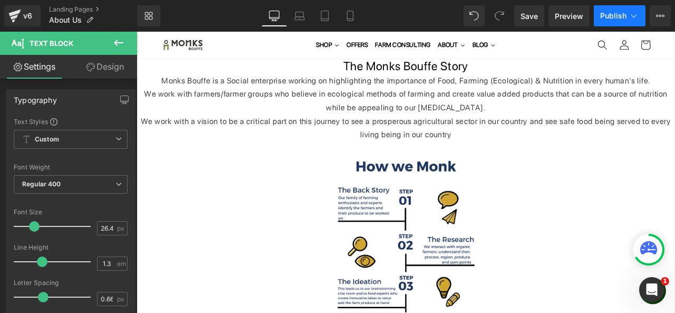
click at [638, 16] on icon at bounding box center [634, 16] width 11 height 11
click at [605, 25] on button "Publish" at bounding box center [620, 15] width 52 height 21
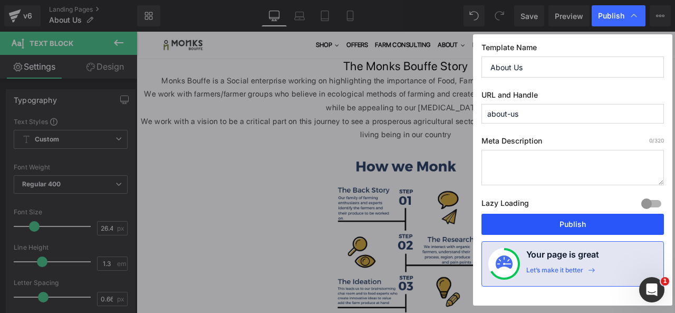
click at [510, 225] on button "Publish" at bounding box center [573, 224] width 183 height 21
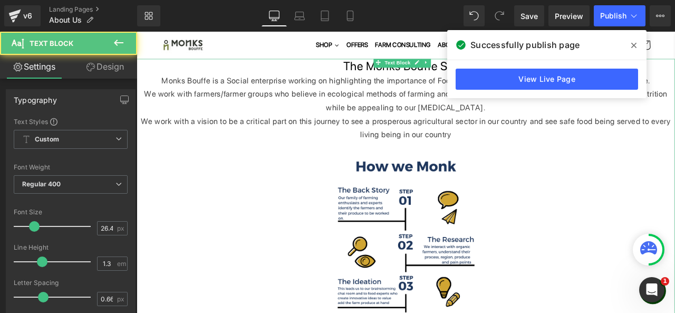
click at [372, 123] on div "We work with farmers/farmer groups who believe in ecological methods of farming…" at bounding box center [456, 114] width 638 height 32
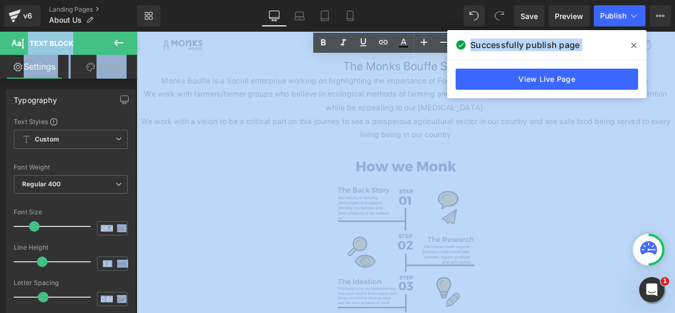
drag, startPoint x: 631, startPoint y: 35, endPoint x: 632, endPoint y: 41, distance: 5.9
click at [632, 0] on div "Text Block You are previewing how the will restyle your page. You can not edit …" at bounding box center [337, 0] width 675 height 0
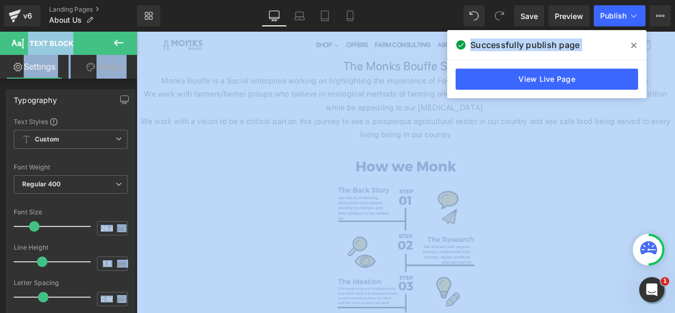
click at [634, 46] on icon at bounding box center [633, 45] width 5 height 8
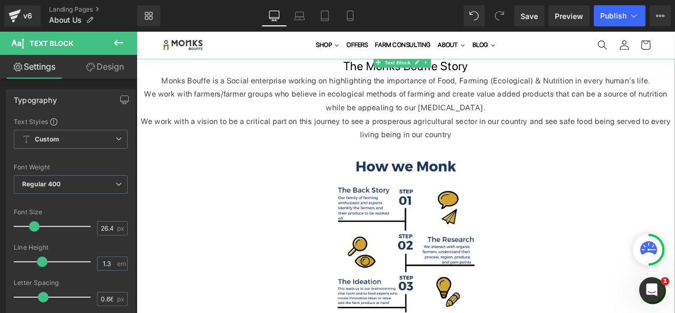
click at [380, 72] on h2 "The Monks Bouffe Story" at bounding box center [456, 73] width 638 height 18
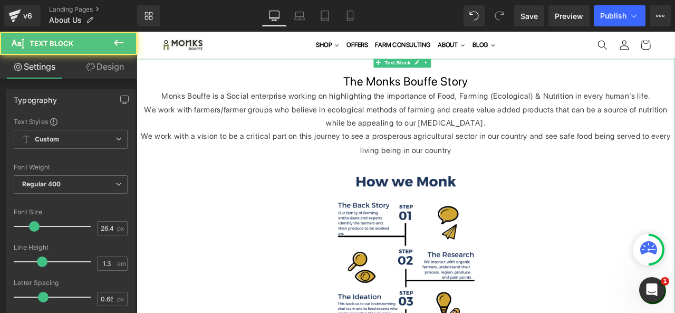
click at [167, 105] on div "Monks Bouffe is a Social enterprise working on highlighting the importance of F…" at bounding box center [456, 108] width 638 height 16
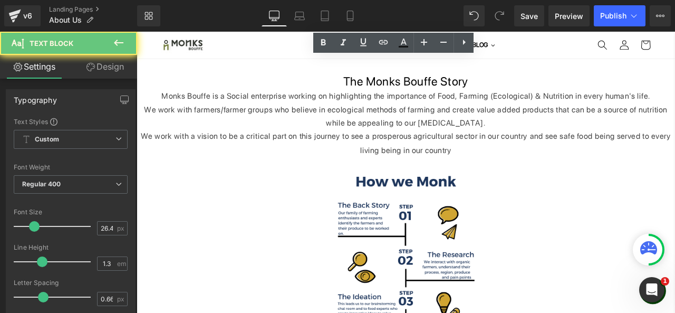
click at [162, 116] on div "We work with farmers/farmer groups who believe in ecological methods of farming…" at bounding box center [456, 132] width 638 height 32
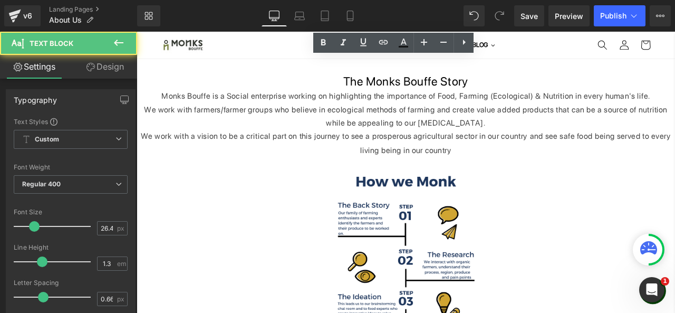
click at [163, 109] on div "Monks Bouffe is a Social enterprise working on highlighting the importance of F…" at bounding box center [456, 108] width 638 height 16
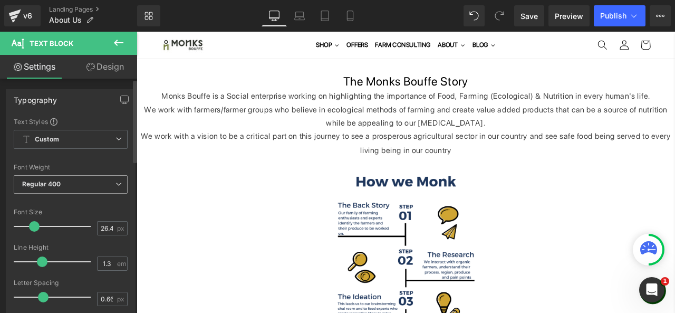
click at [81, 188] on span "Regular 400" at bounding box center [71, 184] width 114 height 18
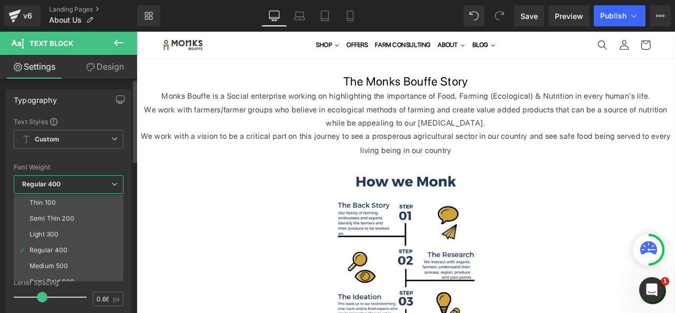
click at [81, 188] on span "Regular 400" at bounding box center [69, 184] width 110 height 18
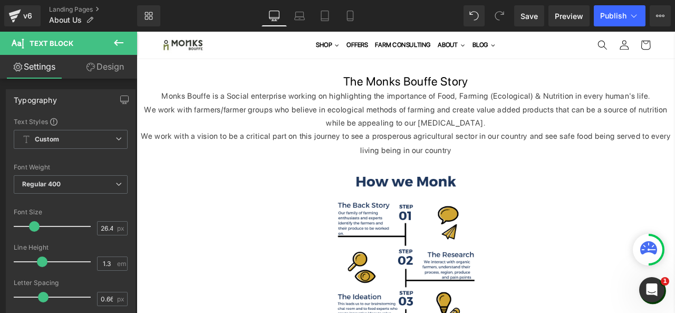
click at [101, 71] on link "Design" at bounding box center [105, 67] width 69 height 24
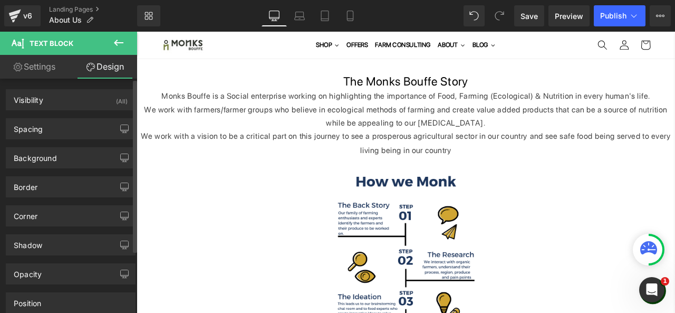
type input "0"
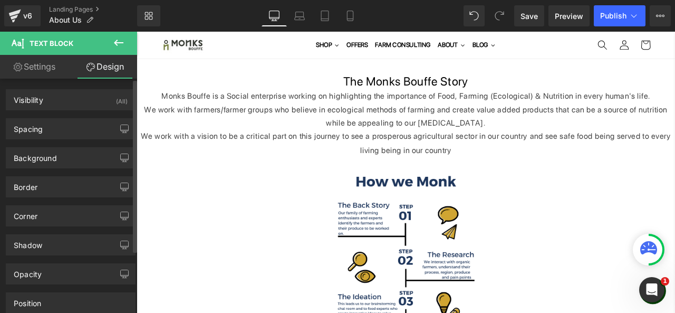
type input "0"
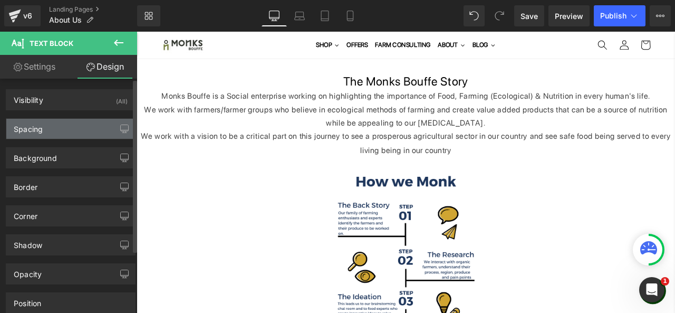
click at [80, 128] on div "Spacing" at bounding box center [70, 129] width 129 height 20
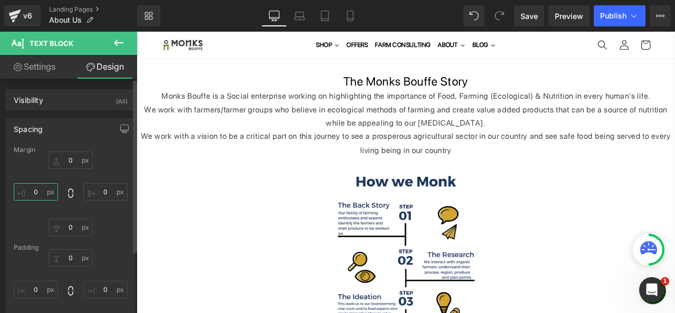
click at [40, 194] on input "0" at bounding box center [36, 191] width 44 height 17
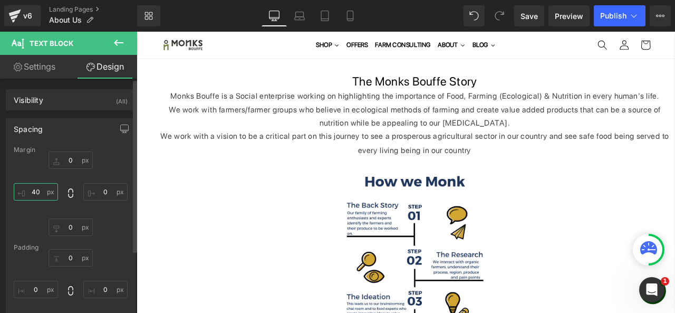
type input "4"
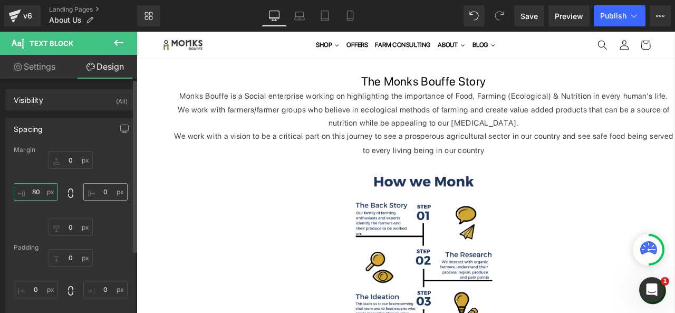
type input "80"
click at [101, 187] on input "0" at bounding box center [105, 191] width 44 height 17
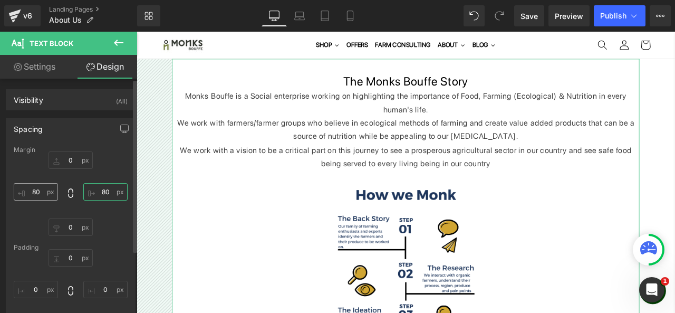
type input "80"
click at [40, 190] on input "80" at bounding box center [36, 191] width 44 height 17
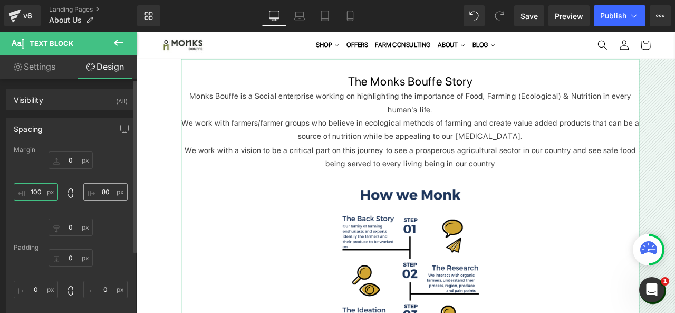
type input "100"
click at [100, 191] on input "80" at bounding box center [105, 191] width 44 height 17
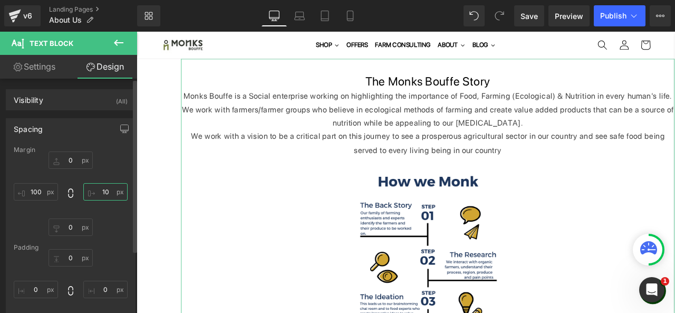
type input "100"
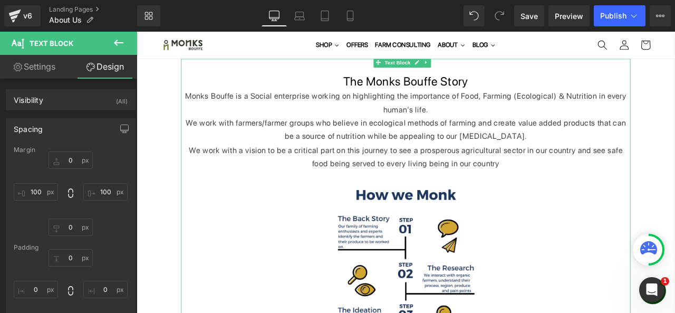
click at [298, 128] on div "Monks Bouffe is a Social enterprise working on highlighting the importance of F…" at bounding box center [455, 116] width 533 height 32
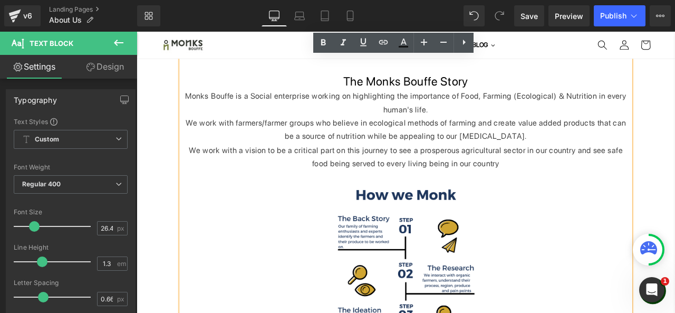
click at [207, 142] on div "We work with farmers/farmer groups who believe in ecological methods of farming…" at bounding box center [455, 148] width 533 height 32
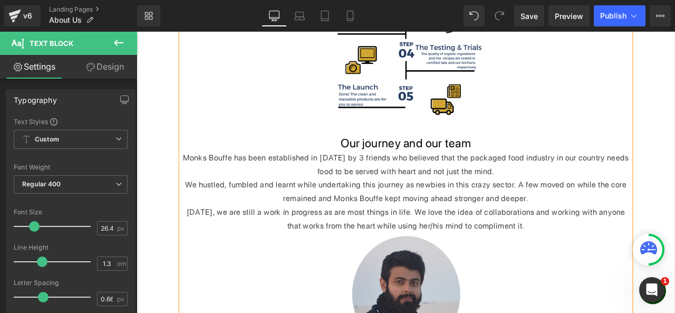
scroll to position [343, 0]
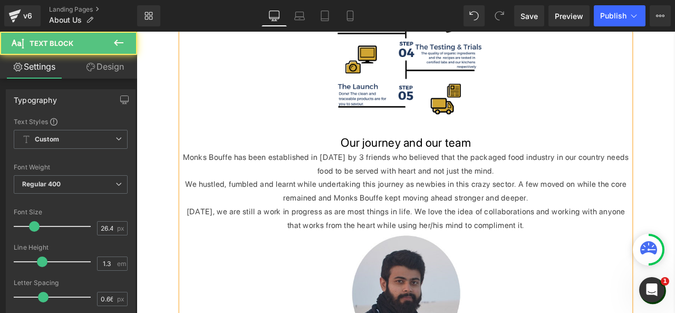
click at [195, 211] on p "We hustled, fumbled and learnt while undertaking this journey as newbies in thi…" at bounding box center [455, 220] width 533 height 32
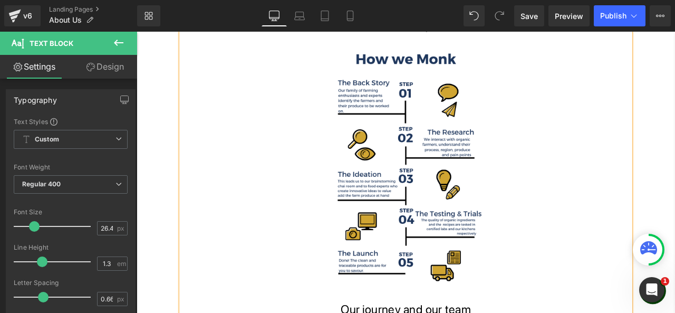
scroll to position [0, 0]
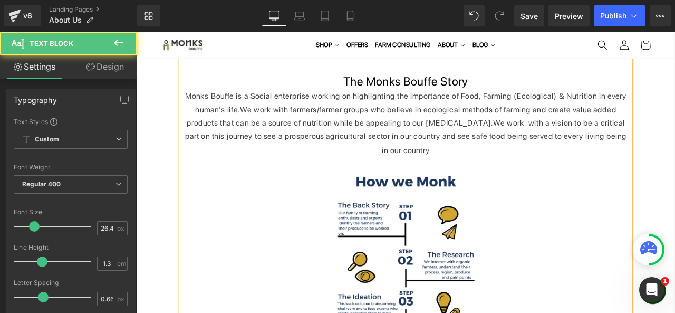
click at [379, 71] on h2 at bounding box center [455, 73] width 533 height 18
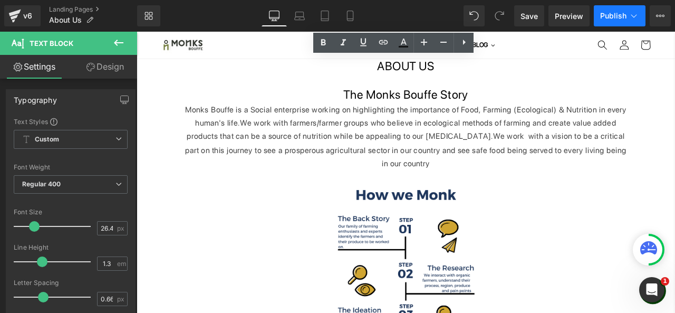
click at [616, 12] on span "Publish" at bounding box center [613, 16] width 26 height 8
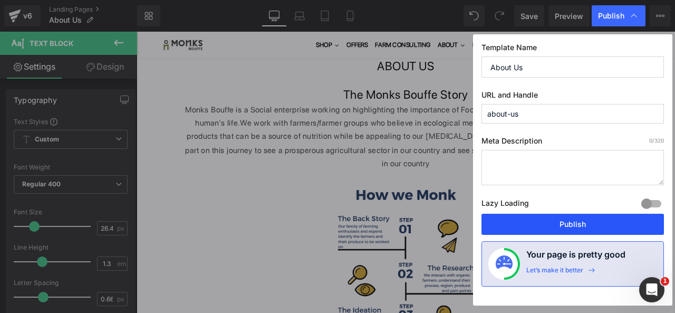
click at [519, 222] on button "Publish" at bounding box center [573, 224] width 183 height 21
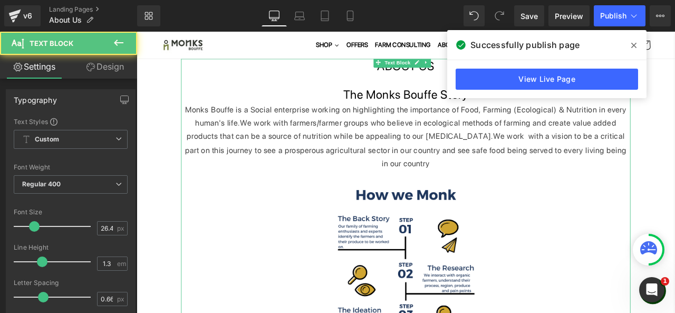
click at [416, 74] on h2 "ABOUT US" at bounding box center [455, 73] width 533 height 18
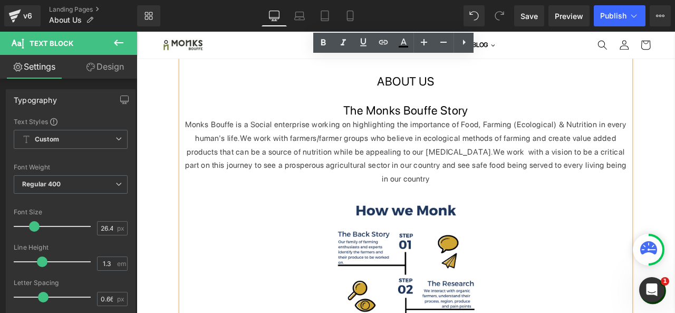
click at [427, 91] on h2 "ABOUT US" at bounding box center [455, 91] width 533 height 18
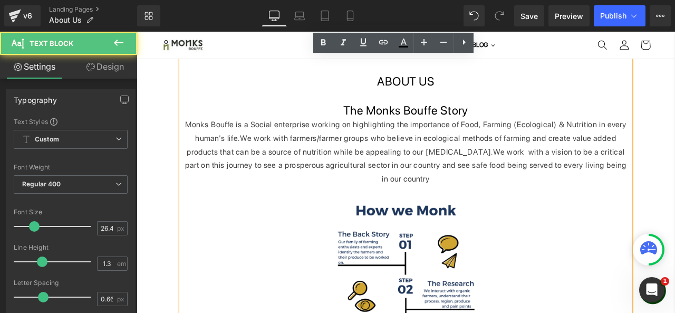
click at [420, 124] on h2 "The Monks Bouffe Story" at bounding box center [455, 125] width 533 height 18
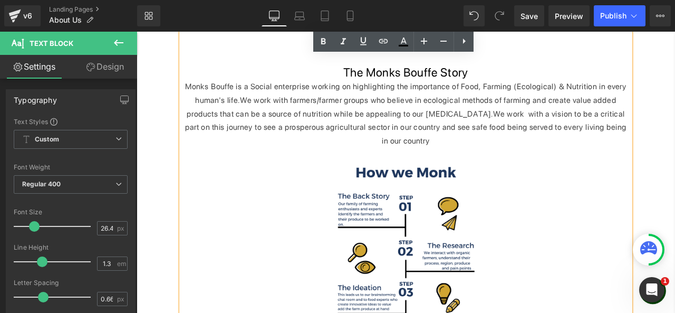
scroll to position [45, 0]
click at [409, 241] on img at bounding box center [456, 319] width 200 height 301
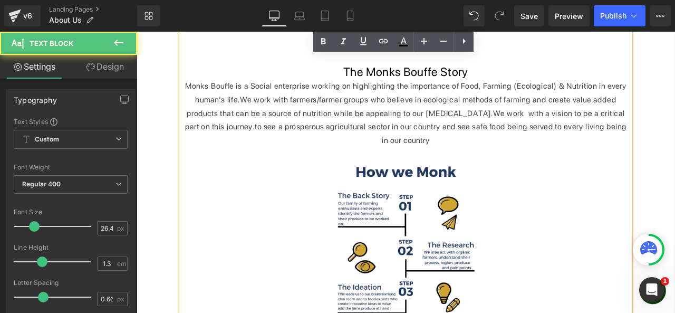
click at [473, 271] on img at bounding box center [456, 319] width 200 height 301
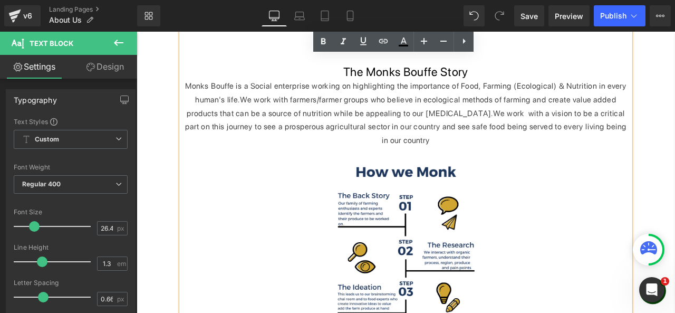
click at [478, 155] on div "Monks Bouffe is a Social enterprise working on highlighting the importance of F…" at bounding box center [455, 129] width 533 height 80
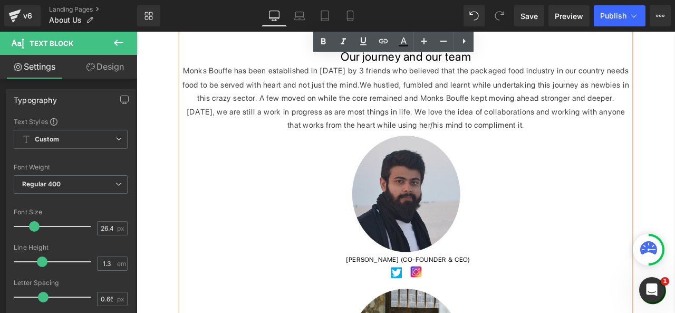
scroll to position [492, 0]
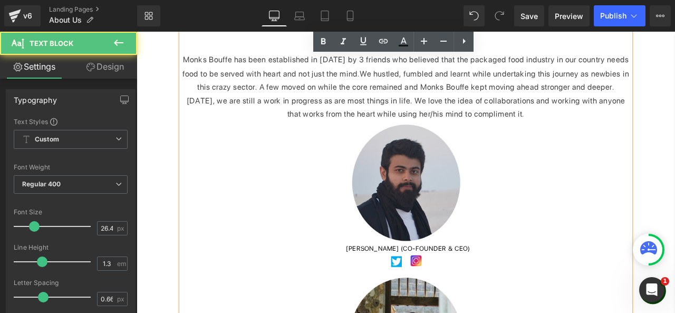
click at [465, 199] on img at bounding box center [455, 210] width 131 height 146
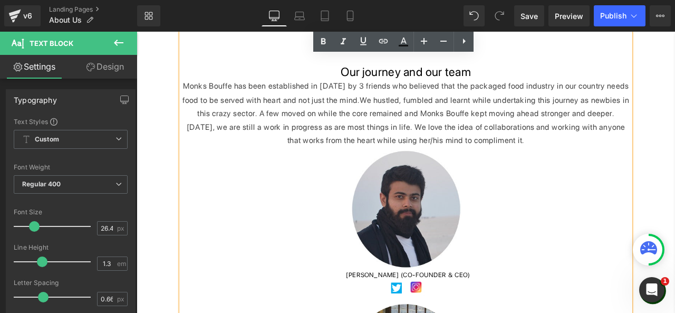
scroll to position [398, 0]
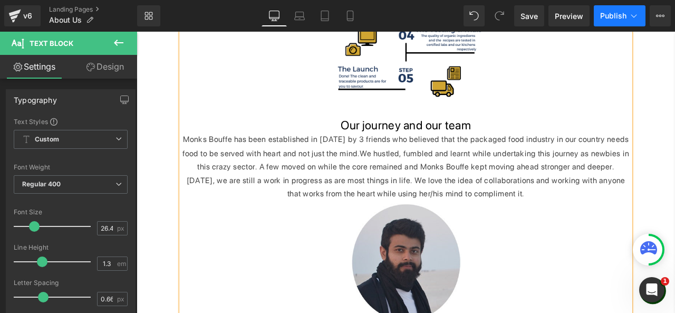
click at [612, 20] on span "Publish" at bounding box center [613, 16] width 26 height 8
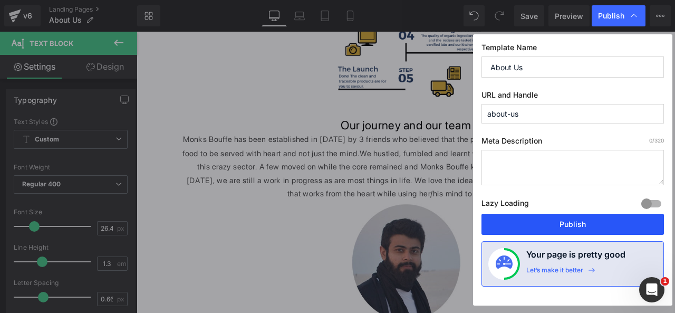
click at [569, 217] on button "Publish" at bounding box center [573, 224] width 183 height 21
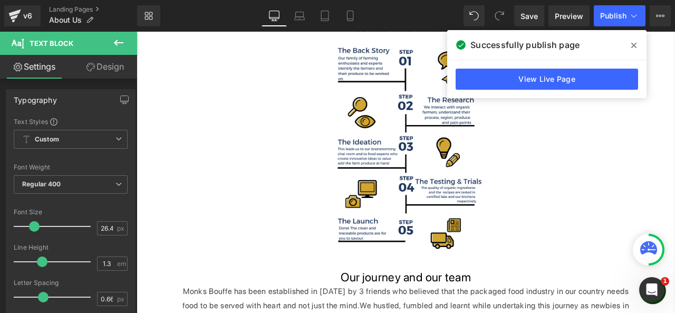
scroll to position [217, 0]
